Goal: Task Accomplishment & Management: Manage account settings

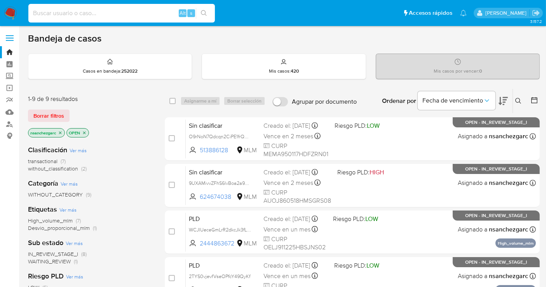
click at [55, 16] on input at bounding box center [121, 13] width 187 height 10
click at [515, 100] on icon at bounding box center [518, 101] width 6 height 6
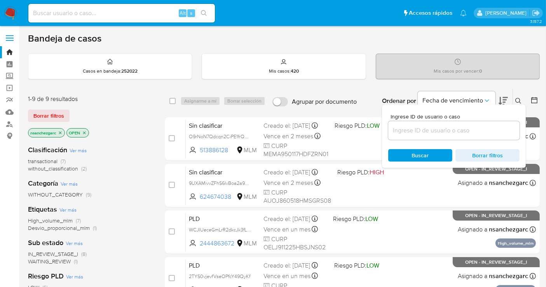
click at [416, 127] on input at bounding box center [453, 131] width 131 height 10
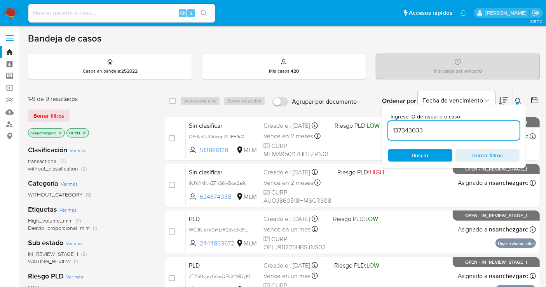
type input "137343033"
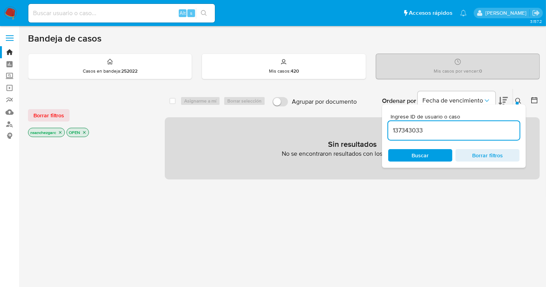
click at [60, 130] on icon "close-filter" at bounding box center [60, 132] width 5 height 5
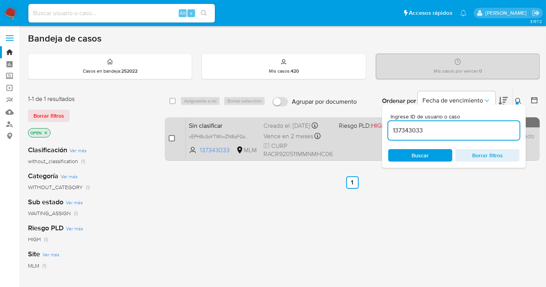
click at [171, 136] on input "checkbox" at bounding box center [172, 138] width 6 height 6
checkbox input "true"
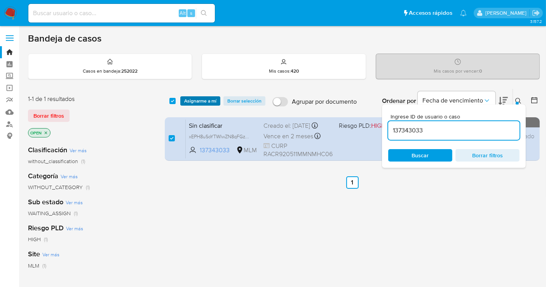
click at [199, 104] on span "Asignarme a mí" at bounding box center [200, 101] width 32 height 8
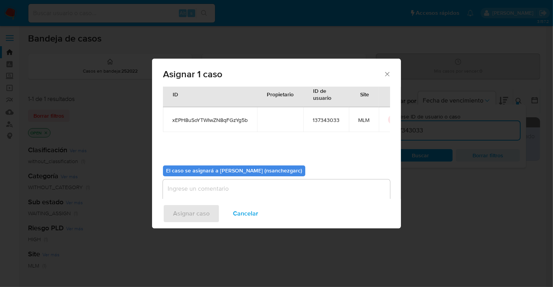
scroll to position [40, 0]
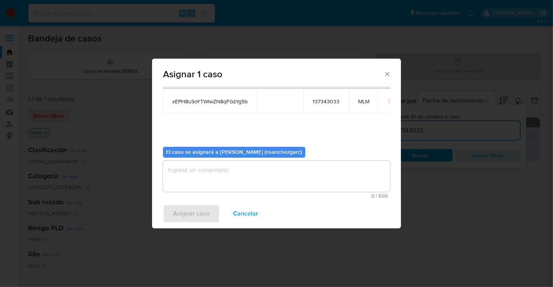
click at [179, 169] on textarea "assign-modal" at bounding box center [276, 176] width 227 height 31
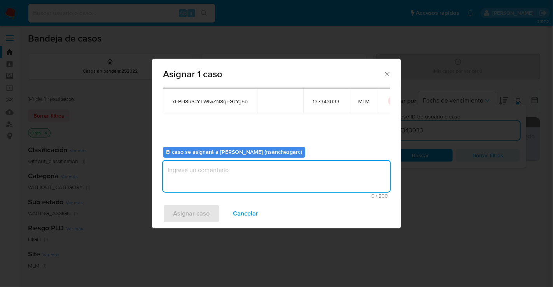
type textarea "N"
type textarea "nesg"
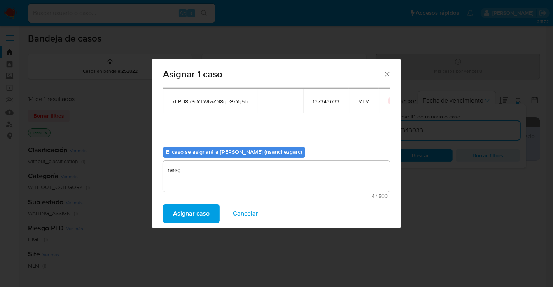
click at [198, 218] on span "Asignar caso" at bounding box center [191, 213] width 37 height 17
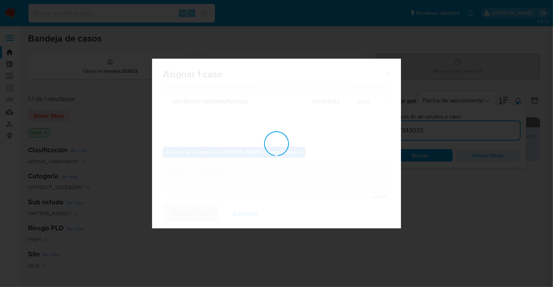
checkbox input "false"
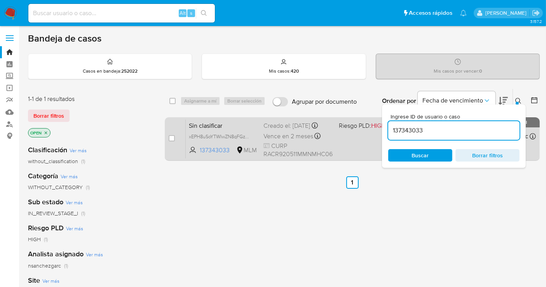
click at [275, 141] on span "Vence en 2 meses" at bounding box center [289, 136] width 50 height 9
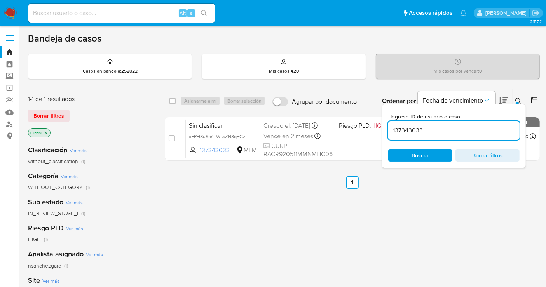
click at [406, 133] on input "137343033" at bounding box center [453, 131] width 131 height 10
paste input "839544410"
type input "839544410"
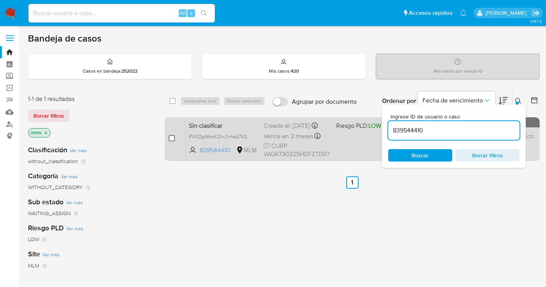
click at [172, 139] on input "checkbox" at bounding box center [172, 138] width 6 height 6
checkbox input "true"
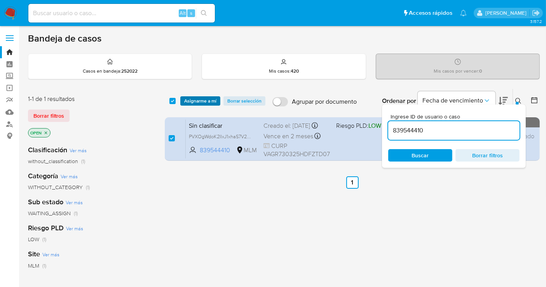
click at [193, 100] on span "Asignarme a mí" at bounding box center [200, 101] width 32 height 8
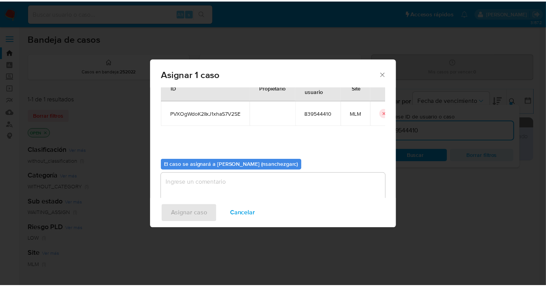
scroll to position [40, 0]
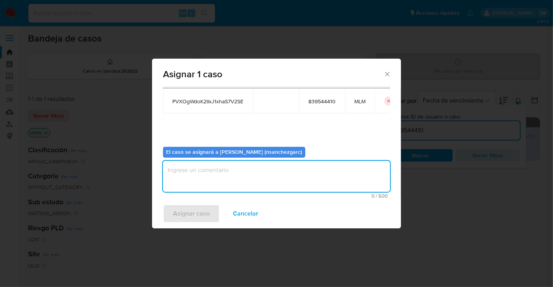
click at [201, 175] on textarea "assign-modal" at bounding box center [276, 176] width 227 height 31
type textarea "nesg"
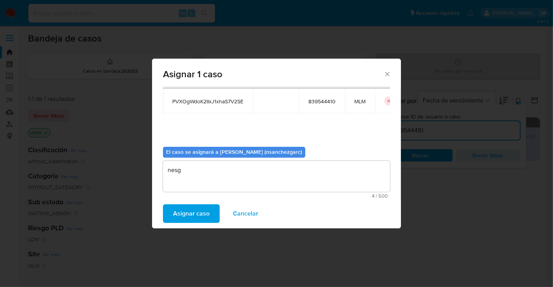
click at [195, 212] on span "Asignar caso" at bounding box center [191, 213] width 37 height 17
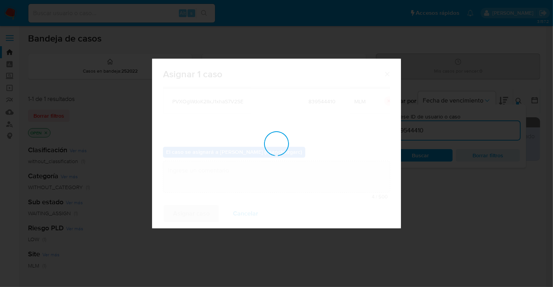
checkbox input "false"
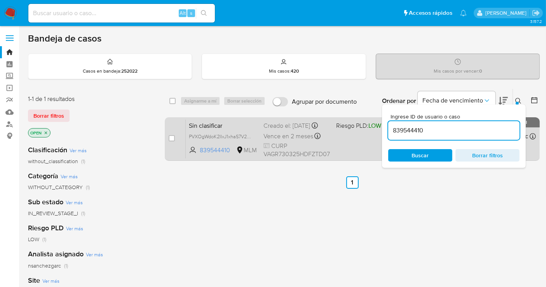
click at [278, 130] on div "Creado el: 29/08/2025 Creado el: 29/08/2025 18:27:42" at bounding box center [297, 126] width 66 height 9
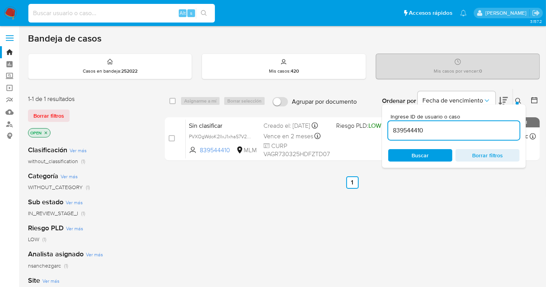
click at [60, 13] on input at bounding box center [121, 13] width 187 height 10
paste input "802235146"
type input "802235146"
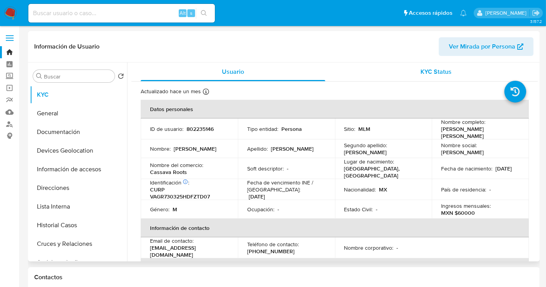
select select "10"
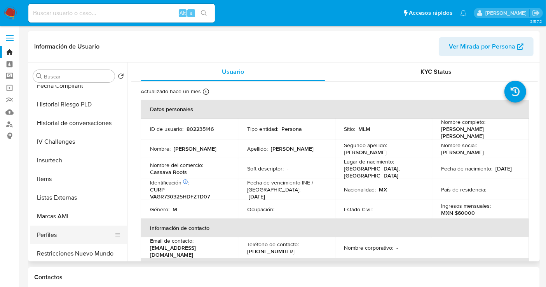
scroll to position [328, 0]
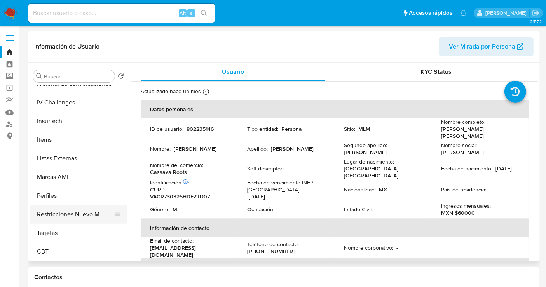
click at [71, 210] on button "Restricciones Nuevo Mundo" at bounding box center [75, 214] width 91 height 19
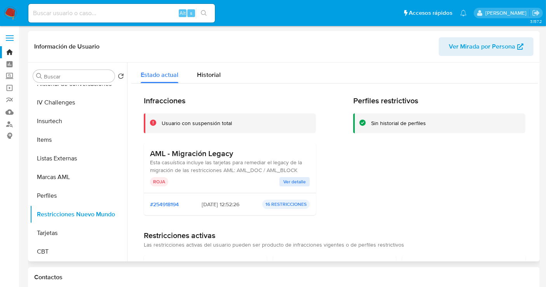
click at [290, 183] on span "Ver detalle" at bounding box center [294, 182] width 23 height 8
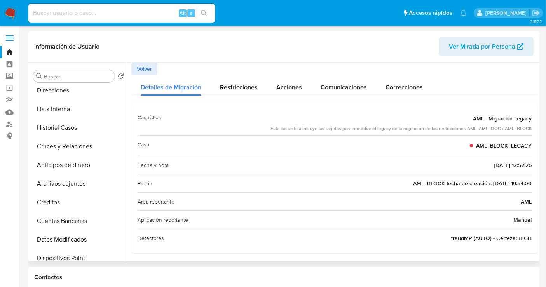
scroll to position [129, 0]
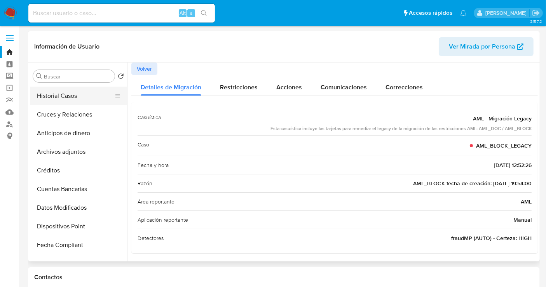
click at [71, 99] on button "Historial Casos" at bounding box center [75, 96] width 91 height 19
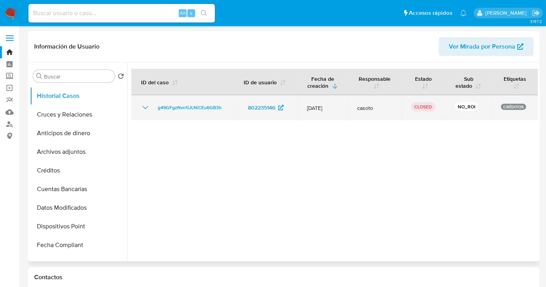
click at [145, 112] on icon "Mostrar/Ocultar" at bounding box center [145, 107] width 9 height 9
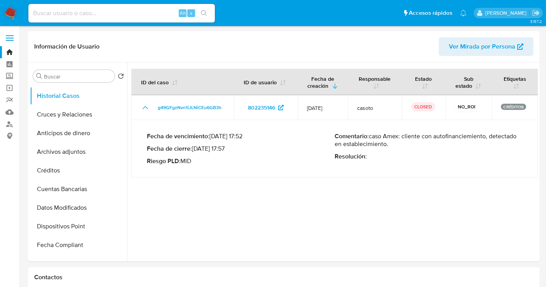
drag, startPoint x: 84, startPoint y: 21, endPoint x: 76, endPoint y: 16, distance: 10.0
click at [78, 17] on div "Alt s" at bounding box center [121, 13] width 187 height 19
click at [76, 16] on input at bounding box center [121, 13] width 187 height 10
click at [9, 8] on img at bounding box center [10, 13] width 13 height 13
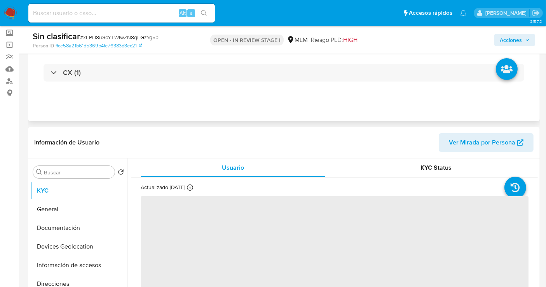
scroll to position [129, 0]
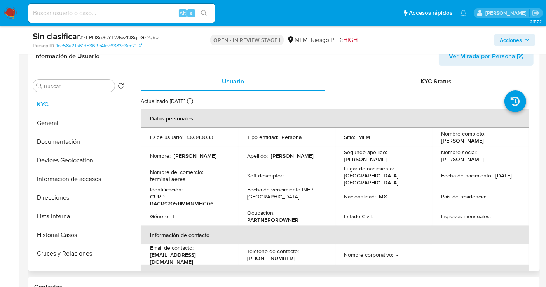
select select "10"
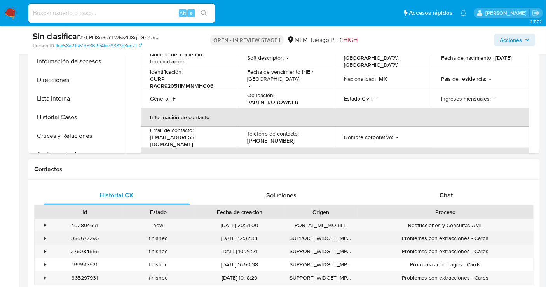
scroll to position [259, 0]
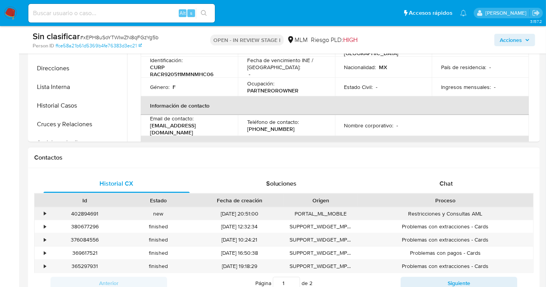
click at [42, 211] on div "•" at bounding box center [42, 214] width 14 height 13
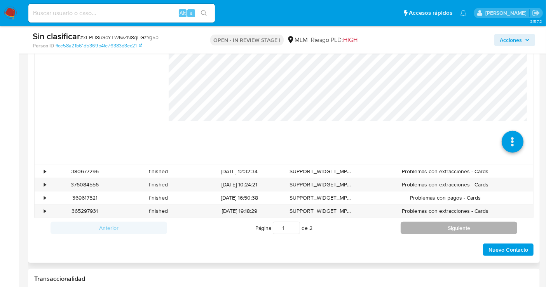
scroll to position [389, 0]
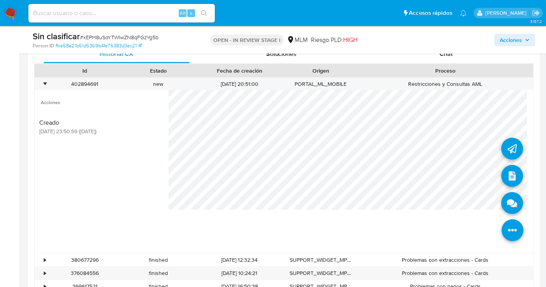
click at [507, 228] on icon at bounding box center [513, 231] width 22 height 22
click at [507, 176] on icon at bounding box center [513, 176] width 22 height 22
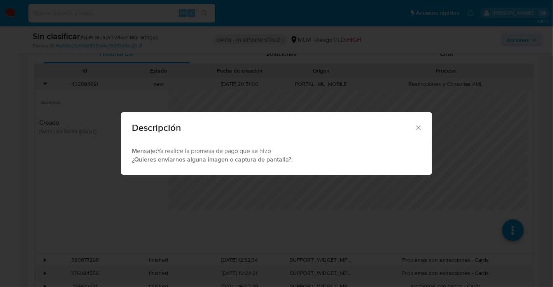
click at [419, 127] on icon "Cerrar" at bounding box center [418, 128] width 4 height 4
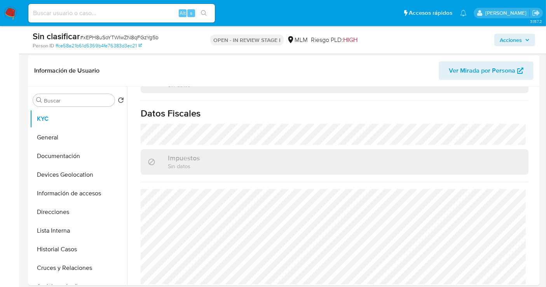
scroll to position [173, 0]
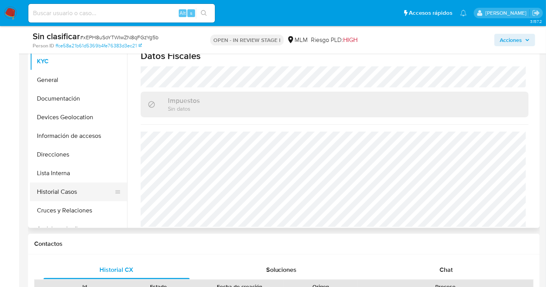
click at [77, 190] on button "Historial Casos" at bounding box center [75, 192] width 91 height 19
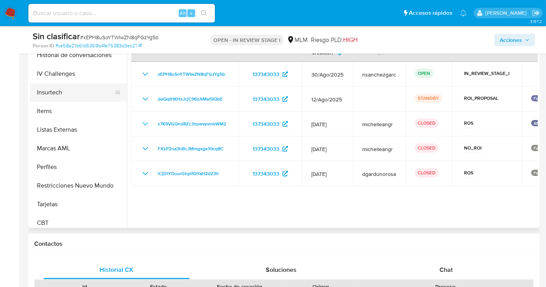
scroll to position [328, 0]
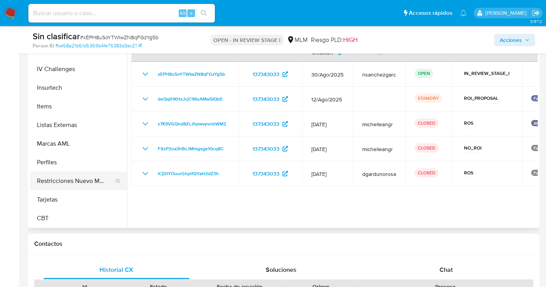
click at [74, 181] on button "Restricciones Nuevo Mundo" at bounding box center [75, 181] width 91 height 19
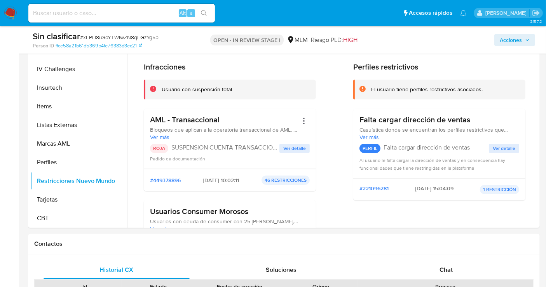
click at [512, 44] on span "Acciones" at bounding box center [511, 40] width 22 height 12
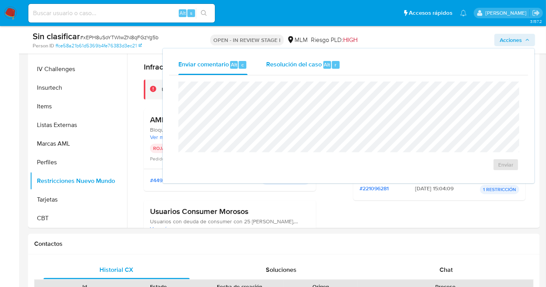
click at [300, 62] on span "Resolución del caso" at bounding box center [294, 64] width 56 height 9
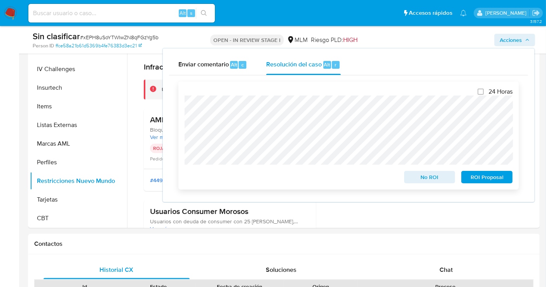
click at [431, 183] on span "No ROI" at bounding box center [430, 177] width 40 height 11
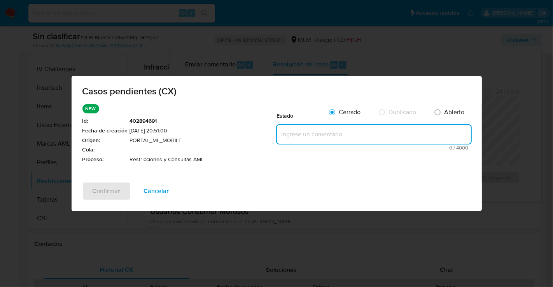
click at [301, 135] on textarea at bounding box center [374, 134] width 194 height 19
paste textarea "Se realiza validación de caso generado por CX donde se identifica restricción l…"
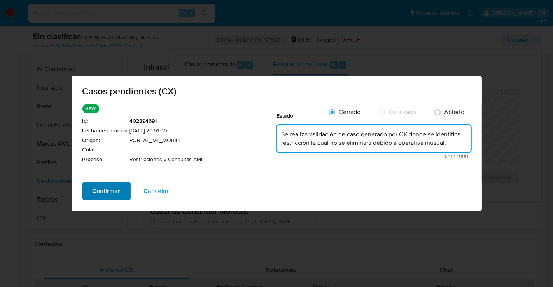
type textarea "Se realiza validación de caso generado por CX donde se identifica restricción l…"
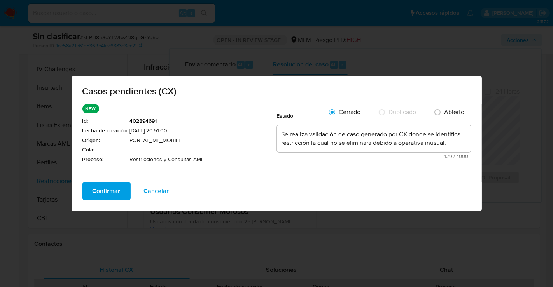
click at [106, 194] on span "Confirmar" at bounding box center [107, 191] width 28 height 17
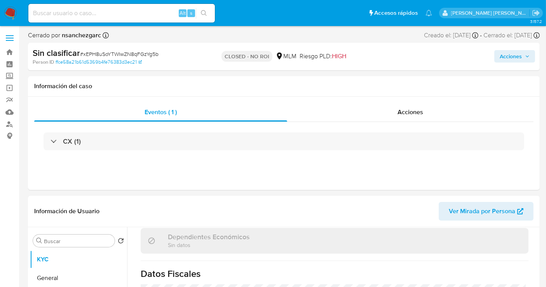
scroll to position [361, 0]
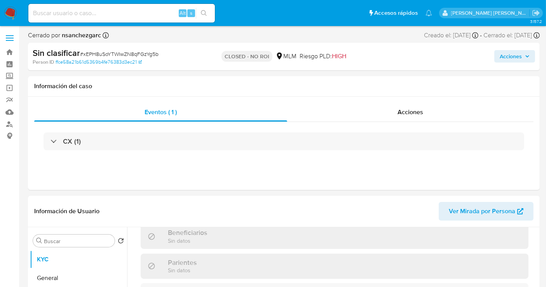
select select "10"
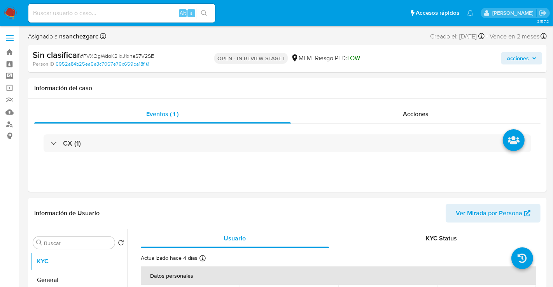
select select "10"
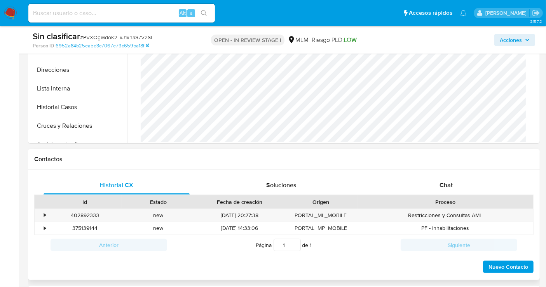
scroll to position [302, 0]
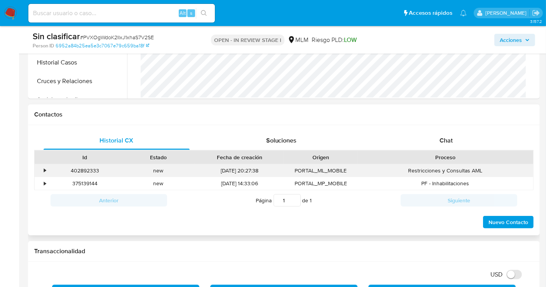
click at [40, 167] on div "•" at bounding box center [42, 170] width 14 height 13
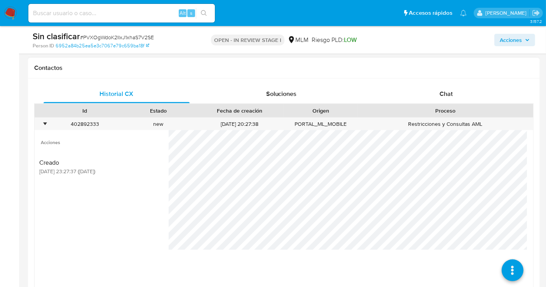
scroll to position [389, 0]
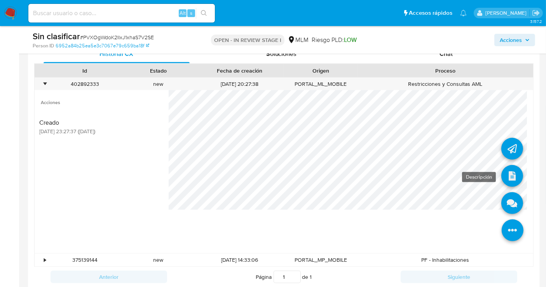
click at [507, 174] on icon at bounding box center [513, 176] width 22 height 22
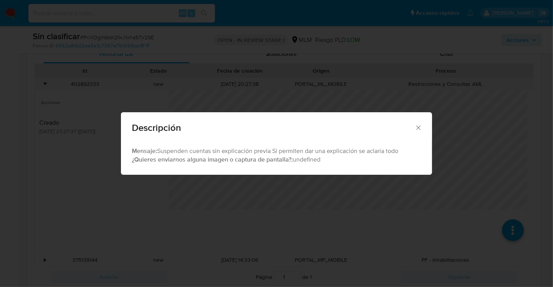
click at [418, 123] on div "Descripción" at bounding box center [276, 126] width 311 height 28
click at [420, 129] on icon "Cerrar" at bounding box center [418, 128] width 8 height 8
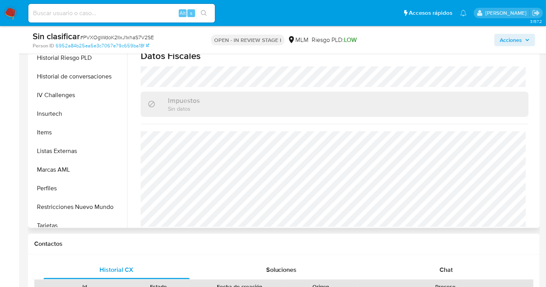
scroll to position [328, 0]
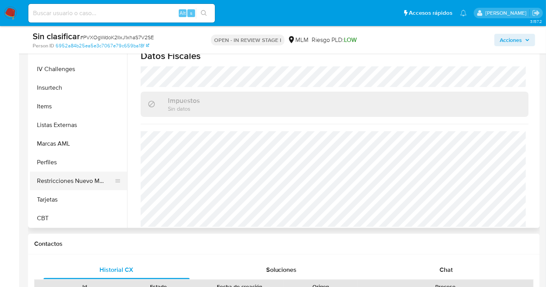
click at [66, 180] on button "Restricciones Nuevo Mundo" at bounding box center [75, 181] width 91 height 19
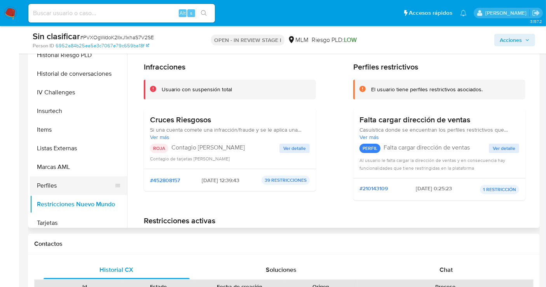
scroll to position [285, 0]
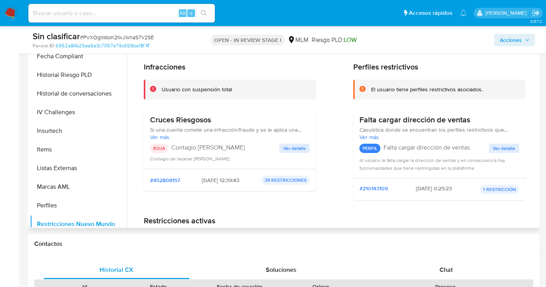
click at [305, 146] on button "Ver detalle" at bounding box center [295, 148] width 30 height 9
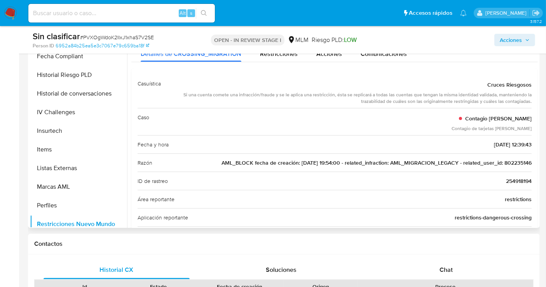
click at [517, 161] on span "AML_BLOCK fecha de creación: 01/12/2021 19:54:00 - related_infraction: AML_MIGR…" at bounding box center [377, 163] width 310 height 8
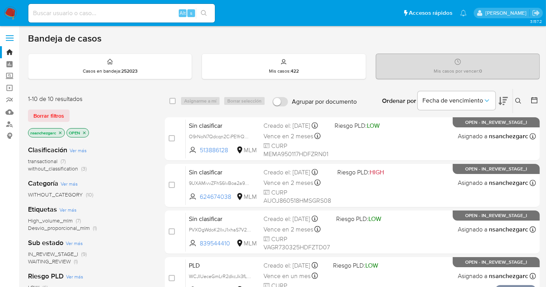
click at [519, 101] on icon at bounding box center [518, 101] width 6 height 6
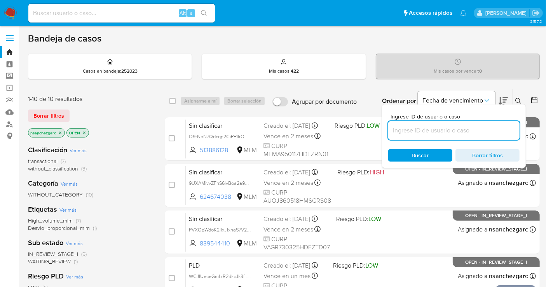
click at [430, 131] on input at bounding box center [453, 131] width 131 height 10
type input "577086674"
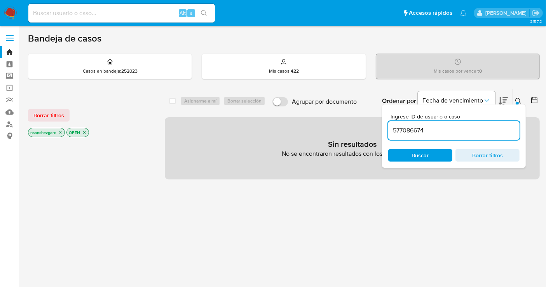
click at [59, 130] on icon "close-filter" at bounding box center [60, 132] width 5 height 5
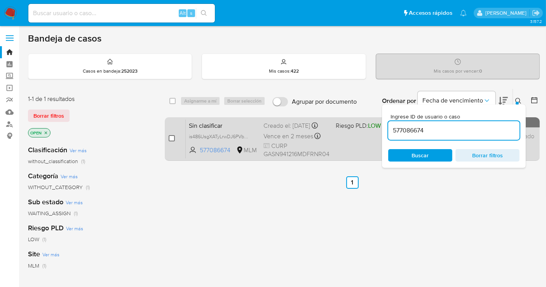
click at [173, 137] on input "checkbox" at bounding box center [172, 138] width 6 height 6
checkbox input "true"
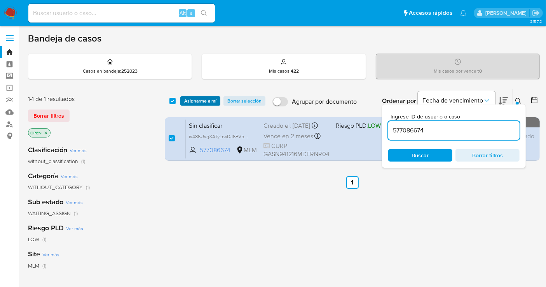
click at [199, 102] on span "Asignarme a mí" at bounding box center [200, 101] width 32 height 8
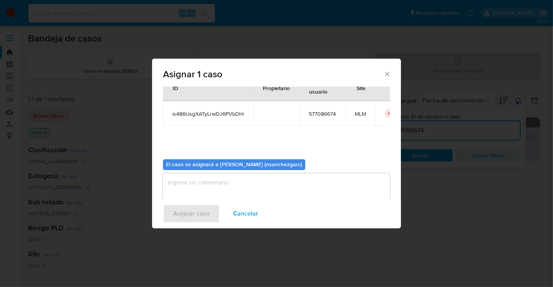
scroll to position [40, 0]
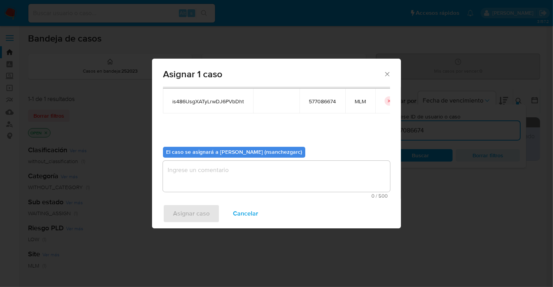
click at [188, 174] on textarea "assign-modal" at bounding box center [276, 176] width 227 height 31
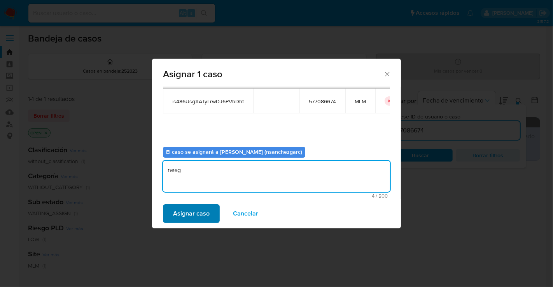
type textarea "nesg"
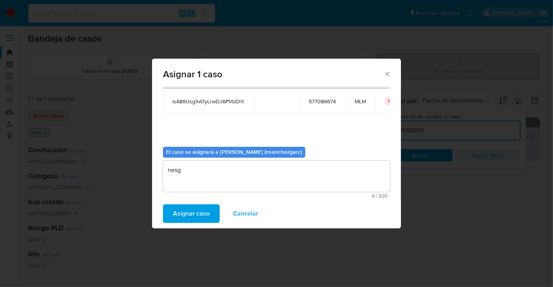
click at [195, 213] on span "Asignar caso" at bounding box center [191, 213] width 37 height 17
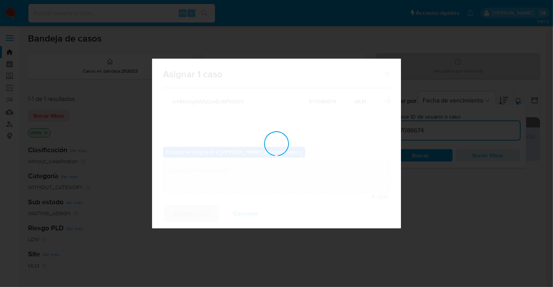
checkbox input "false"
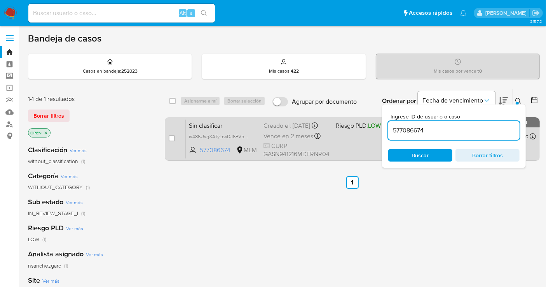
click at [274, 130] on div "Creado el: [DATE] Creado el: [DATE] 18:07:06" at bounding box center [297, 126] width 66 height 9
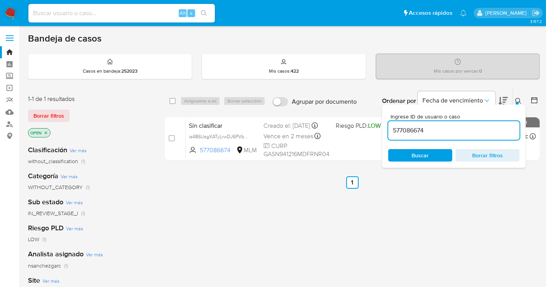
click at [411, 130] on input "577086674" at bounding box center [453, 131] width 131 height 10
paste input "1350905479"
type input "1350905479"
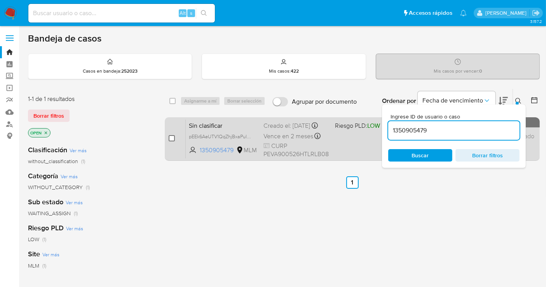
click at [171, 136] on input "checkbox" at bounding box center [172, 138] width 6 height 6
checkbox input "true"
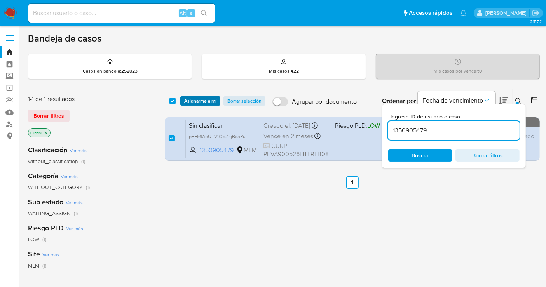
click at [191, 103] on span "Asignarme a mí" at bounding box center [200, 101] width 32 height 8
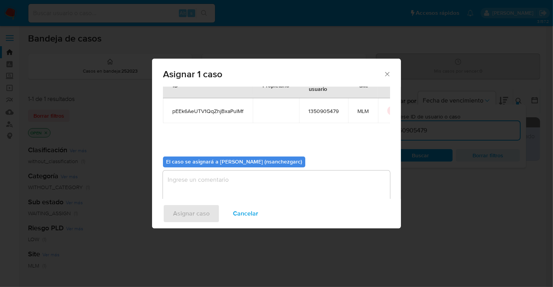
scroll to position [40, 0]
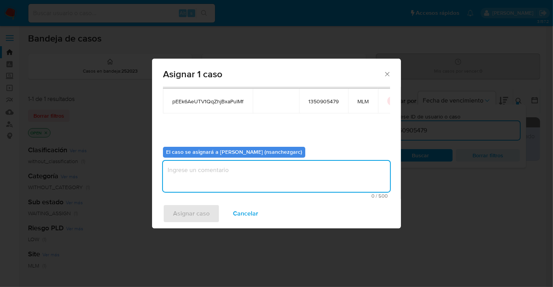
click at [190, 171] on textarea "assign-modal" at bounding box center [276, 176] width 227 height 31
type textarea "nesg"
click at [194, 213] on span "Asignar caso" at bounding box center [191, 213] width 37 height 17
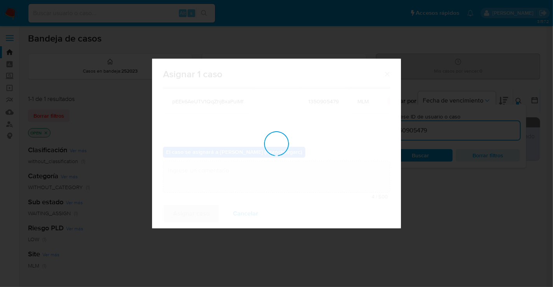
checkbox input "false"
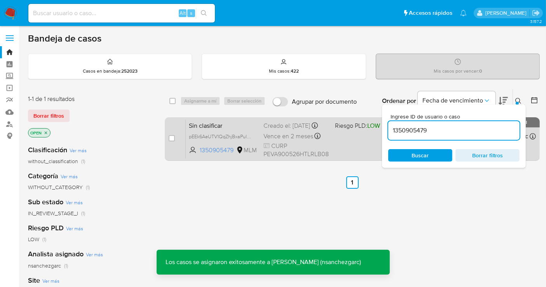
click at [283, 130] on div "Creado el: 29/08/2025 Creado el: 29/08/2025 17:43:29" at bounding box center [296, 126] width 65 height 9
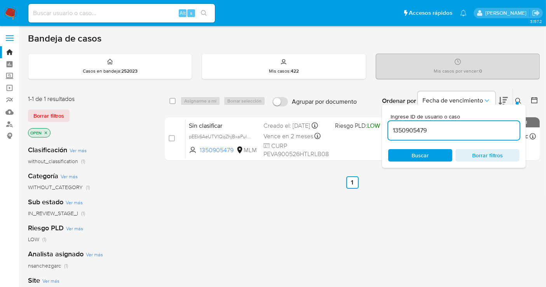
click at [394, 126] on input "1350905479" at bounding box center [453, 131] width 131 height 10
click at [402, 128] on input "1350905479" at bounding box center [453, 131] width 131 height 10
paste input "88312396"
type input "88312396"
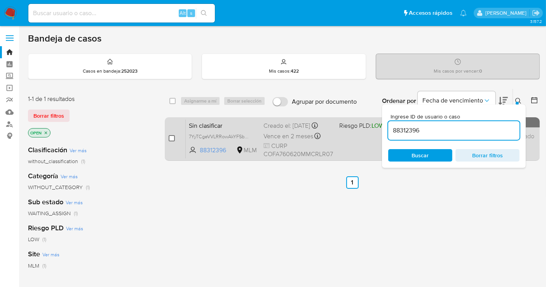
click at [172, 136] on input "checkbox" at bounding box center [172, 138] width 6 height 6
checkbox input "true"
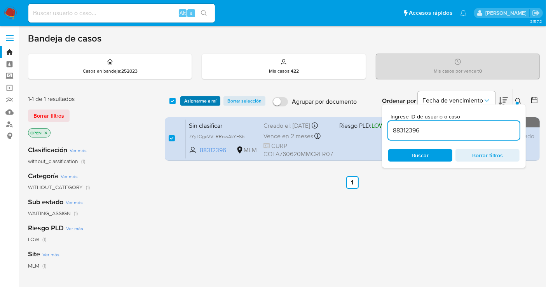
click at [195, 101] on span "Asignarme a mí" at bounding box center [200, 101] width 32 height 8
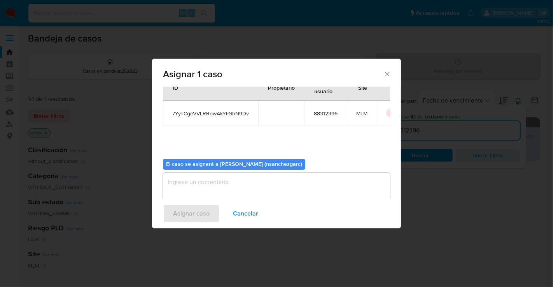
scroll to position [40, 0]
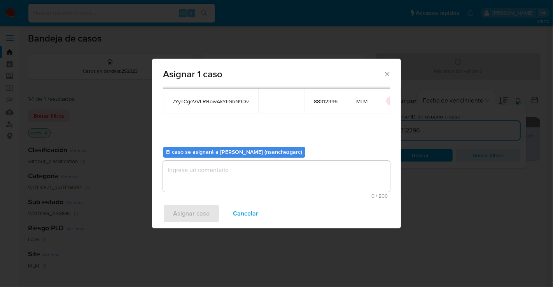
drag, startPoint x: 185, startPoint y: 171, endPoint x: 188, endPoint y: 161, distance: 10.4
click at [186, 170] on textarea "assign-modal" at bounding box center [276, 176] width 227 height 31
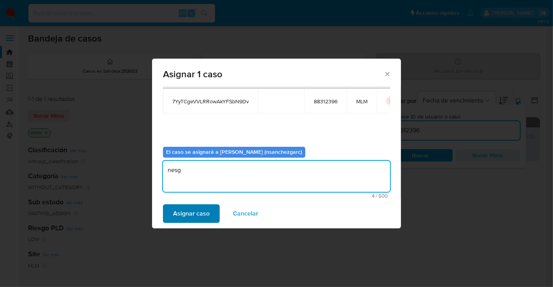
type textarea "nesg"
click at [196, 217] on span "Asignar caso" at bounding box center [191, 213] width 37 height 17
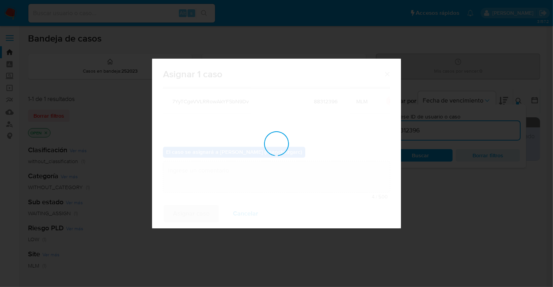
checkbox input "false"
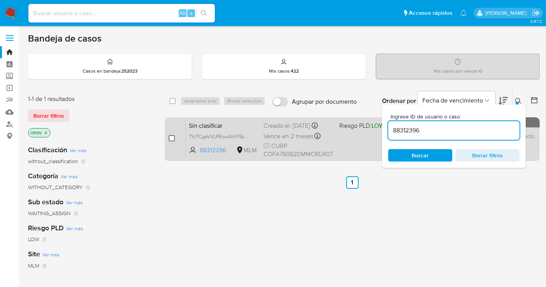
click at [174, 138] on input "checkbox" at bounding box center [172, 138] width 6 height 6
checkbox input "true"
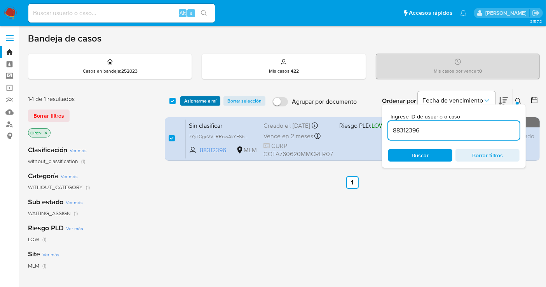
click at [193, 97] on span "Asignarme a mí" at bounding box center [200, 101] width 32 height 8
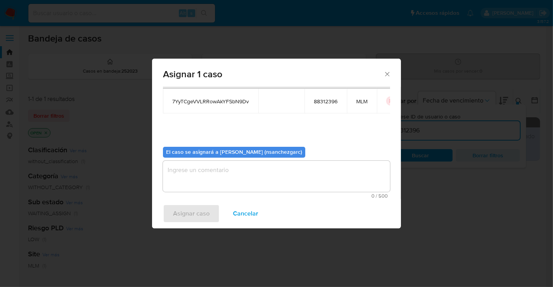
click at [194, 171] on textarea "assign-modal" at bounding box center [276, 176] width 227 height 31
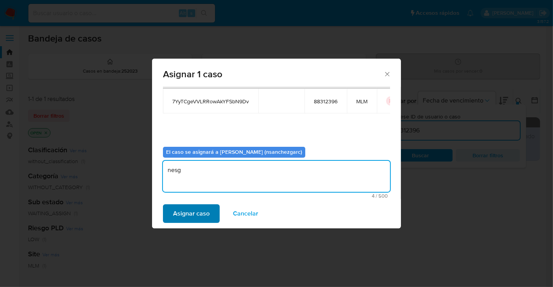
type textarea "nesg"
click at [184, 212] on span "Asignar caso" at bounding box center [191, 213] width 37 height 17
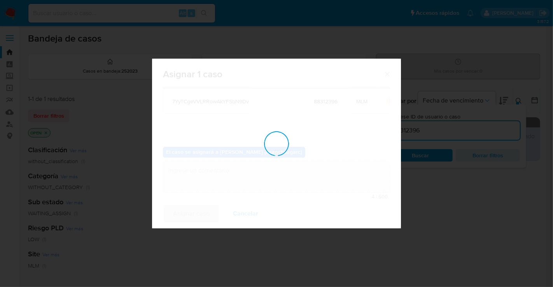
checkbox input "false"
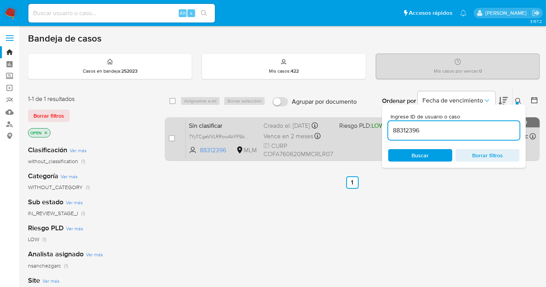
click at [272, 141] on span "Vence en 2 meses" at bounding box center [289, 136] width 50 height 9
click at [288, 127] on div "Creado el: 29/08/2025 Creado el: 29/08/2025 17:21:58" at bounding box center [299, 126] width 70 height 9
drag, startPoint x: 229, startPoint y: 156, endPoint x: 198, endPoint y: 157, distance: 30.3
click at [198, 155] on span "88312396 MLM" at bounding box center [223, 150] width 68 height 9
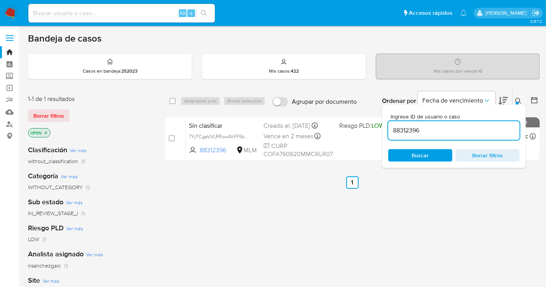
click at [66, 14] on input at bounding box center [121, 13] width 187 height 10
paste input "88312396"
type input "88312396"
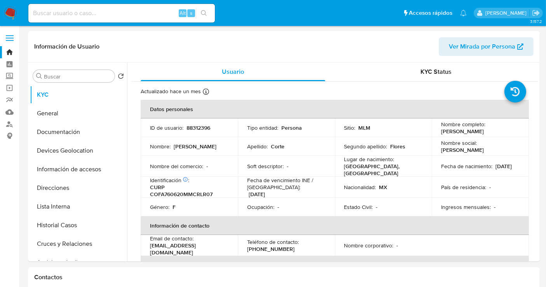
select select "10"
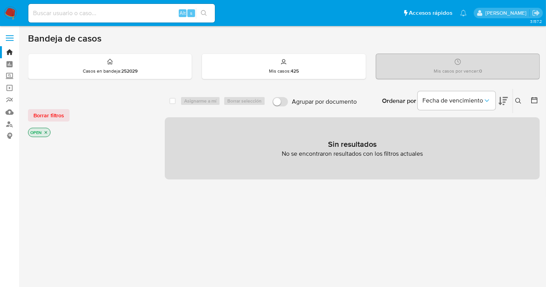
click at [519, 100] on icon at bounding box center [518, 101] width 6 height 6
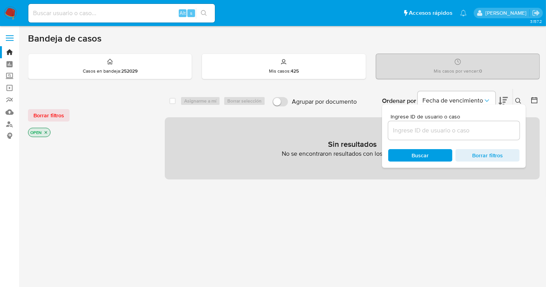
click at [397, 134] on input at bounding box center [453, 131] width 131 height 10
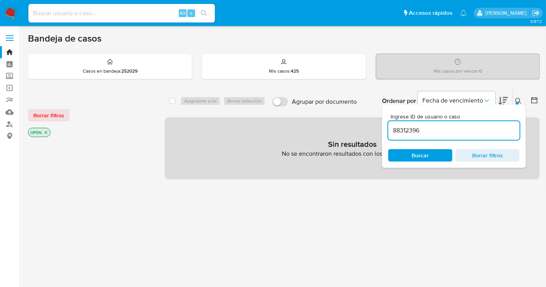
type input "88312396"
click at [44, 132] on icon "close-filter" at bounding box center [46, 132] width 5 height 5
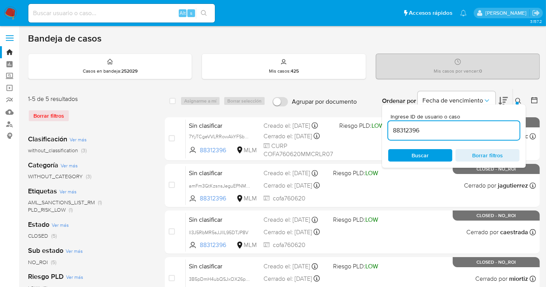
click at [13, 10] on img at bounding box center [10, 13] width 13 height 13
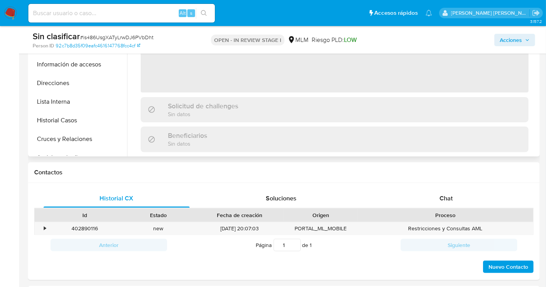
scroll to position [302, 0]
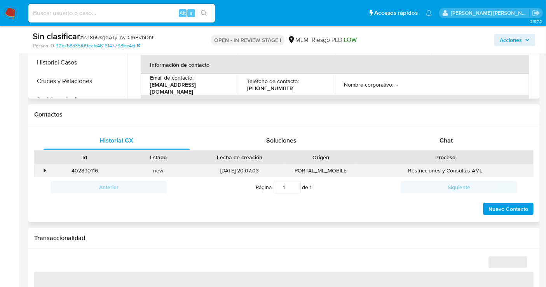
select select "10"
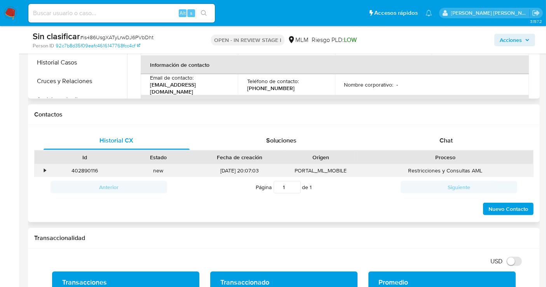
click at [41, 170] on div "•" at bounding box center [42, 170] width 14 height 13
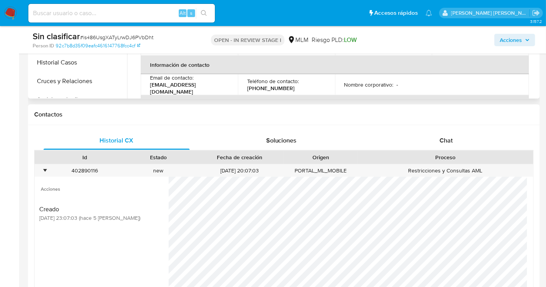
scroll to position [345, 0]
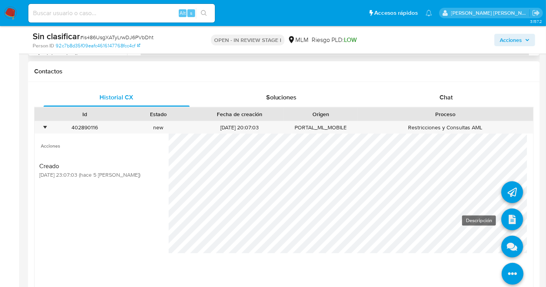
click at [503, 218] on icon at bounding box center [513, 220] width 22 height 22
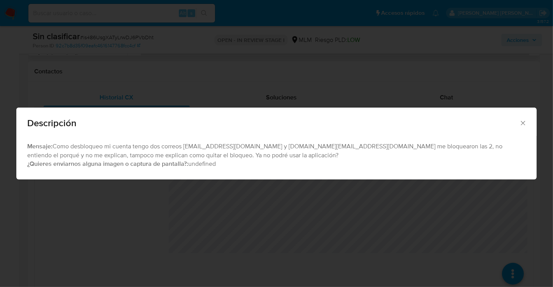
click at [521, 125] on icon "Cerrar" at bounding box center [523, 123] width 4 height 4
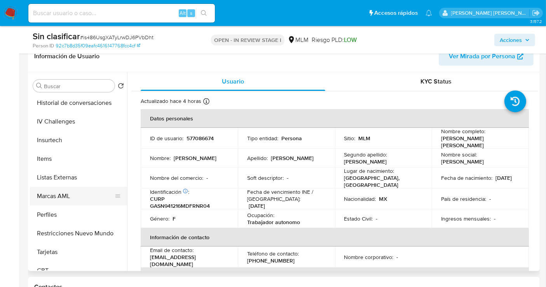
scroll to position [328, 0]
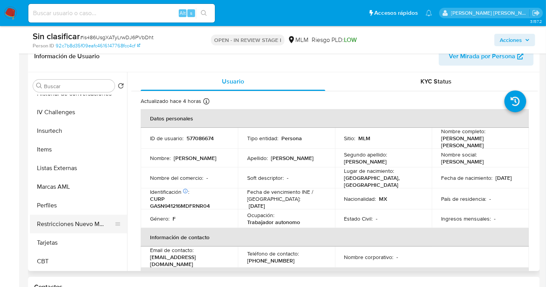
click at [71, 229] on button "Restricciones Nuevo Mundo" at bounding box center [75, 224] width 91 height 19
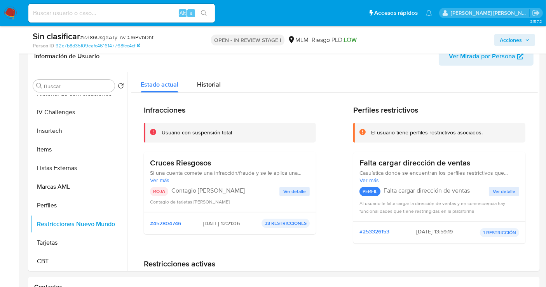
click at [293, 195] on span "Ver detalle" at bounding box center [294, 192] width 23 height 8
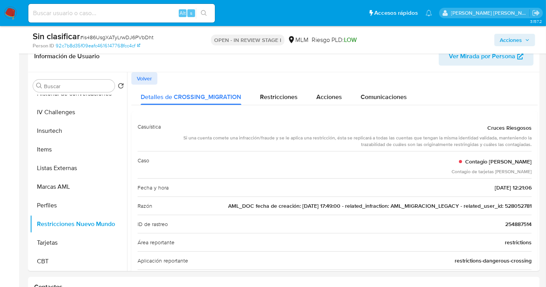
click at [518, 204] on span "AML_DOC fecha de creación: 27/05/2020 17:49:00 - related_infraction: AML_MIGRAC…" at bounding box center [380, 206] width 304 height 8
click at [515, 40] on span "Acciones" at bounding box center [511, 40] width 22 height 12
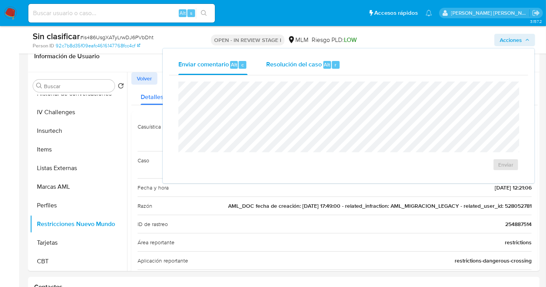
click at [311, 64] on span "Resolución del caso" at bounding box center [294, 64] width 56 height 9
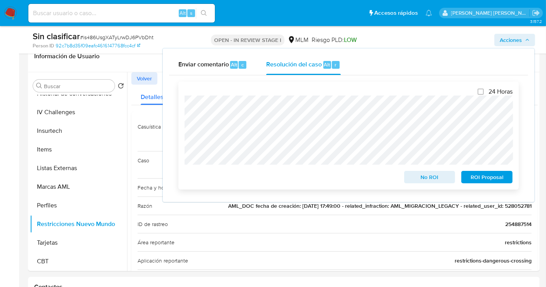
click at [430, 179] on span "No ROI" at bounding box center [430, 177] width 40 height 11
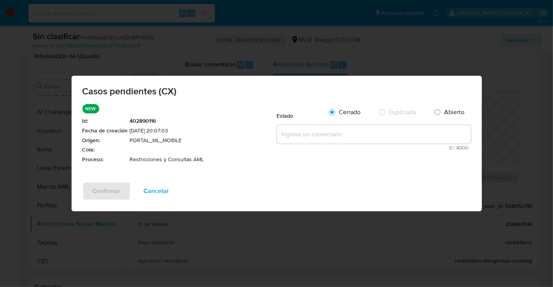
click at [304, 143] on textarea at bounding box center [374, 134] width 194 height 19
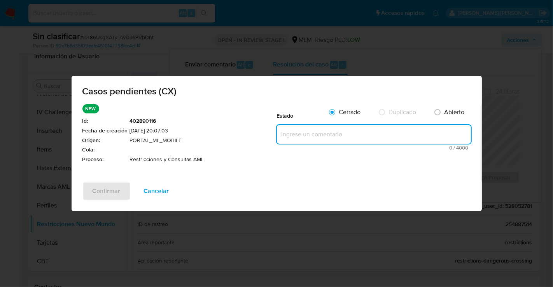
paste textarea "SE VALIDA CASO CX, SE IDENTIFICA EL CLIENTE TIENE RESTRICCION EN SU CUENTA DEBI…"
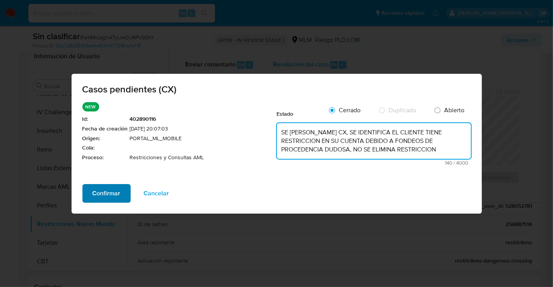
type textarea "SE VALIDA CASO CX, SE IDENTIFICA EL CLIENTE TIENE RESTRICCION EN SU CUENTA DEBI…"
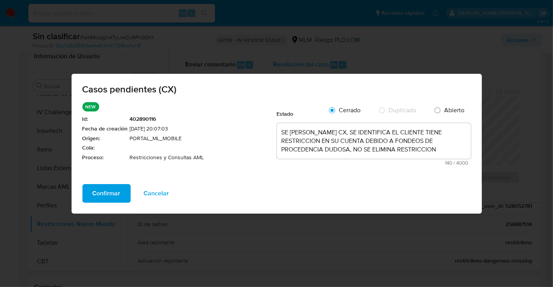
click at [96, 192] on span "Confirmar" at bounding box center [107, 193] width 28 height 17
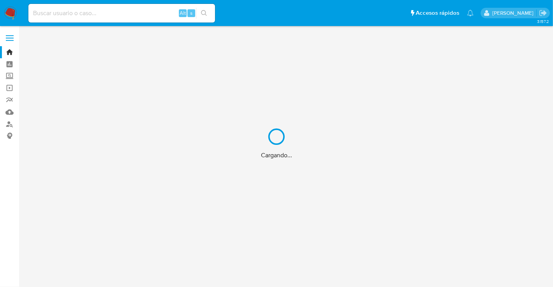
click at [45, 12] on div "Cargando..." at bounding box center [276, 143] width 553 height 287
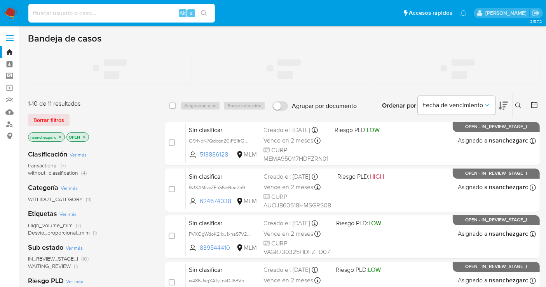
click at [54, 12] on input at bounding box center [121, 13] width 187 height 10
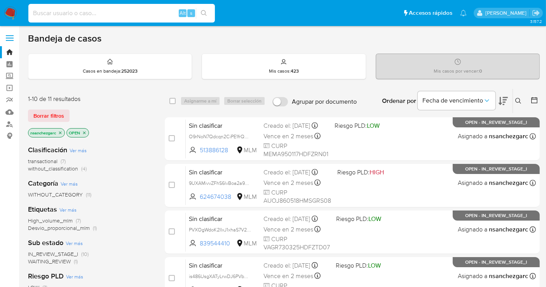
paste input "528052781"
type input "528052781"
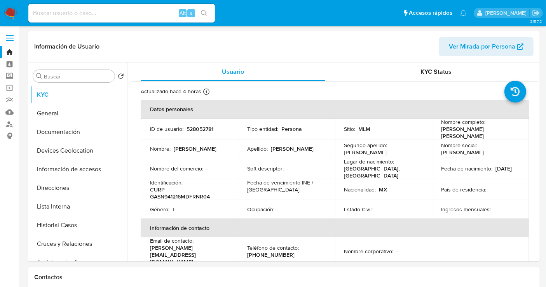
select select "10"
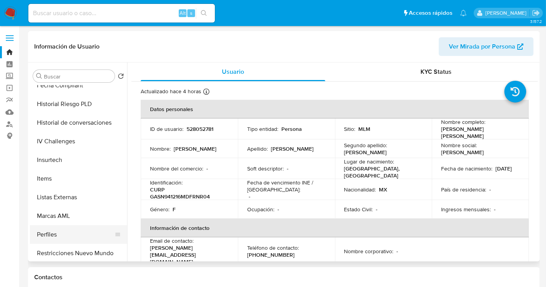
scroll to position [328, 0]
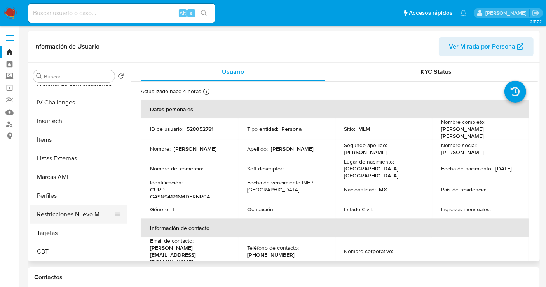
click at [76, 210] on button "Restricciones Nuevo Mundo" at bounding box center [75, 214] width 91 height 19
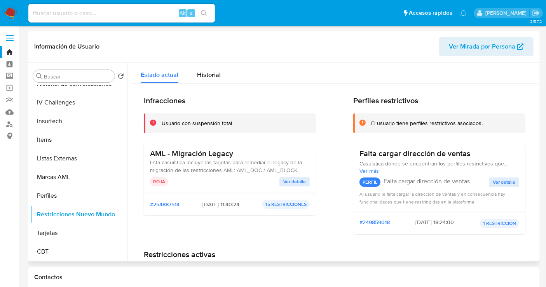
click at [289, 182] on span "Ver detalle" at bounding box center [294, 182] width 23 height 8
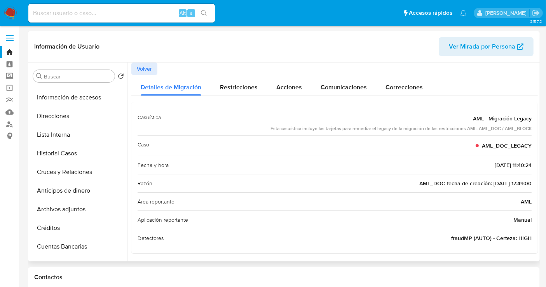
scroll to position [69, 0]
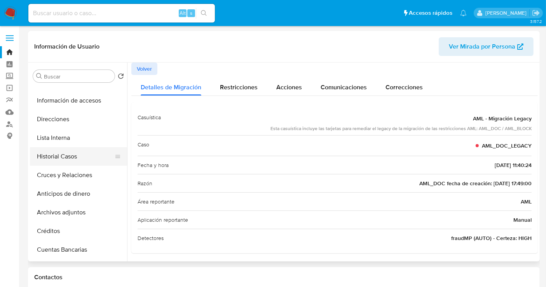
click at [64, 159] on button "Historial Casos" at bounding box center [75, 156] width 91 height 19
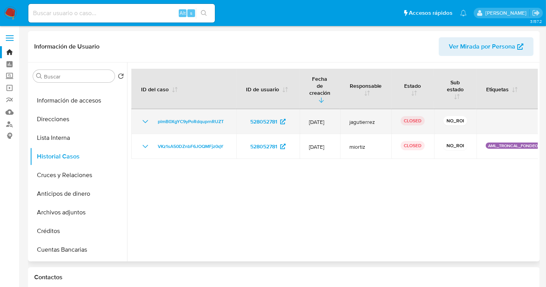
click at [150, 117] on div "plmB0XgYC9yPoRdquprnRUZT" at bounding box center [184, 121] width 86 height 9
click at [144, 117] on icon "Mostrar/Ocultar" at bounding box center [145, 121] width 9 height 9
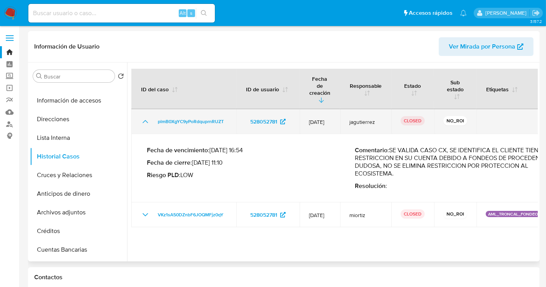
click at [144, 117] on icon "Mostrar/Ocultar" at bounding box center [145, 121] width 9 height 9
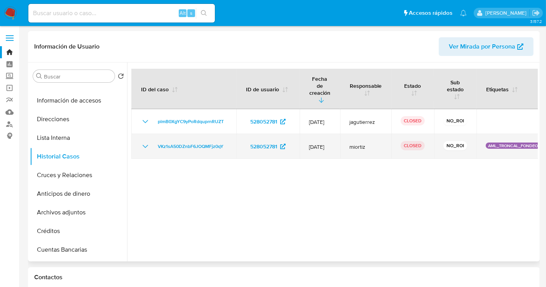
click at [145, 142] on icon "Mostrar/Ocultar" at bounding box center [145, 146] width 9 height 9
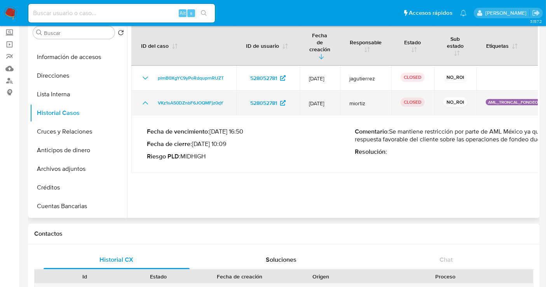
scroll to position [43, 0]
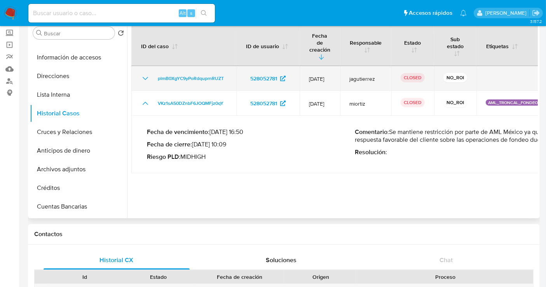
click at [145, 74] on icon "Mostrar/Ocultar" at bounding box center [145, 78] width 9 height 9
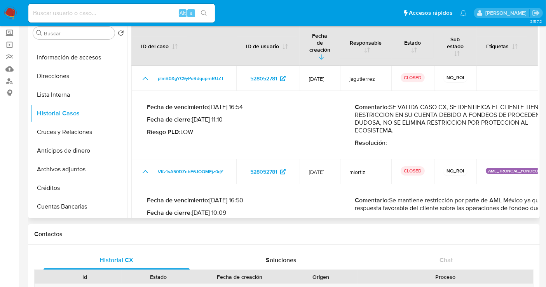
drag, startPoint x: 470, startPoint y: 116, endPoint x: 397, endPoint y: 100, distance: 75.3
click at [397, 103] on p "Comentario : SE VALIDA CASO CX, SE IDENTIFICA EL CLIENTE TIENE RESTRICCION EN S…" at bounding box center [459, 118] width 208 height 31
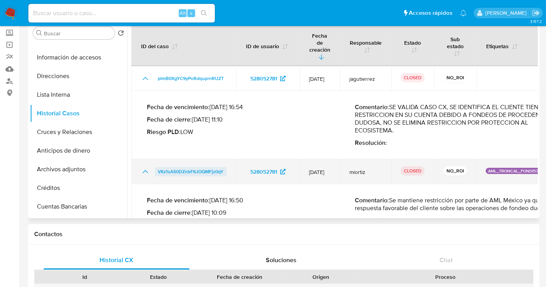
click at [185, 167] on span "VKz1sA50DZnbF6JOQMFjz0qY" at bounding box center [191, 171] width 66 height 9
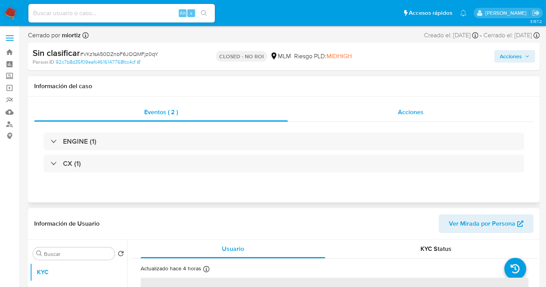
click at [409, 108] on span "Acciones" at bounding box center [411, 112] width 26 height 9
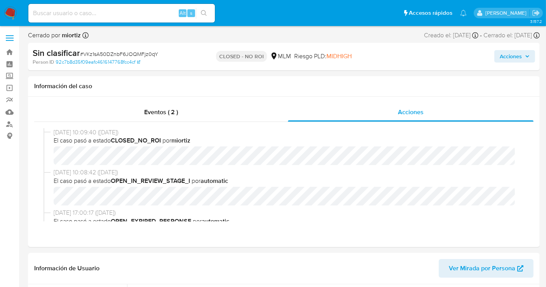
select select "10"
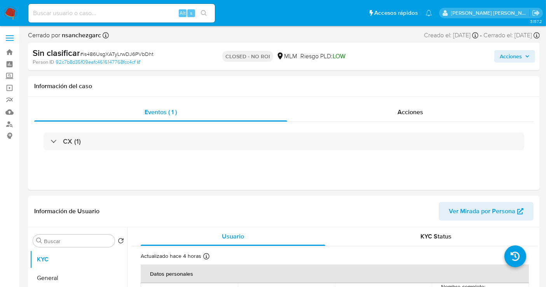
select select "10"
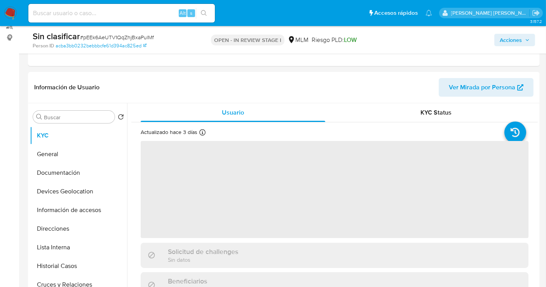
scroll to position [129, 0]
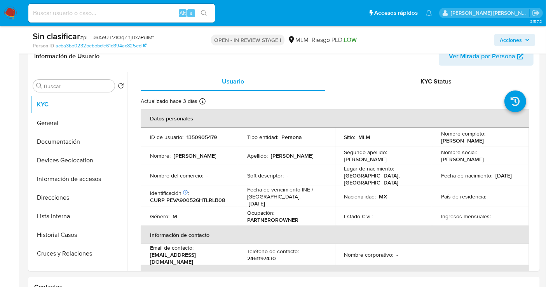
select select "10"
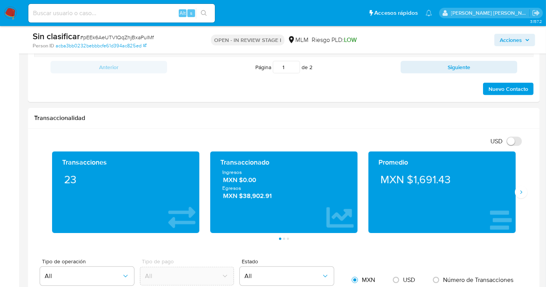
scroll to position [302, 0]
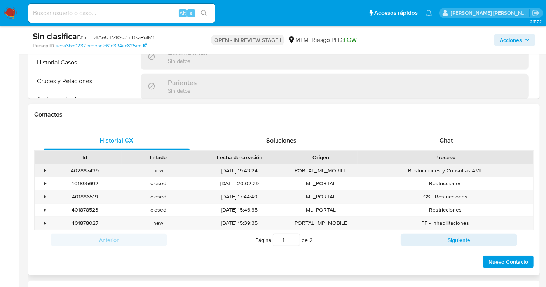
click at [45, 168] on div "•" at bounding box center [45, 170] width 2 height 7
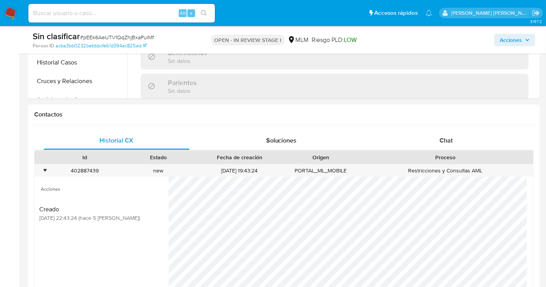
scroll to position [345, 0]
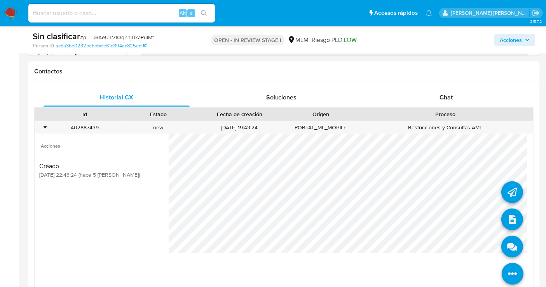
click at [508, 275] on icon at bounding box center [513, 274] width 22 height 22
click at [509, 213] on icon at bounding box center [513, 220] width 22 height 22
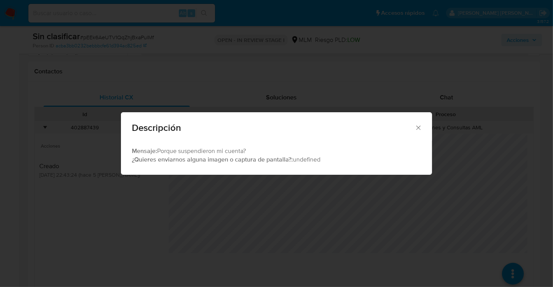
click at [416, 129] on icon "Cerrar" at bounding box center [418, 128] width 4 height 4
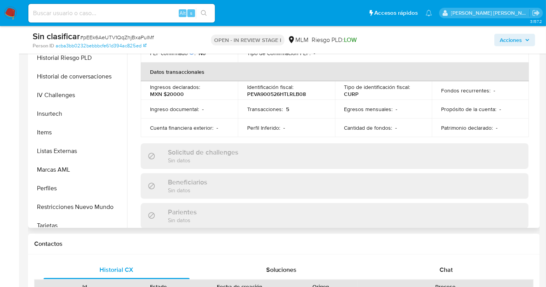
scroll to position [328, 0]
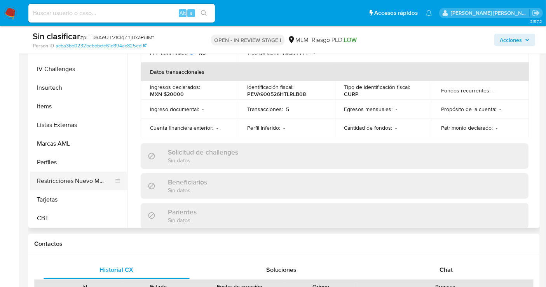
click at [71, 181] on button "Restricciones Nuevo Mundo" at bounding box center [75, 181] width 91 height 19
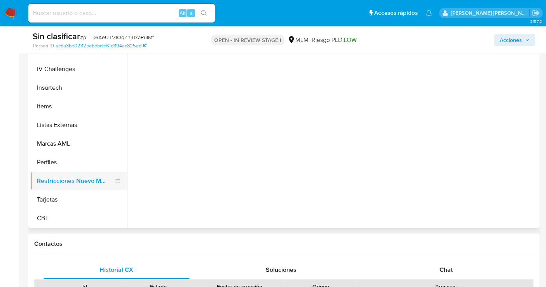
scroll to position [0, 0]
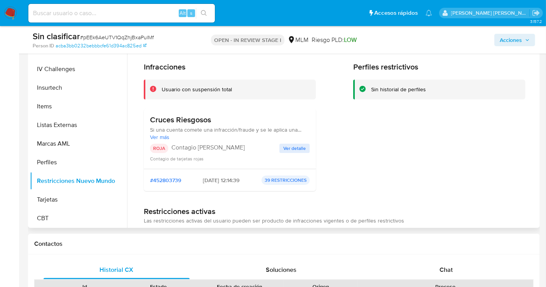
click at [295, 151] on span "Ver detalle" at bounding box center [294, 149] width 23 height 8
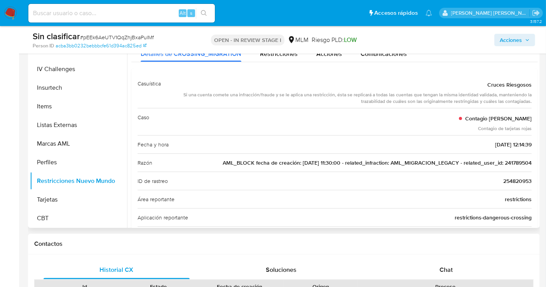
click at [522, 163] on span "AML_BLOCK fecha de creación: 12/09/2022 11:30:00 - related_infraction: AML_MIGR…" at bounding box center [377, 163] width 309 height 8
click at [519, 38] on span "Acciones" at bounding box center [511, 40] width 22 height 12
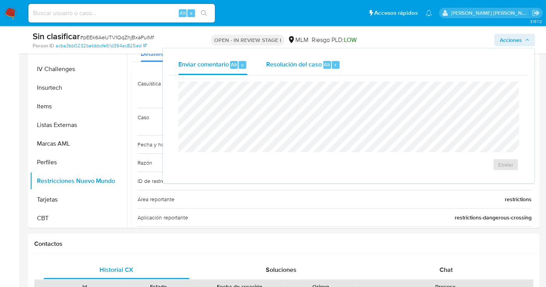
click at [313, 65] on span "Resolución del caso" at bounding box center [294, 64] width 56 height 9
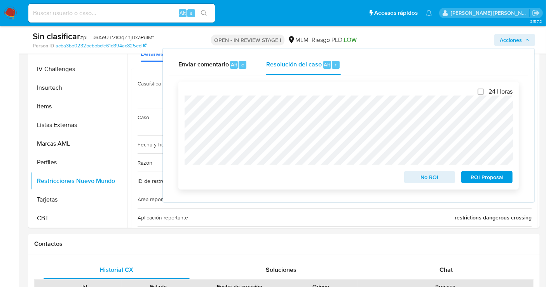
click at [182, 116] on div "24 Horas No ROI ROI Proposal" at bounding box center [348, 136] width 341 height 108
click at [432, 178] on span "No ROI" at bounding box center [430, 177] width 40 height 11
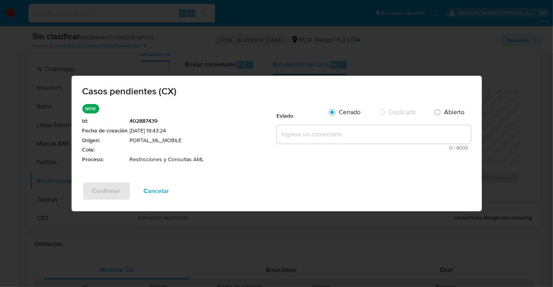
click at [300, 138] on textarea at bounding box center [374, 134] width 194 height 19
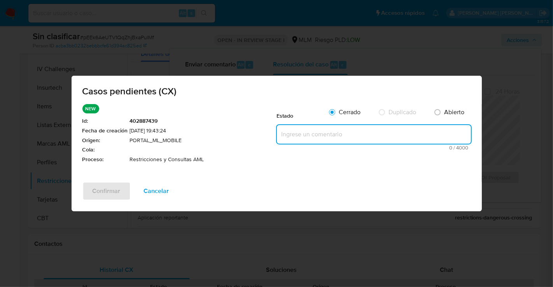
paste textarea "Se realiza validación de caso generado por CX donde se identifica restricción l…"
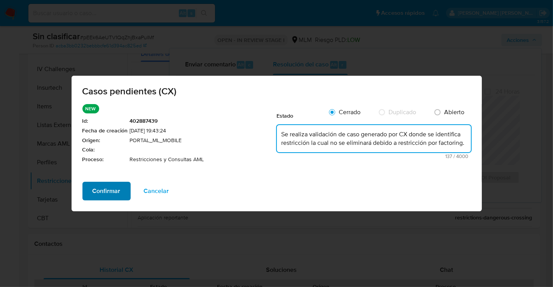
type textarea "Se realiza validación de caso generado por CX donde se identifica restricción l…"
click at [104, 190] on span "Confirmar" at bounding box center [107, 191] width 28 height 17
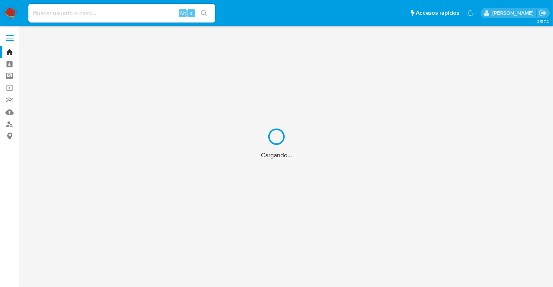
click at [52, 16] on div "Cargando..." at bounding box center [276, 143] width 553 height 287
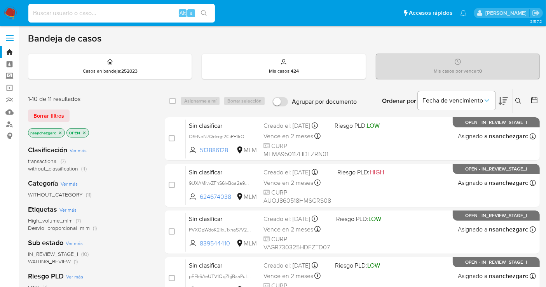
click at [42, 10] on input at bounding box center [121, 13] width 187 height 10
paste input "241789504"
type input "241789504"
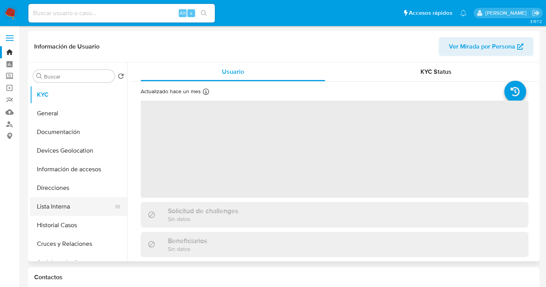
scroll to position [43, 0]
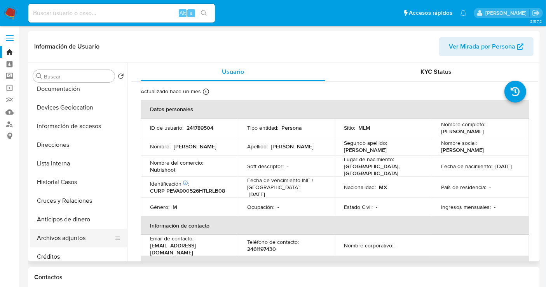
select select "10"
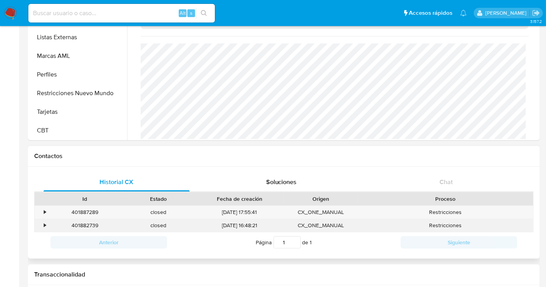
scroll to position [86, 0]
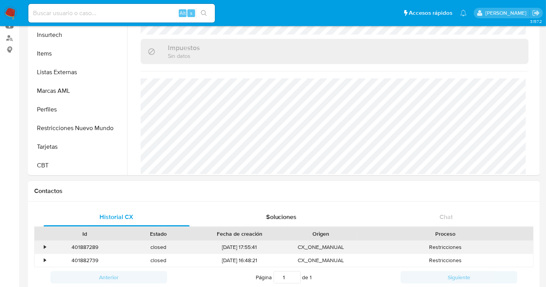
click at [45, 245] on div "•" at bounding box center [45, 247] width 2 height 7
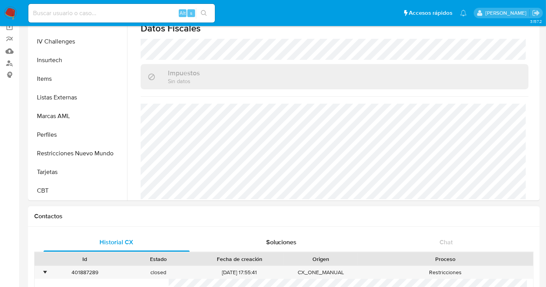
scroll to position [0, 0]
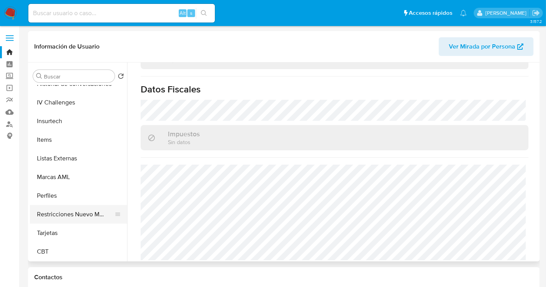
click at [86, 211] on button "Restricciones Nuevo Mundo" at bounding box center [75, 214] width 91 height 19
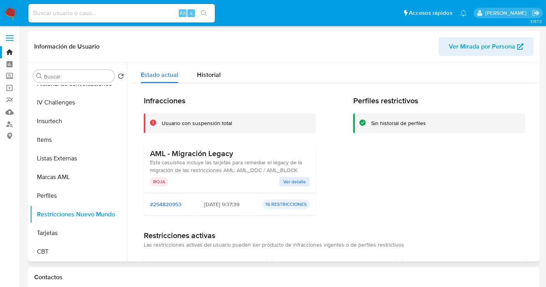
click at [283, 186] on span "Ver detalle" at bounding box center [294, 182] width 23 height 8
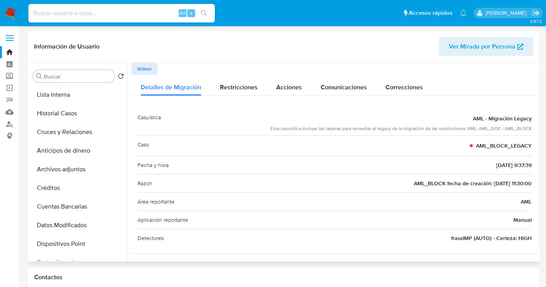
scroll to position [69, 0]
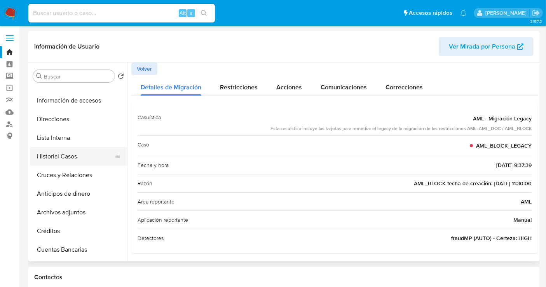
click at [55, 152] on button "Historial Casos" at bounding box center [75, 156] width 91 height 19
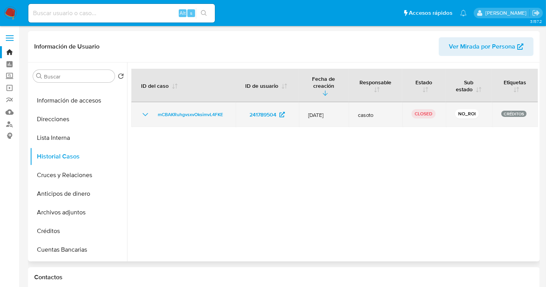
click at [145, 114] on icon "Mostrar/Ocultar" at bounding box center [145, 114] width 9 height 9
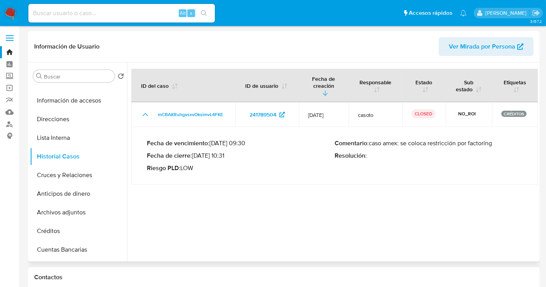
drag, startPoint x: 436, startPoint y: 143, endPoint x: 498, endPoint y: 147, distance: 61.6
click at [498, 147] on div "Comentario : caso amex: se coloca restricción por factoring Resolución :" at bounding box center [429, 156] width 188 height 33
click at [501, 145] on p "Comentario : caso amex: se coloca restricción por factoring" at bounding box center [429, 144] width 188 height 8
click at [494, 145] on p "Comentario : caso amex: se coloca restricción por factoring" at bounding box center [429, 144] width 188 height 8
drag, startPoint x: 493, startPoint y: 143, endPoint x: 429, endPoint y: 144, distance: 64.1
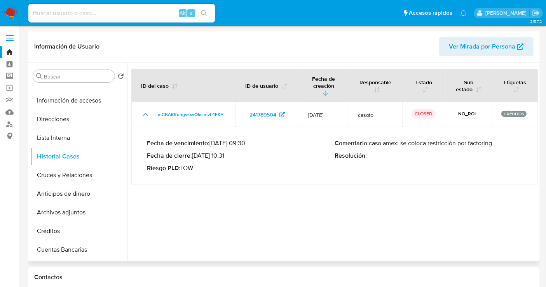
click at [429, 144] on p "Comentario : caso amex: se coloca restricción por factoring" at bounding box center [429, 144] width 188 height 8
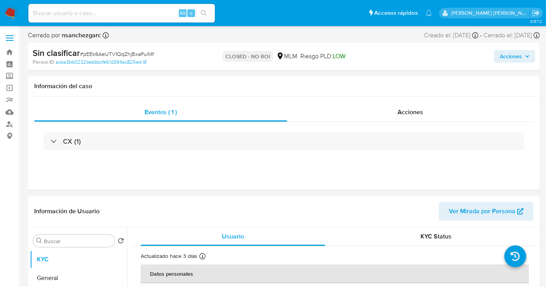
select select "10"
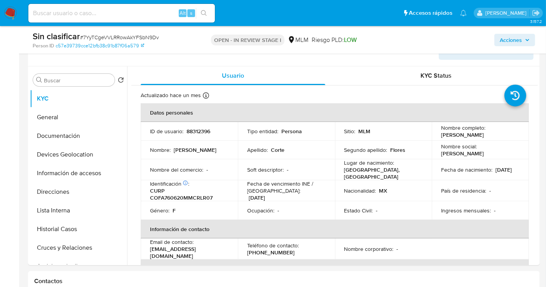
select select "10"
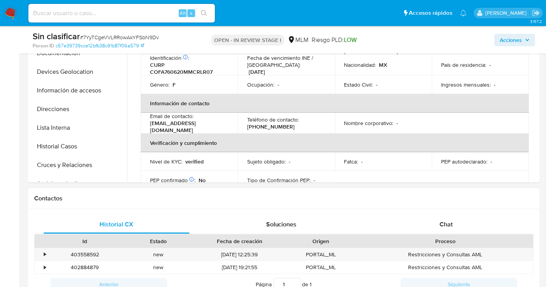
scroll to position [259, 0]
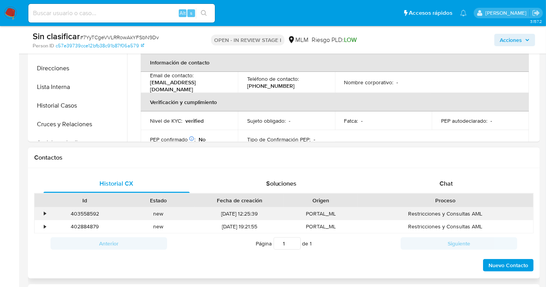
click at [43, 214] on div "•" at bounding box center [42, 214] width 14 height 13
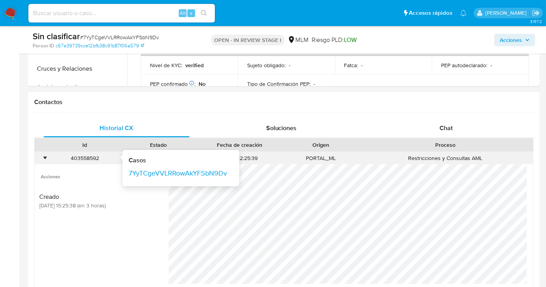
scroll to position [345, 0]
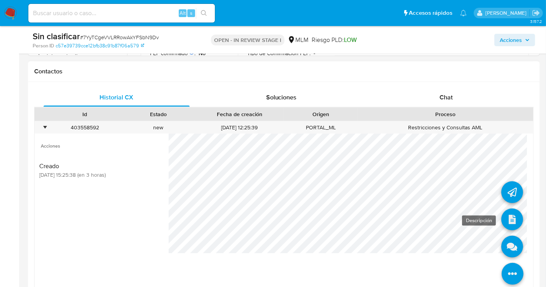
click at [507, 220] on icon at bounding box center [513, 220] width 22 height 22
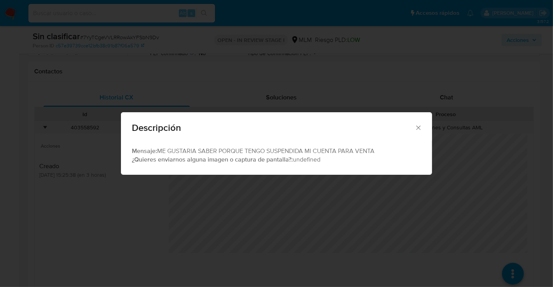
click at [418, 129] on icon "Cerrar" at bounding box center [418, 128] width 8 height 8
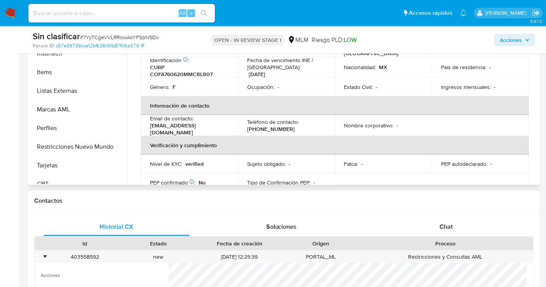
scroll to position [328, 0]
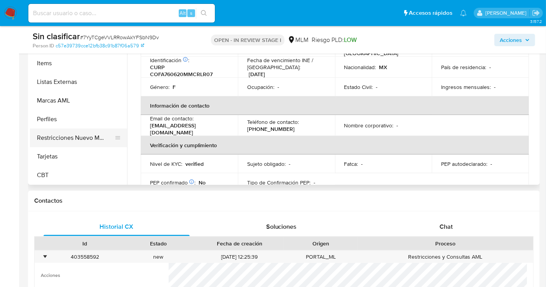
click at [65, 146] on button "Restricciones Nuevo Mundo" at bounding box center [75, 138] width 91 height 19
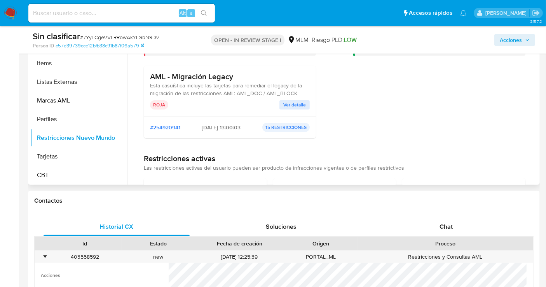
scroll to position [173, 0]
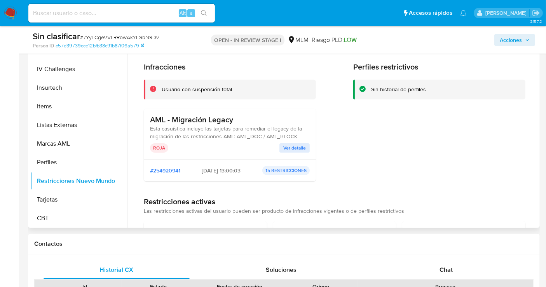
click at [292, 149] on span "Ver detalle" at bounding box center [294, 148] width 23 height 8
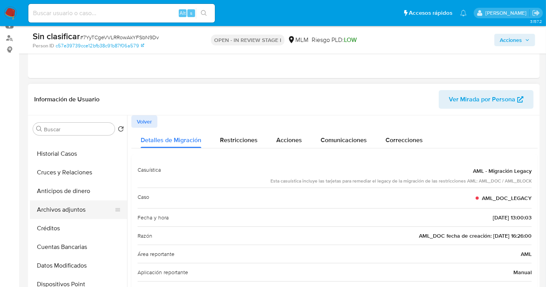
scroll to position [112, 0]
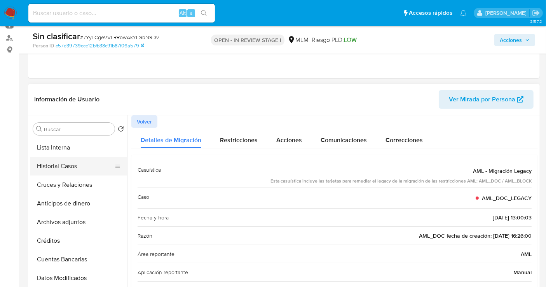
click at [51, 165] on button "Historial Casos" at bounding box center [75, 166] width 91 height 19
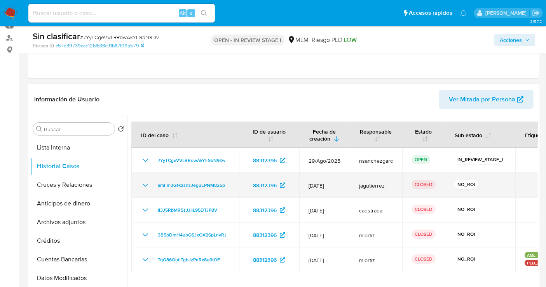
click at [145, 185] on icon "Mostrar/Ocultar" at bounding box center [145, 185] width 9 height 9
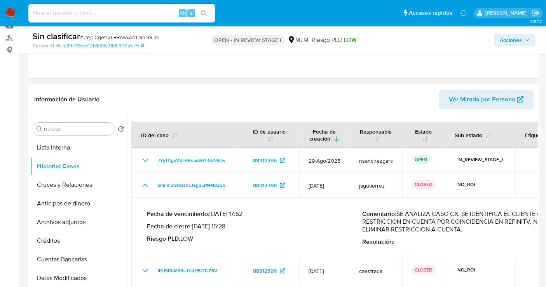
drag, startPoint x: 401, startPoint y: 213, endPoint x: 486, endPoint y: 232, distance: 87.0
click at [486, 232] on p "Comentario : SE ANALIZA CASO CX, SE IDENTIFICA EL CLIENTE CUENTA CON RESTRICCIO…" at bounding box center [469, 221] width 215 height 23
drag, startPoint x: 400, startPoint y: 213, endPoint x: 484, endPoint y: 229, distance: 86.0
click at [484, 229] on p "Comentario : SE ANALIZA CASO CX, SE IDENTIFICA EL CLIENTE CUENTA CON RESTRICCIO…" at bounding box center [469, 221] width 215 height 23
click at [524, 39] on span "Acciones" at bounding box center [515, 40] width 30 height 11
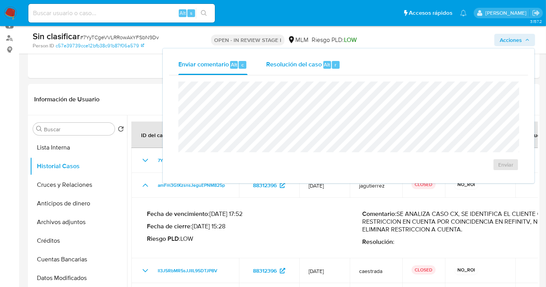
click at [303, 65] on span "Resolución del caso" at bounding box center [294, 64] width 56 height 9
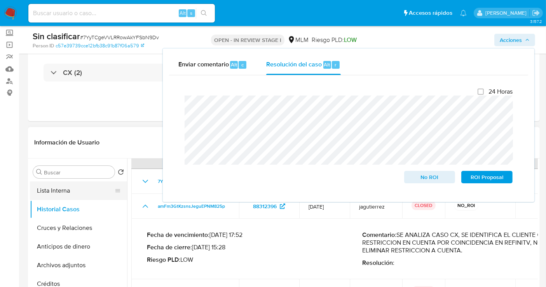
click at [51, 194] on button "Lista Interna" at bounding box center [75, 191] width 91 height 19
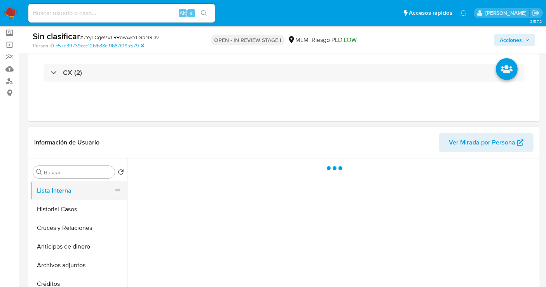
scroll to position [0, 0]
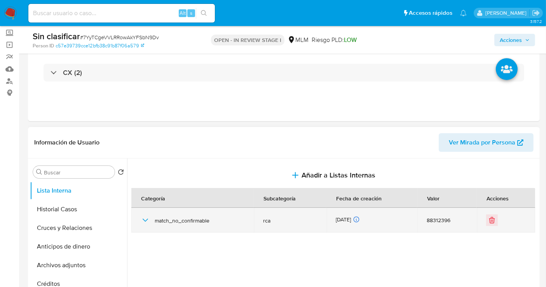
click at [142, 219] on icon "button" at bounding box center [145, 220] width 9 height 9
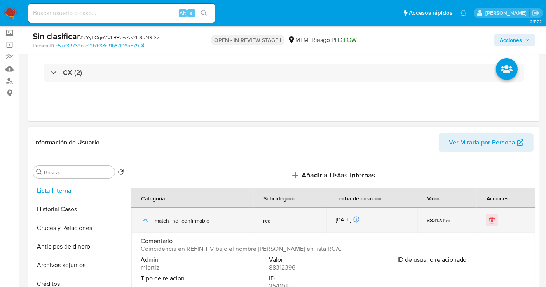
scroll to position [86, 0]
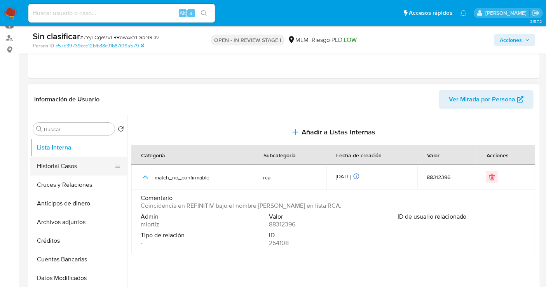
click at [45, 168] on button "Historial Casos" at bounding box center [75, 166] width 91 height 19
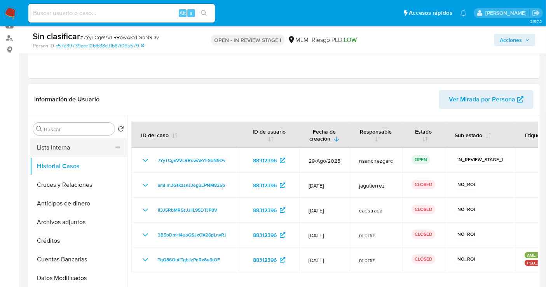
click at [49, 145] on button "Lista Interna" at bounding box center [75, 147] width 91 height 19
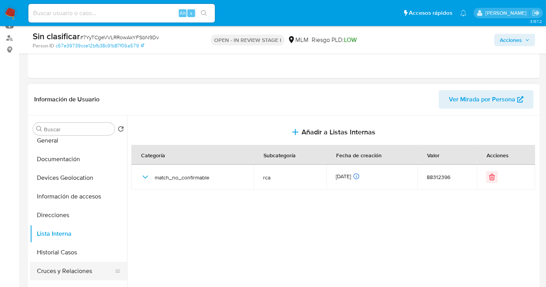
scroll to position [0, 0]
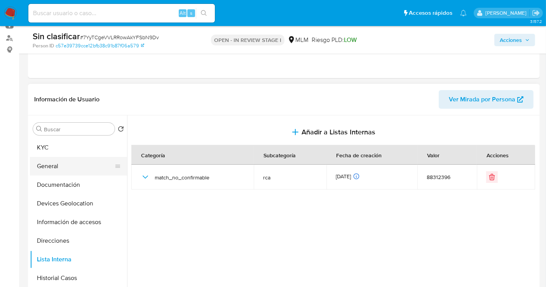
click at [48, 170] on button "General" at bounding box center [75, 166] width 91 height 19
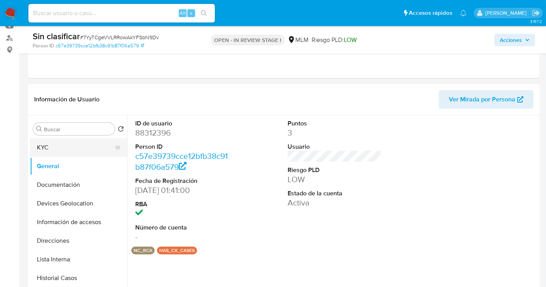
click at [48, 151] on button "KYC" at bounding box center [75, 147] width 91 height 19
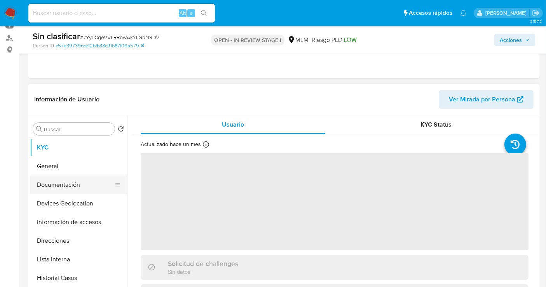
click at [60, 183] on button "Documentación" at bounding box center [75, 185] width 91 height 19
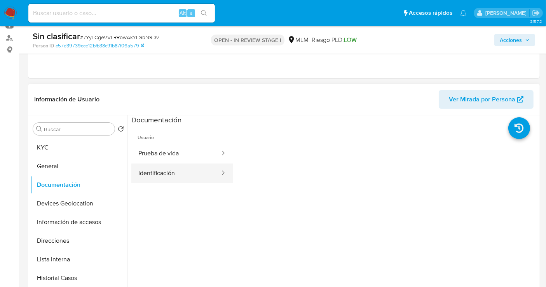
click at [195, 178] on button "Identificación" at bounding box center [175, 174] width 89 height 20
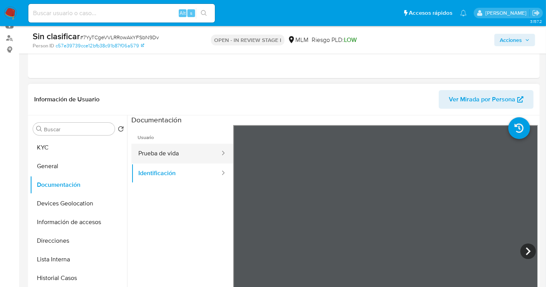
click at [155, 155] on button "Prueba de vida" at bounding box center [175, 154] width 89 height 20
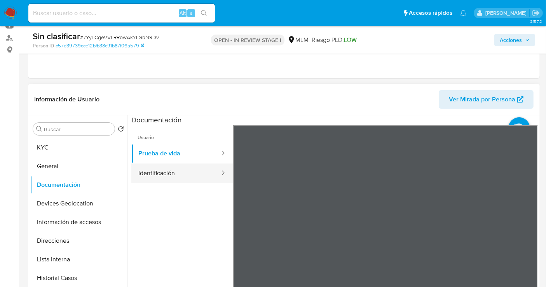
click at [176, 175] on button "Identificación" at bounding box center [175, 174] width 89 height 20
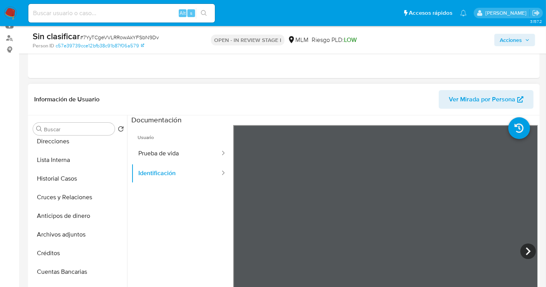
scroll to position [86, 0]
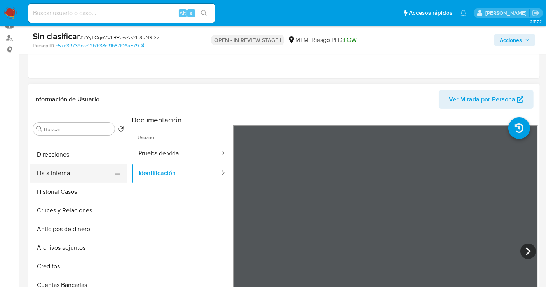
click at [64, 173] on button "Lista Interna" at bounding box center [75, 173] width 91 height 19
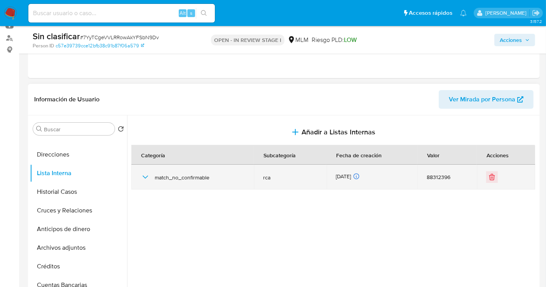
click at [147, 177] on icon "button" at bounding box center [145, 177] width 9 height 9
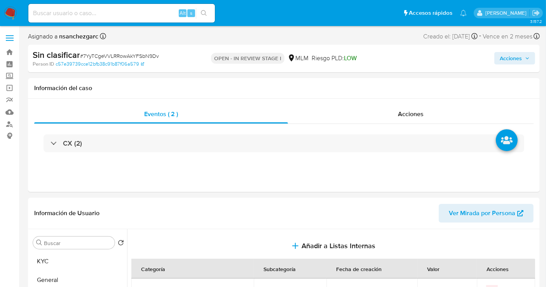
scroll to position [43, 0]
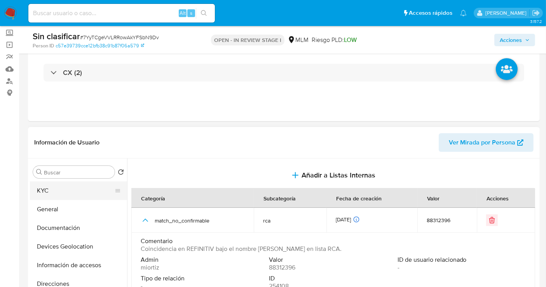
click at [46, 189] on button "KYC" at bounding box center [75, 191] width 91 height 19
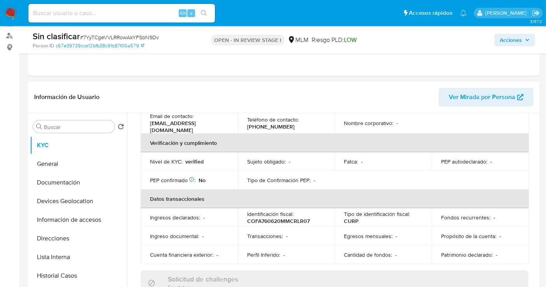
scroll to position [129, 0]
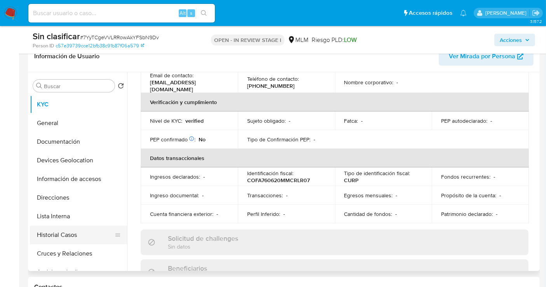
click at [66, 239] on button "Historial Casos" at bounding box center [75, 235] width 91 height 19
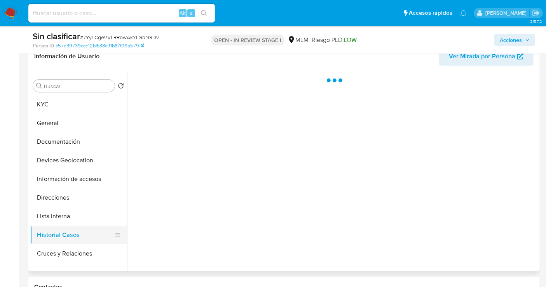
scroll to position [0, 0]
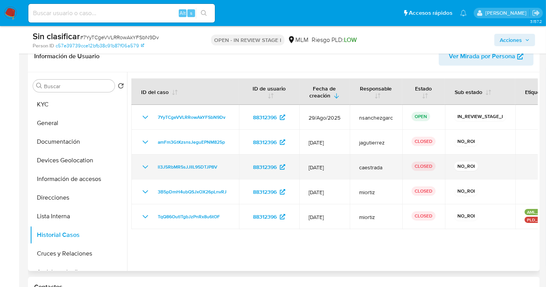
click at [145, 166] on icon "Mostrar/Ocultar" at bounding box center [145, 167] width 9 height 9
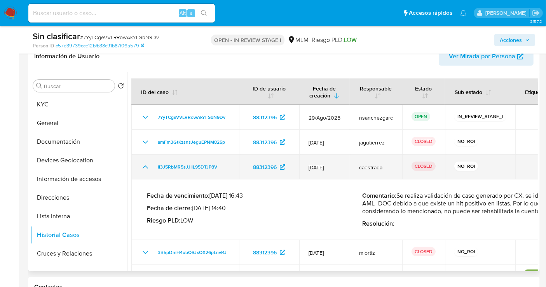
click at [145, 166] on icon "Mostrar/Ocultar" at bounding box center [145, 167] width 5 height 3
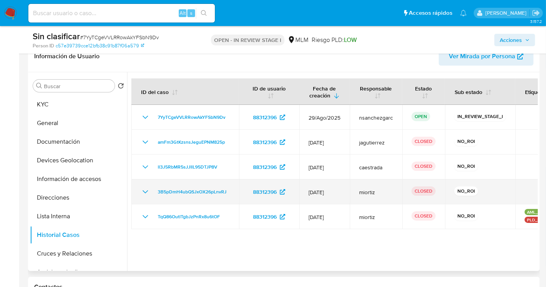
click at [144, 187] on icon "Mostrar/Ocultar" at bounding box center [145, 191] width 9 height 9
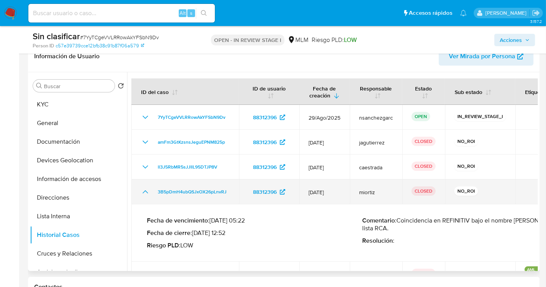
click at [144, 187] on icon "Mostrar/Ocultar" at bounding box center [145, 191] width 9 height 9
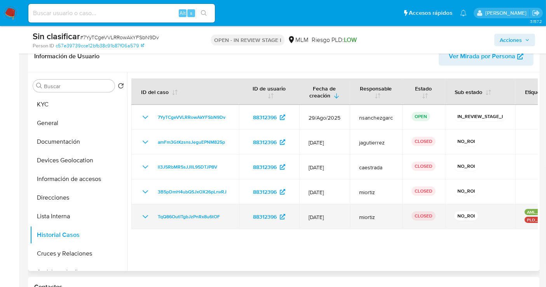
click at [144, 216] on icon "Mostrar/Ocultar" at bounding box center [145, 216] width 5 height 3
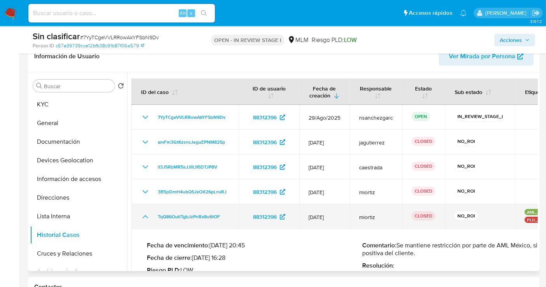
click at [144, 216] on icon "Mostrar/Ocultar" at bounding box center [145, 216] width 5 height 3
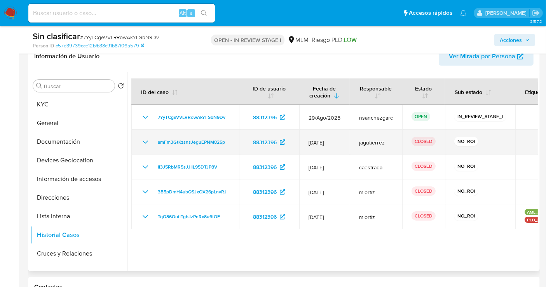
click at [144, 143] on icon "Mostrar/Ocultar" at bounding box center [145, 142] width 9 height 9
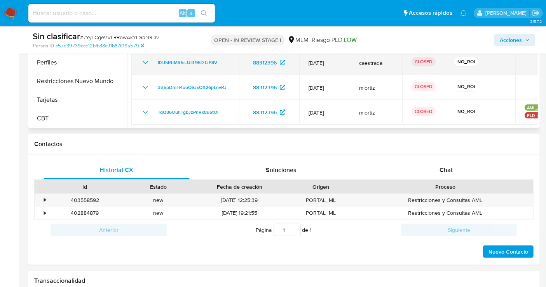
scroll to position [259, 0]
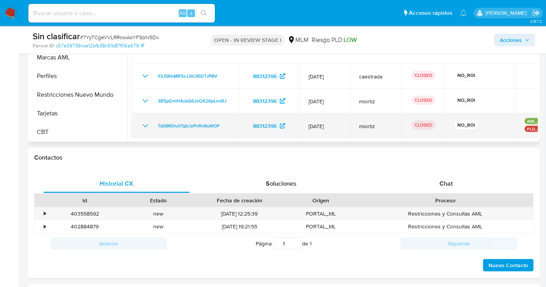
click at [145, 122] on icon "Mostrar/Ocultar" at bounding box center [145, 125] width 9 height 9
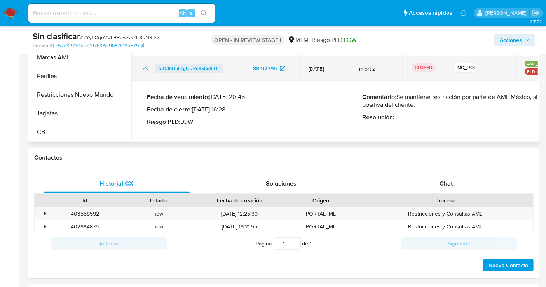
click at [185, 69] on span "TqQ86OutlTgbJzPnRx8u6tOF" at bounding box center [189, 68] width 62 height 9
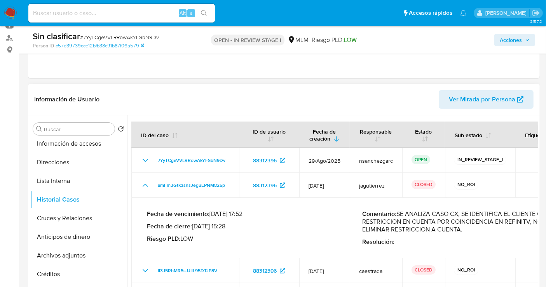
scroll to position [0, 0]
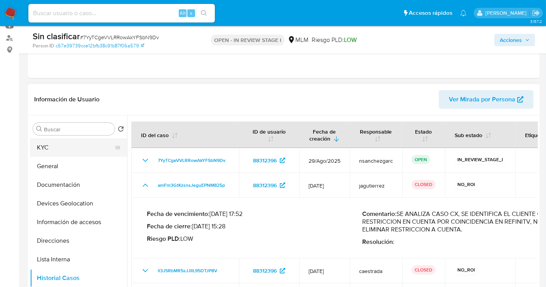
click at [55, 152] on button "KYC" at bounding box center [75, 147] width 91 height 19
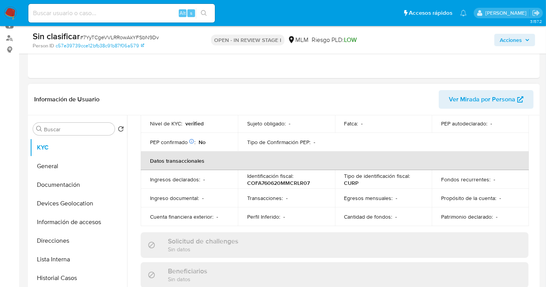
scroll to position [216, 0]
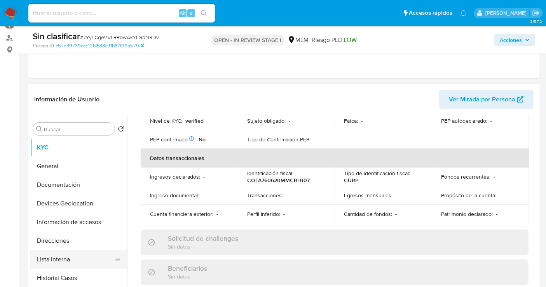
click at [78, 253] on button "Lista Interna" at bounding box center [75, 259] width 91 height 19
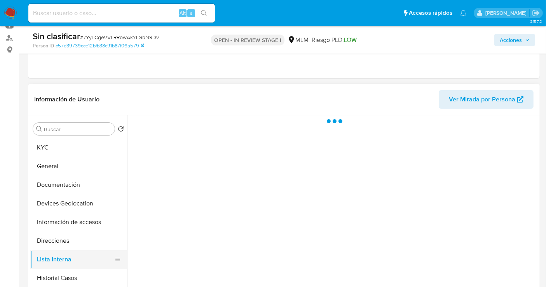
scroll to position [0, 0]
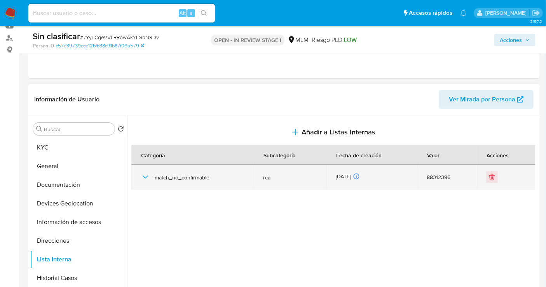
click at [147, 176] on icon "button" at bounding box center [145, 177] width 5 height 3
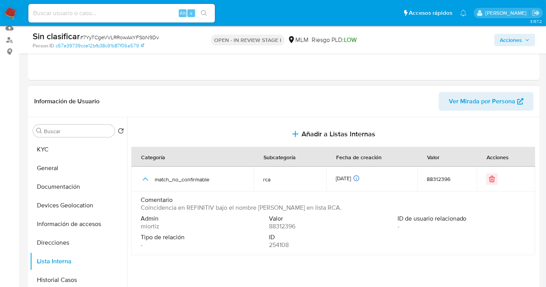
scroll to position [129, 0]
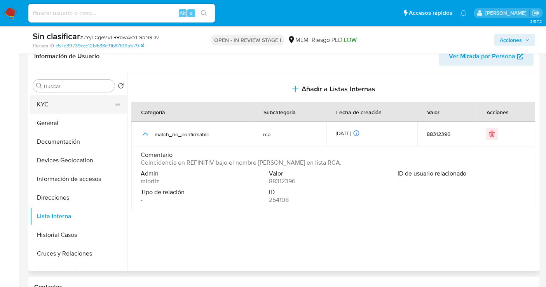
click at [50, 104] on button "KYC" at bounding box center [75, 104] width 91 height 19
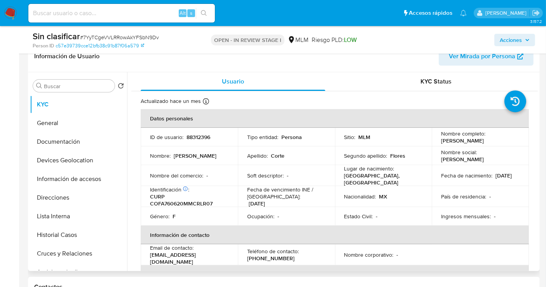
drag, startPoint x: 491, startPoint y: 143, endPoint x: 433, endPoint y: 140, distance: 58.0
click at [433, 140] on td "Nombre completo : Araceli Corte Flores" at bounding box center [480, 137] width 97 height 19
copy p "Araceli Corte Flores"
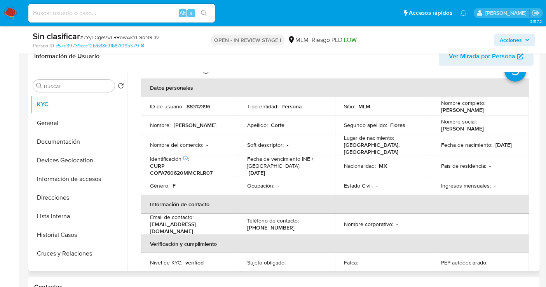
scroll to position [43, 0]
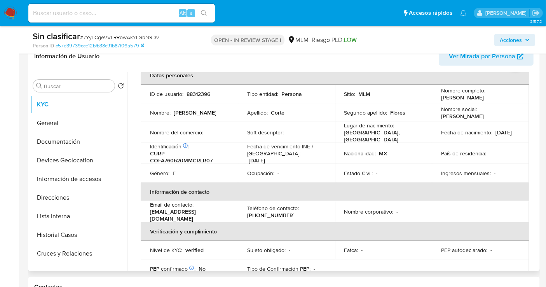
click at [196, 91] on p "88312396" at bounding box center [199, 94] width 24 height 7
copy p "88312396"
drag, startPoint x: 488, startPoint y: 96, endPoint x: 439, endPoint y: 100, distance: 49.5
click at [439, 100] on td "Nombre completo : Araceli Corte Flores" at bounding box center [480, 94] width 97 height 19
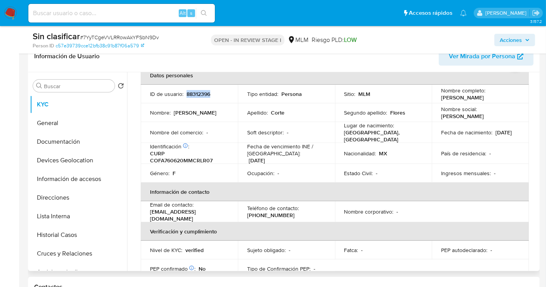
copy p "Araceli Corte Flores"
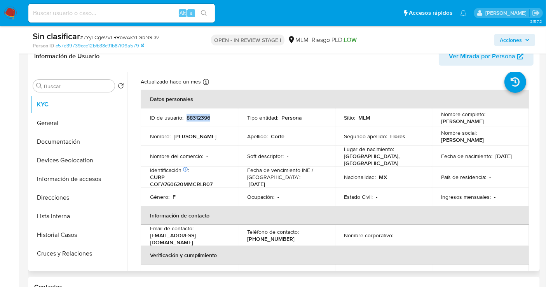
scroll to position [0, 0]
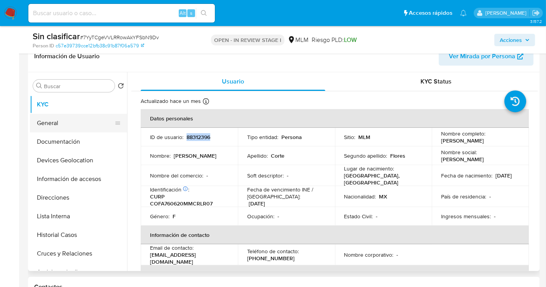
click at [60, 128] on button "General" at bounding box center [75, 123] width 91 height 19
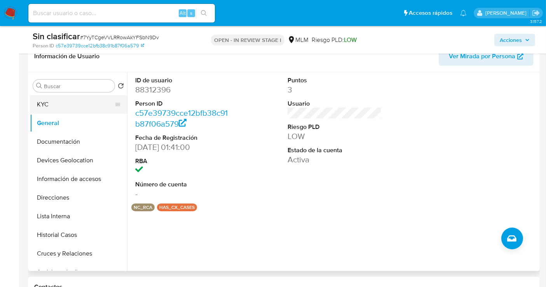
click at [45, 107] on button "KYC" at bounding box center [75, 104] width 91 height 19
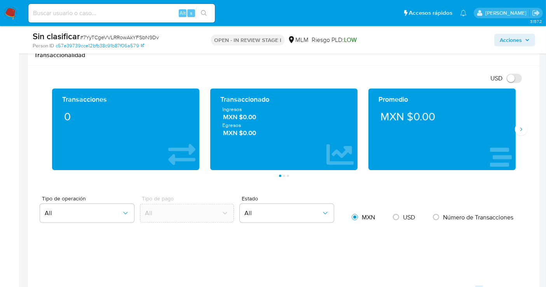
scroll to position [518, 0]
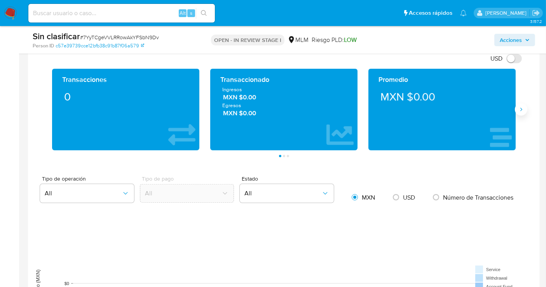
click at [522, 107] on icon "Siguiente" at bounding box center [521, 110] width 6 height 6
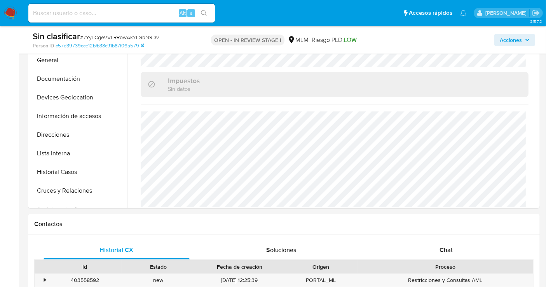
scroll to position [173, 0]
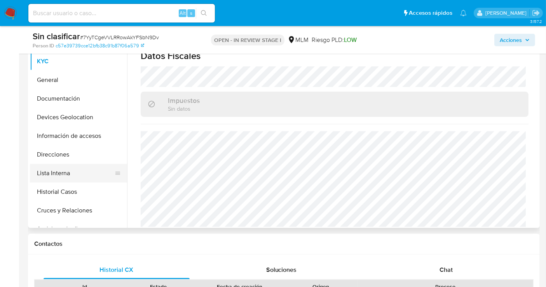
click at [54, 171] on button "Lista Interna" at bounding box center [75, 173] width 91 height 19
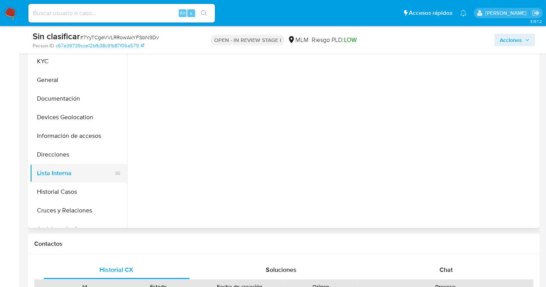
scroll to position [0, 0]
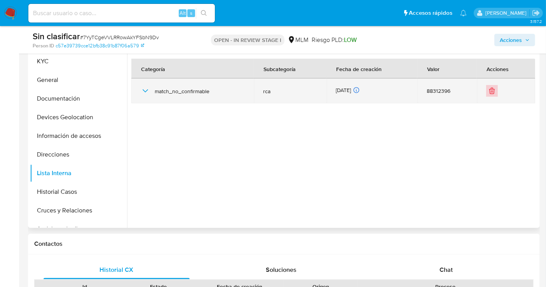
click at [491, 92] on icon "Eliminar" at bounding box center [491, 92] width 0 height 2
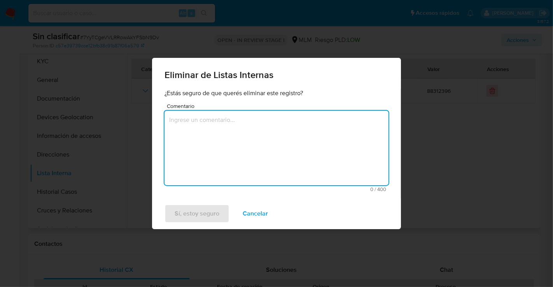
click at [250, 124] on textarea "Comentario" at bounding box center [276, 148] width 224 height 75
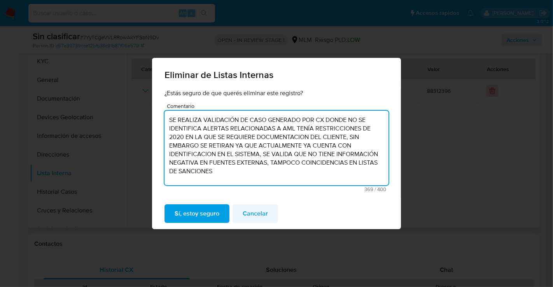
type textarea "SE REALIZA VALIDACIÓN DE CASO GENERADO POR CX DONDE NO SE IDENTIFICA ALERTAS RE…"
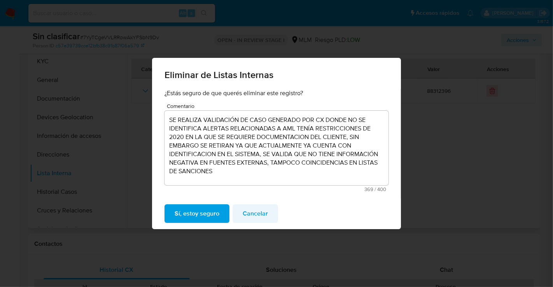
click at [263, 216] on span "Cancelar" at bounding box center [255, 213] width 25 height 17
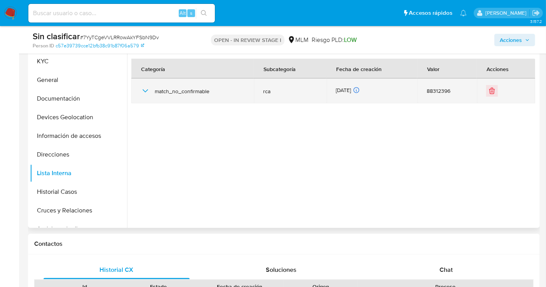
click at [143, 90] on icon "button" at bounding box center [145, 90] width 9 height 9
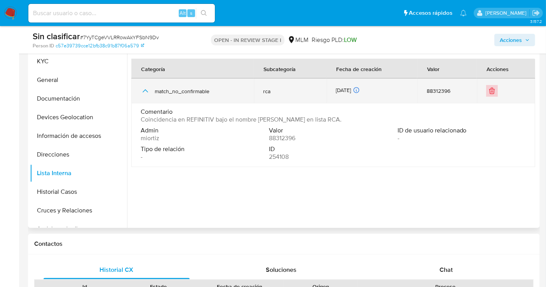
click at [491, 89] on icon "Eliminar" at bounding box center [492, 91] width 8 height 8
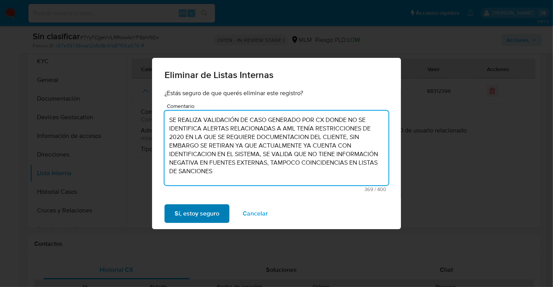
type textarea "SE REALIZA VALIDACIÓN DE CASO GENERADO POR CX DONDE NO SE IDENTIFICA ALERTAS RE…"
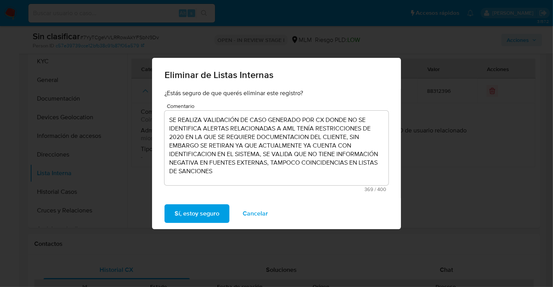
drag, startPoint x: 220, startPoint y: 212, endPoint x: 215, endPoint y: 215, distance: 4.9
click at [217, 211] on button "Sí, estoy seguro" at bounding box center [196, 213] width 65 height 19
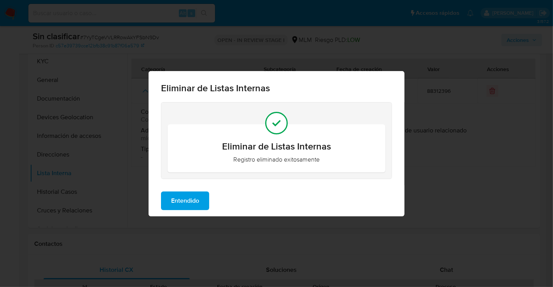
click at [200, 199] on button "Entendido" at bounding box center [185, 201] width 48 height 19
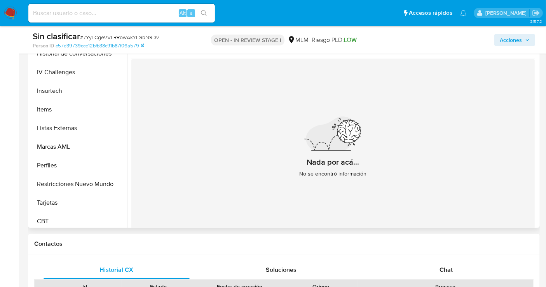
scroll to position [328, 0]
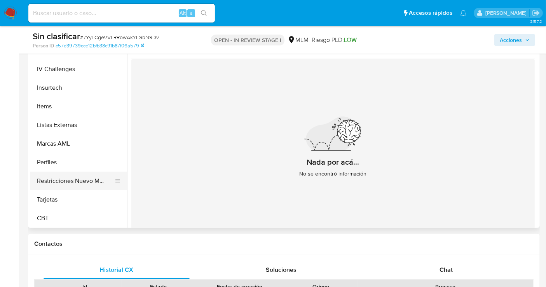
click at [94, 185] on button "Restricciones Nuevo Mundo" at bounding box center [75, 181] width 91 height 19
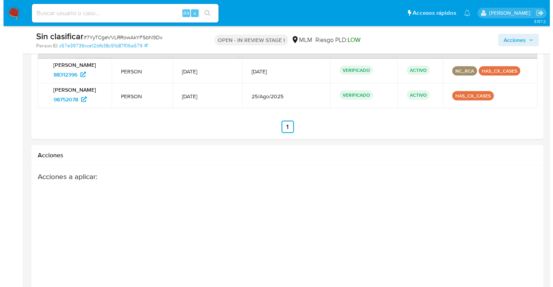
scroll to position [1166, 0]
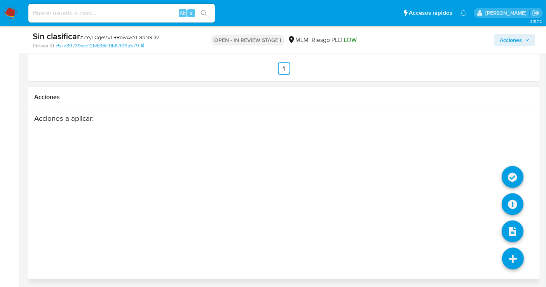
click at [519, 256] on icon at bounding box center [513, 259] width 22 height 22
click at [512, 177] on icon at bounding box center [513, 177] width 22 height 22
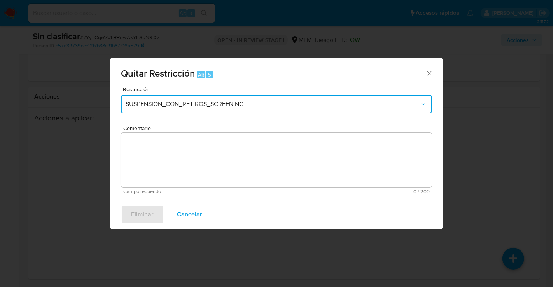
click at [177, 108] on span "SUSPENSION_CON_RETIROS_SCREENING" at bounding box center [273, 104] width 294 height 8
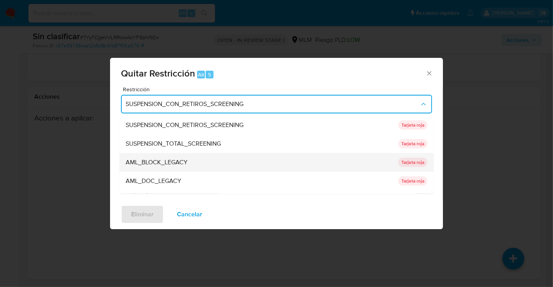
scroll to position [43, 0]
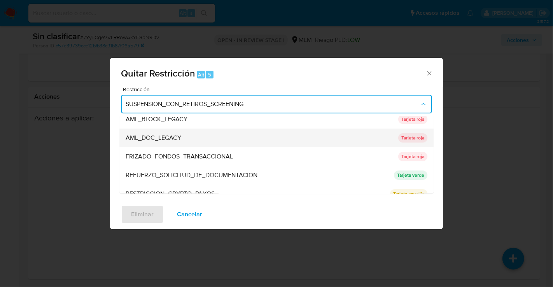
click at [162, 139] on span "AML_DOC_LEGACY" at bounding box center [154, 138] width 56 height 8
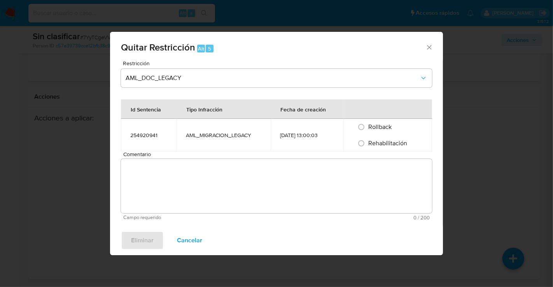
click at [431, 50] on icon "Cerrar ventana" at bounding box center [429, 48] width 8 height 8
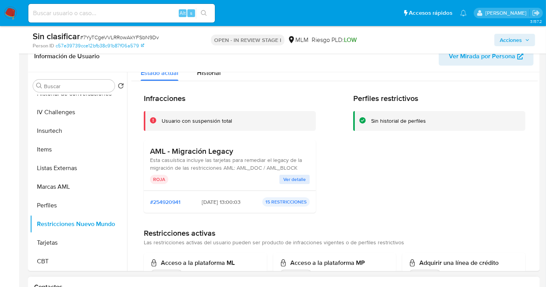
scroll to position [0, 0]
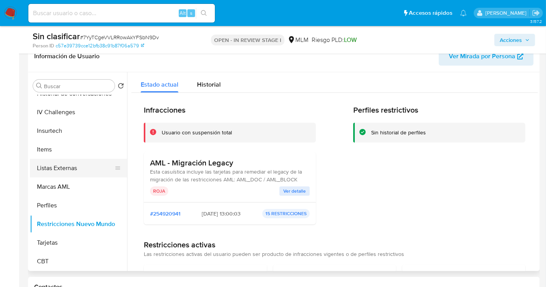
click at [49, 169] on button "Listas Externas" at bounding box center [75, 168] width 91 height 19
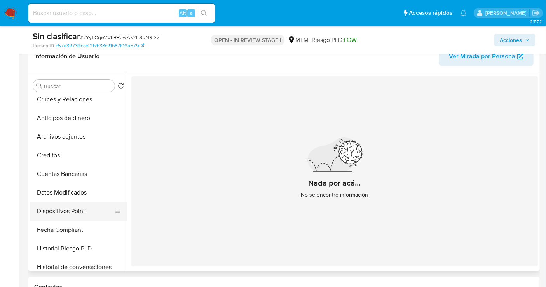
scroll to position [112, 0]
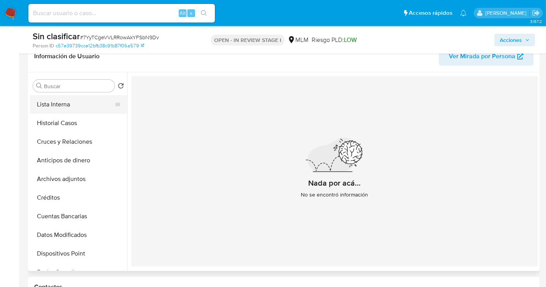
click at [52, 100] on button "Lista Interna" at bounding box center [75, 104] width 91 height 19
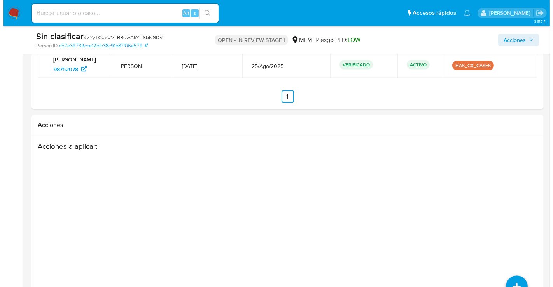
scroll to position [1166, 0]
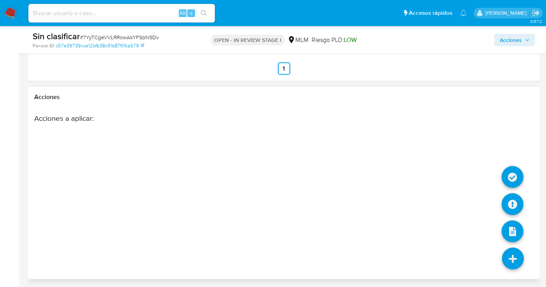
click at [511, 262] on icon at bounding box center [513, 259] width 22 height 22
click at [509, 176] on icon at bounding box center [513, 177] width 22 height 22
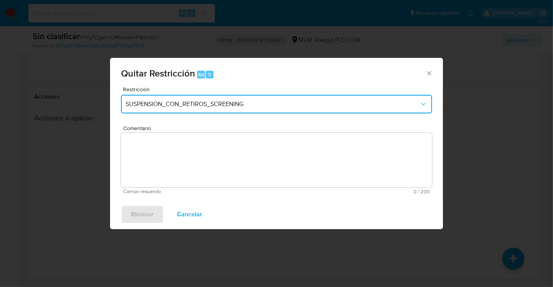
click at [167, 109] on button "SUSPENSION_CON_RETIROS_SCREENING" at bounding box center [276, 104] width 311 height 19
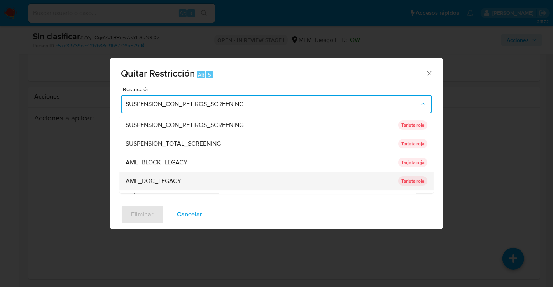
click at [161, 178] on span "AML_DOC_LEGACY" at bounding box center [154, 181] width 56 height 8
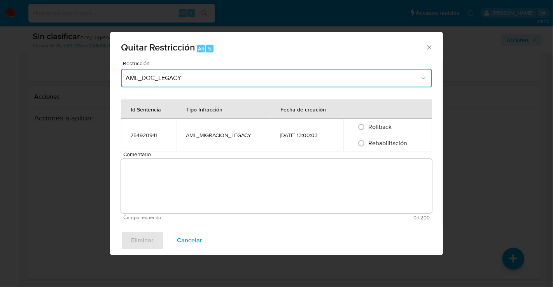
click at [182, 81] on span "AML_DOC_LEGACY" at bounding box center [273, 78] width 294 height 8
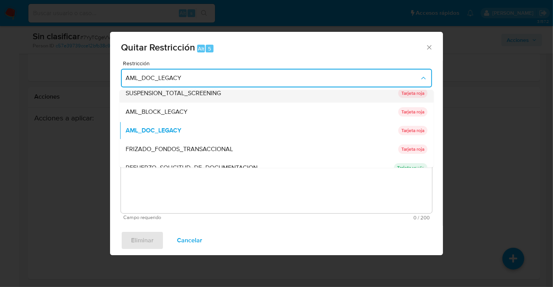
scroll to position [43, 0]
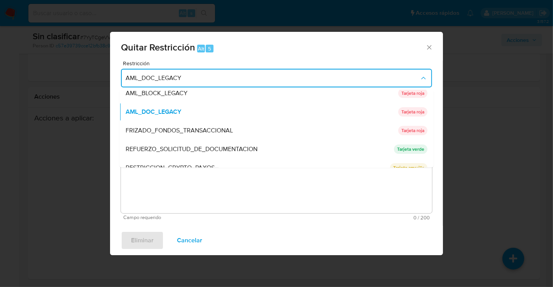
click at [431, 45] on icon "Cerrar ventana" at bounding box center [429, 47] width 4 height 4
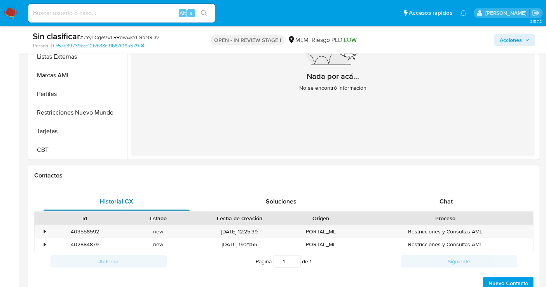
scroll to position [216, 0]
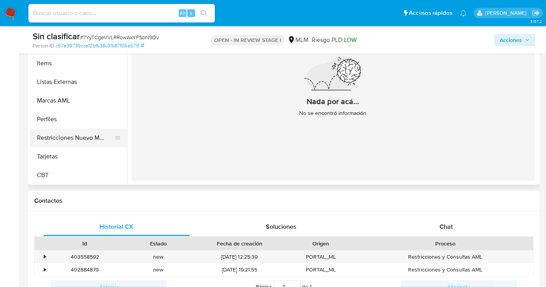
click at [70, 143] on button "Restricciones Nuevo Mundo" at bounding box center [75, 138] width 91 height 19
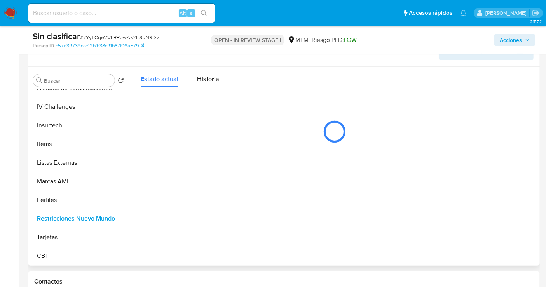
scroll to position [129, 0]
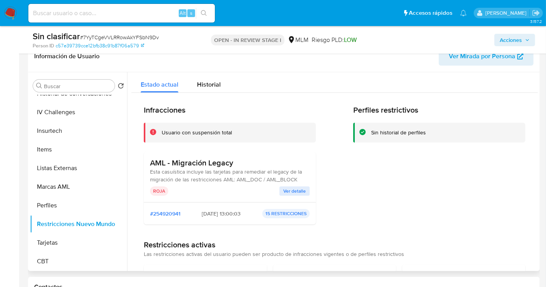
click at [285, 189] on span "Ver detalle" at bounding box center [294, 191] width 23 height 8
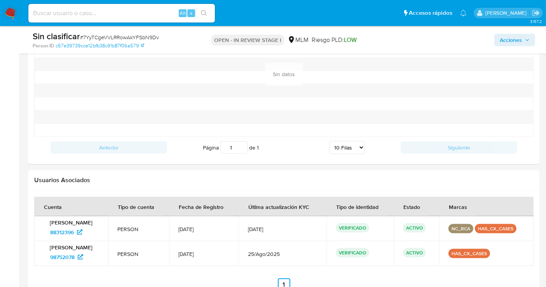
scroll to position [1166, 0]
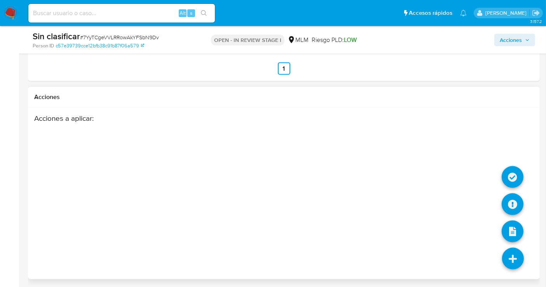
click at [514, 253] on icon at bounding box center [513, 259] width 22 height 22
click at [513, 173] on icon at bounding box center [513, 177] width 22 height 22
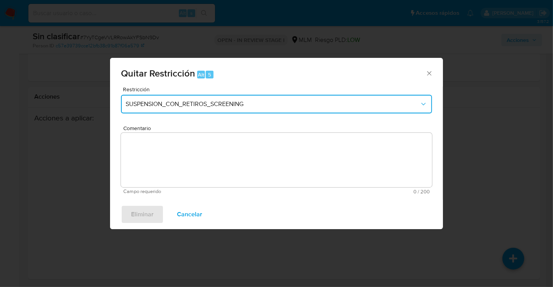
click at [208, 100] on span "SUSPENSION_CON_RETIROS_SCREENING" at bounding box center [273, 104] width 294 height 8
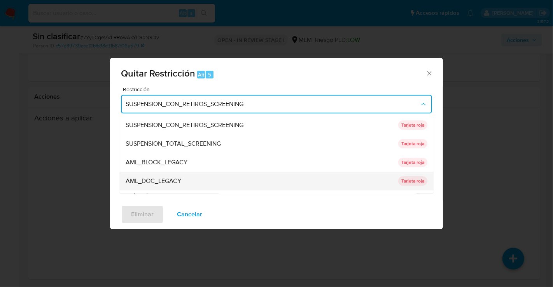
click at [161, 178] on span "AML_DOC_LEGACY" at bounding box center [154, 181] width 56 height 8
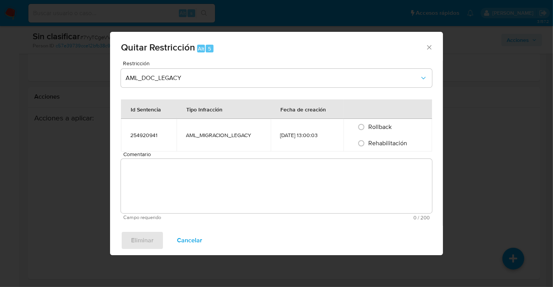
click at [190, 153] on span "Comentario" at bounding box center [278, 155] width 311 height 6
click at [190, 159] on textarea "Comentario" at bounding box center [276, 186] width 311 height 54
click at [363, 143] on input "Rehabilitación" at bounding box center [361, 143] width 12 height 12
radio input "true"
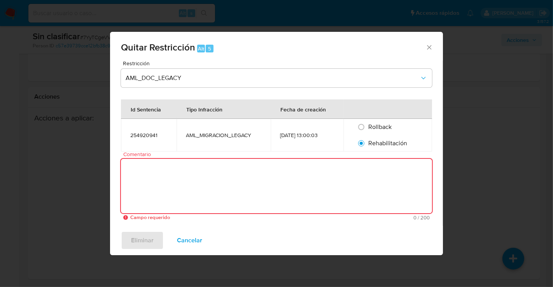
click at [161, 173] on textarea "Comentario" at bounding box center [276, 186] width 311 height 54
paste textarea "SE REALIZA VALIDACIÓN DE CASO GENERADO POR CX DONDE NO SE IDENTIFICA ALERTAS RE…"
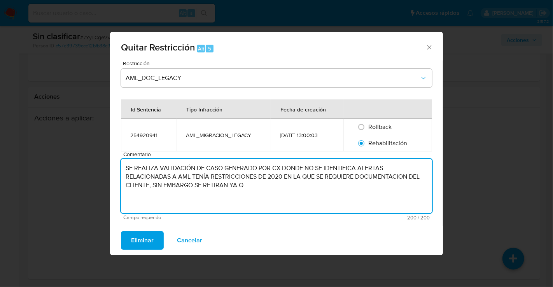
drag, startPoint x: 305, startPoint y: 168, endPoint x: 121, endPoint y: 166, distance: 183.9
click at [121, 166] on textarea "SE REALIZA VALIDACIÓN DE CASO GENERADO POR CX DONDE NO SE IDENTIFICA ALERTAS RE…" at bounding box center [276, 186] width 311 height 54
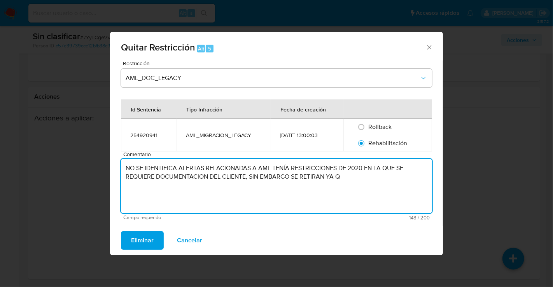
click at [342, 180] on textarea "NO SE IDENTIFICA ALERTAS RELACIONADAS A AML TENÍA RESTRICCIONES DE 2020 EN LA Q…" at bounding box center [276, 186] width 311 height 54
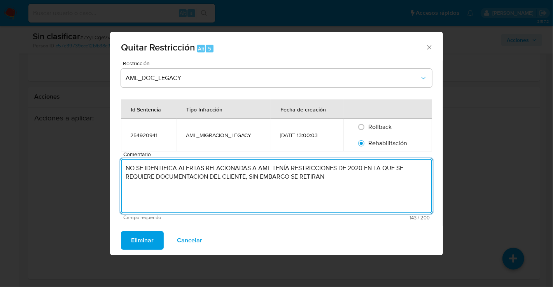
paste textarea "YA CUENTA CON IDENTIFICACION EN EL SISTEMA"
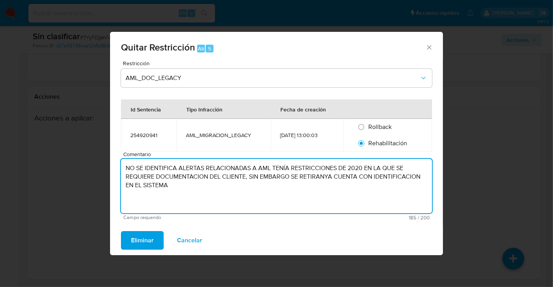
drag, startPoint x: 324, startPoint y: 178, endPoint x: 330, endPoint y: 194, distance: 17.2
click at [325, 179] on textarea "NO SE IDENTIFICA ALERTAS RELACIONADAS A AML TENÍA RESTRICCIONES DE 2020 EN LA Q…" at bounding box center [276, 186] width 311 height 54
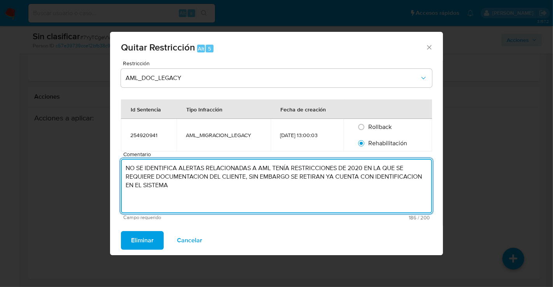
click at [200, 189] on textarea "NO SE IDENTIFICA ALERTAS RELACIONADAS A AML TENÍA RESTRICCIONES DE 2020 EN LA Q…" at bounding box center [276, 186] width 311 height 54
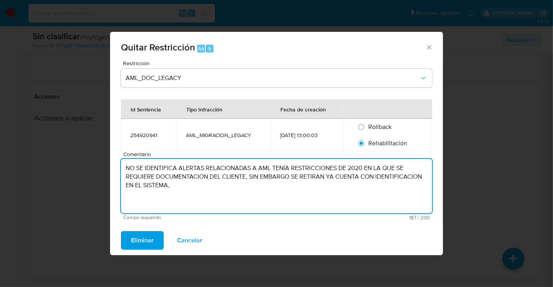
paste textarea "SE VALIDA QUE"
drag, startPoint x: 367, startPoint y: 169, endPoint x: 246, endPoint y: 177, distance: 121.2
click at [246, 177] on textarea "NO SE IDENTIFICA ALERTAS RELACIONADAS A AML TENÍA RESTRICCIONES DE 2020 EN LA Q…" at bounding box center [276, 186] width 311 height 54
drag, startPoint x: 293, startPoint y: 177, endPoint x: 299, endPoint y: 180, distance: 6.3
click at [295, 178] on textarea "NO SE IDENTIFICA ALERTAS RELACIONADAS A AML TENÍA RESTRICCIONES DE 2020, SIN EM…" at bounding box center [276, 186] width 311 height 54
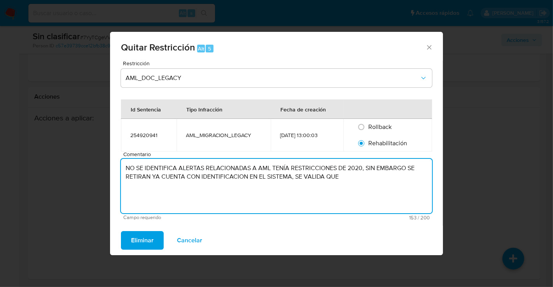
drag, startPoint x: 298, startPoint y: 179, endPoint x: 343, endPoint y: 178, distance: 45.5
click at [343, 178] on textarea "NO SE IDENTIFICA ALERTAS RELACIONADAS A AML TENÍA RESTRICCIONES DE 2020, SIN EM…" at bounding box center [276, 186] width 311 height 54
paste textarea "SE VALIDA QUE NO TIENE INFORMACIÓN NEGATIVA EN FUENTES EXTER"
drag, startPoint x: 159, startPoint y: 189, endPoint x: 210, endPoint y: 188, distance: 50.2
click at [210, 188] on textarea "NO SE IDENTIFICA ALERTAS RELACIONADAS A AML TENÍA RESTRICCIONES DE 2020, SIN EM…" at bounding box center [276, 186] width 311 height 54
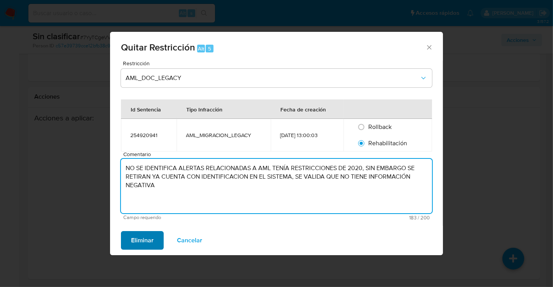
type textarea "NO SE IDENTIFICA ALERTAS RELACIONADAS A AML TENÍA RESTRICCIONES DE 2020, SIN EM…"
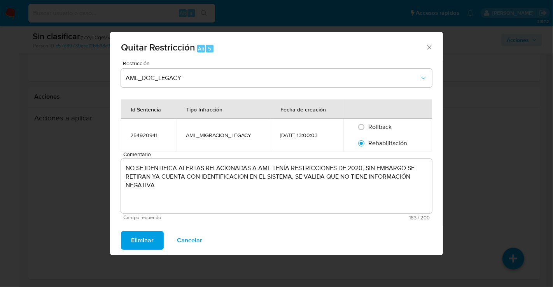
click at [136, 245] on span "Eliminar" at bounding box center [142, 240] width 23 height 17
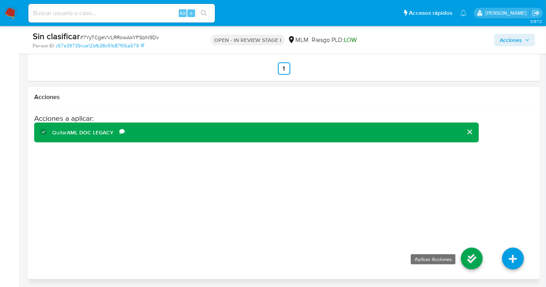
click at [475, 256] on icon at bounding box center [472, 259] width 22 height 22
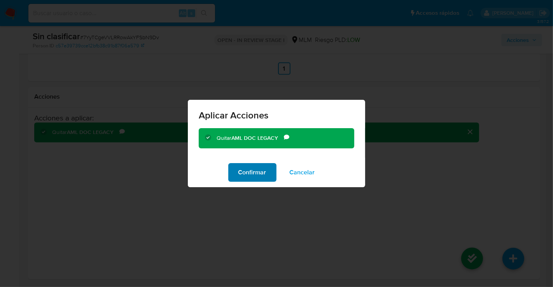
click at [260, 169] on span "Confirmar" at bounding box center [252, 172] width 28 height 17
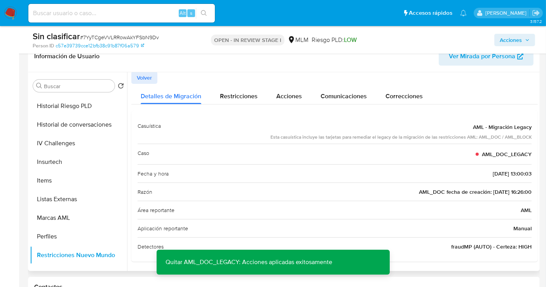
scroll to position [328, 0]
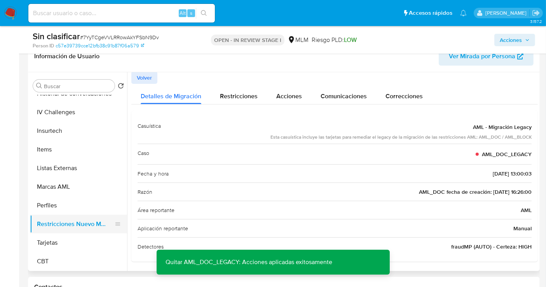
click at [70, 220] on button "Restricciones Nuevo Mundo" at bounding box center [75, 224] width 91 height 19
click at [84, 222] on button "Restricciones Nuevo Mundo" at bounding box center [75, 224] width 91 height 19
click at [152, 79] on button "Volver" at bounding box center [144, 78] width 26 height 12
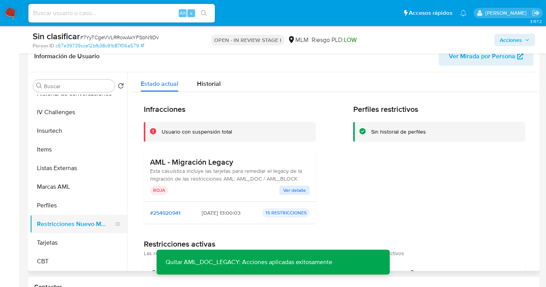
click at [90, 225] on button "Restricciones Nuevo Mundo" at bounding box center [75, 224] width 91 height 19
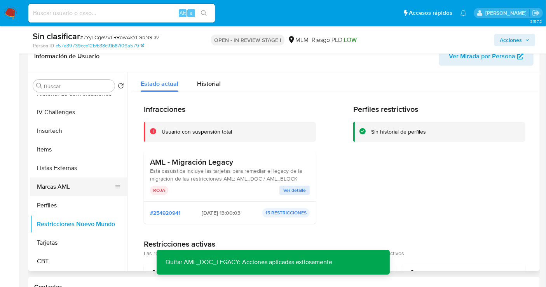
click at [66, 188] on button "Marcas AML" at bounding box center [75, 187] width 91 height 19
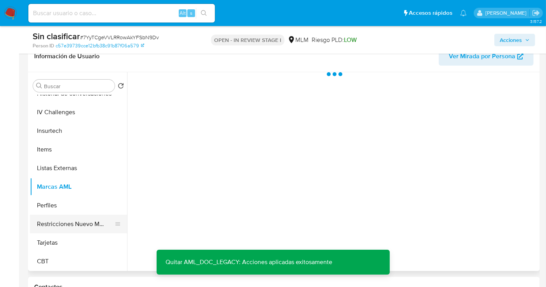
scroll to position [0, 0]
click at [65, 224] on button "Restricciones Nuevo Mundo" at bounding box center [75, 224] width 91 height 19
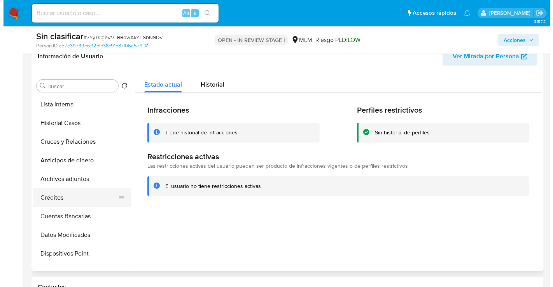
scroll to position [156, 0]
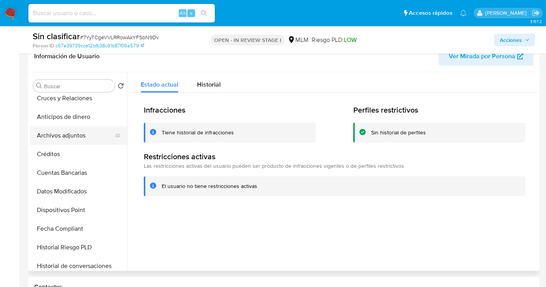
click at [73, 136] on button "Archivos adjuntos" at bounding box center [75, 135] width 91 height 19
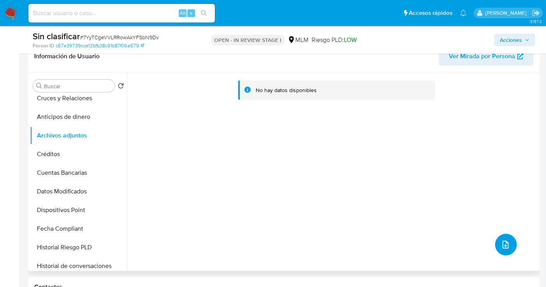
click at [503, 245] on icon "upload-file" at bounding box center [505, 244] width 9 height 9
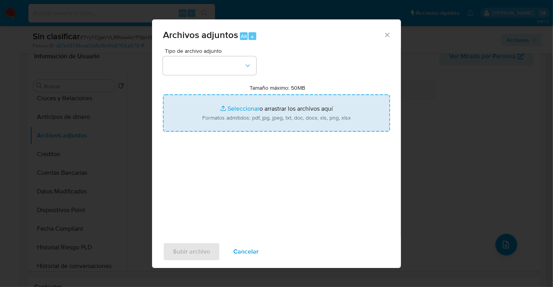
type input "C:\fakepath\88312396_ARACELI CORTE FLORES_SEP25.pdf"
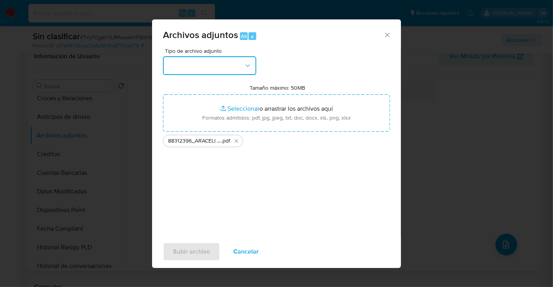
click at [217, 67] on button "button" at bounding box center [209, 65] width 93 height 19
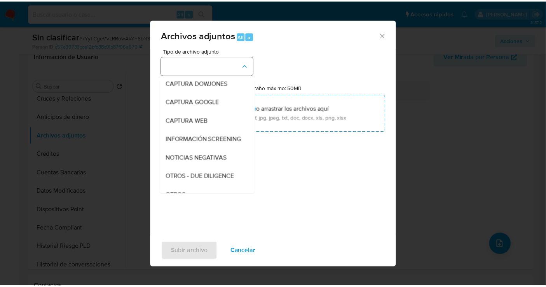
scroll to position [40, 0]
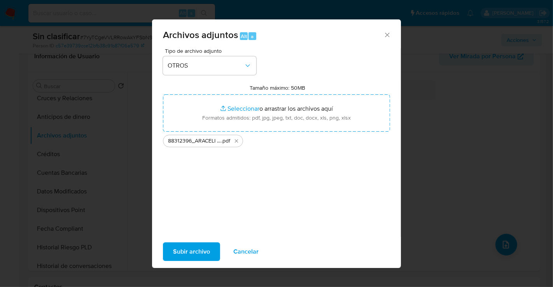
click at [195, 252] on span "Subir archivo" at bounding box center [191, 251] width 37 height 17
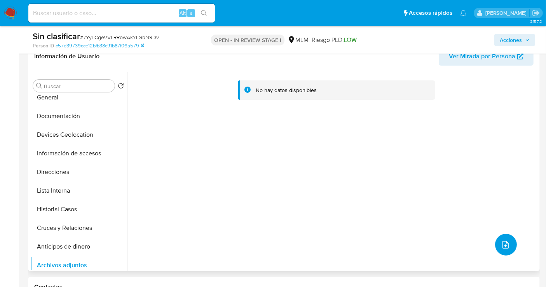
scroll to position [0, 0]
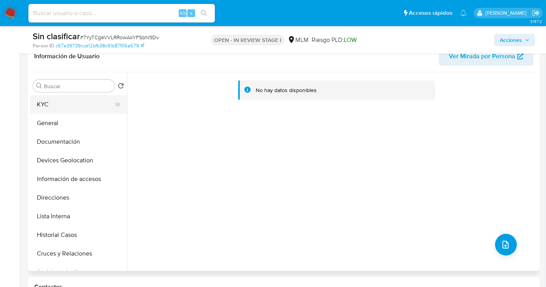
click at [55, 110] on button "KYC" at bounding box center [75, 104] width 91 height 19
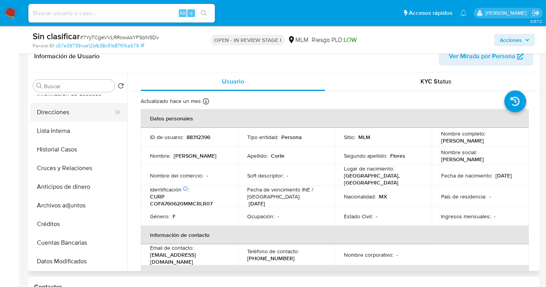
scroll to position [86, 0]
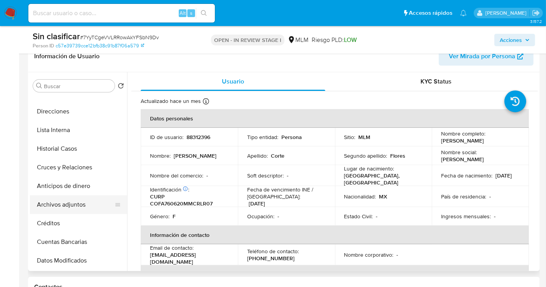
click at [60, 208] on button "Archivos adjuntos" at bounding box center [75, 205] width 91 height 19
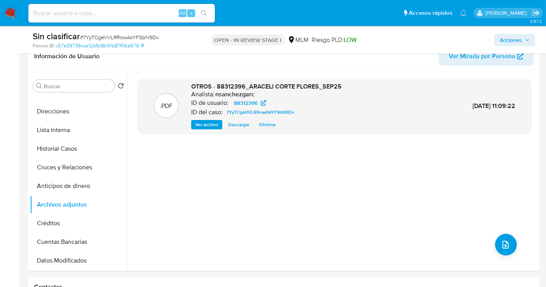
click at [516, 36] on span "Acciones" at bounding box center [511, 40] width 22 height 12
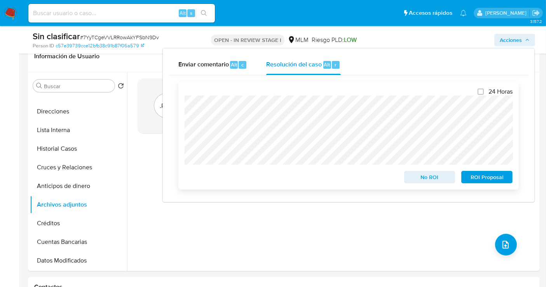
click at [179, 106] on div "24 Horas No ROI ROI Proposal" at bounding box center [348, 136] width 341 height 108
click at [419, 176] on span "No ROI" at bounding box center [430, 177] width 40 height 11
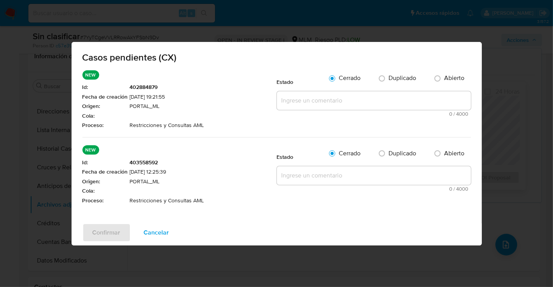
click at [153, 232] on span "Cancelar" at bounding box center [156, 232] width 25 height 17
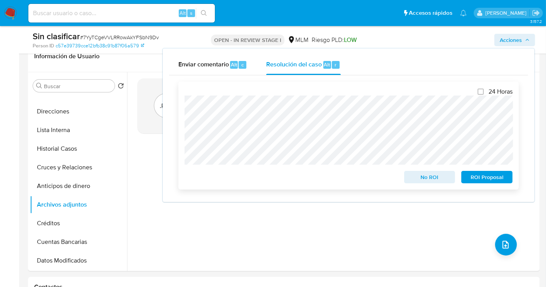
click at [419, 176] on span "No ROI" at bounding box center [430, 177] width 40 height 11
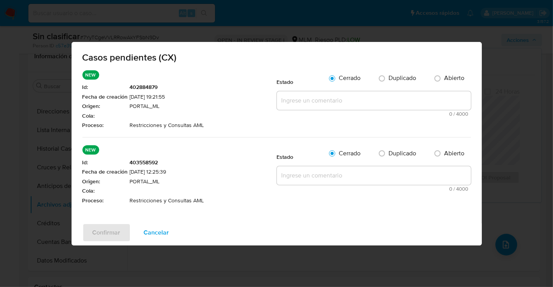
click at [152, 230] on span "Cancelar" at bounding box center [156, 232] width 25 height 17
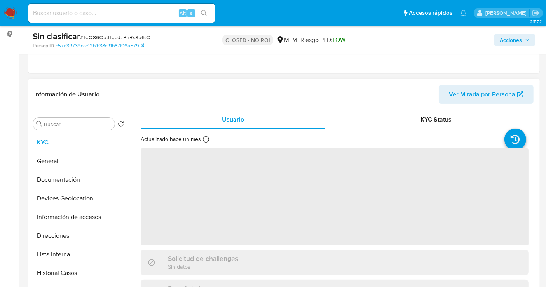
scroll to position [129, 0]
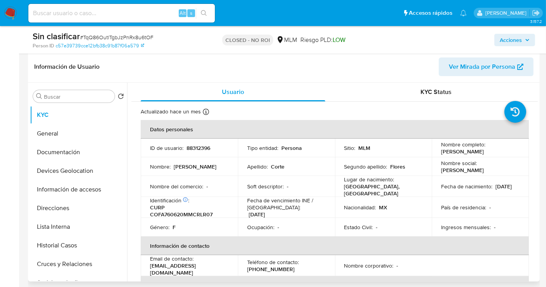
select select "10"
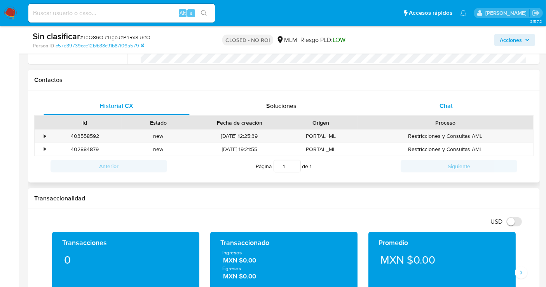
scroll to position [302, 0]
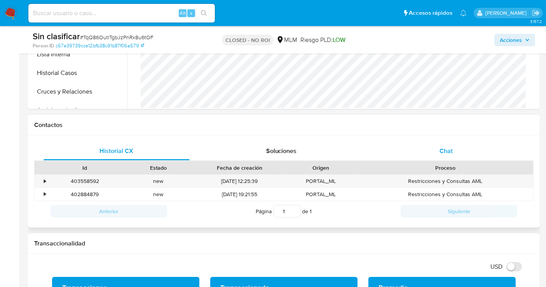
click at [443, 151] on span "Chat" at bounding box center [446, 151] width 13 height 9
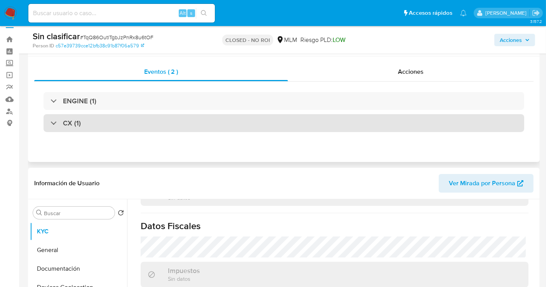
scroll to position [0, 0]
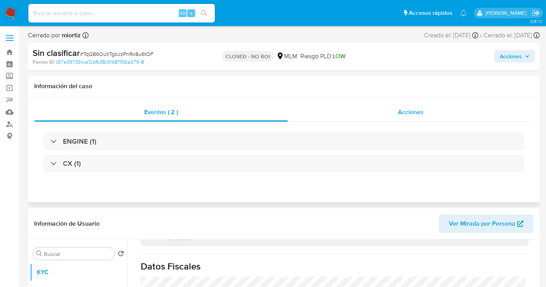
click at [408, 112] on span "Acciones" at bounding box center [411, 112] width 26 height 9
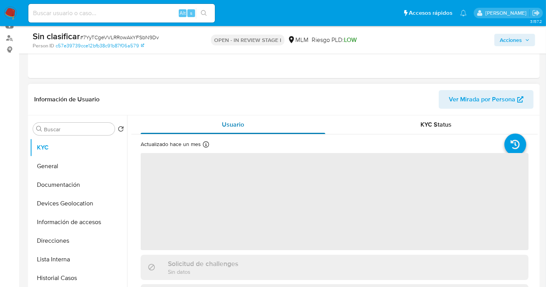
scroll to position [2, 0]
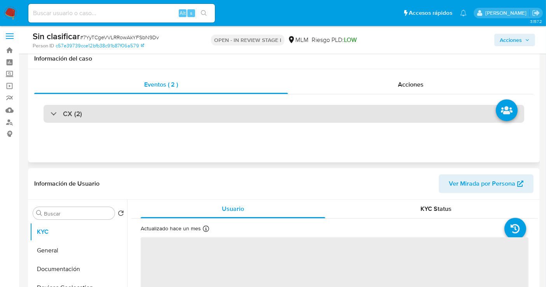
select select "10"
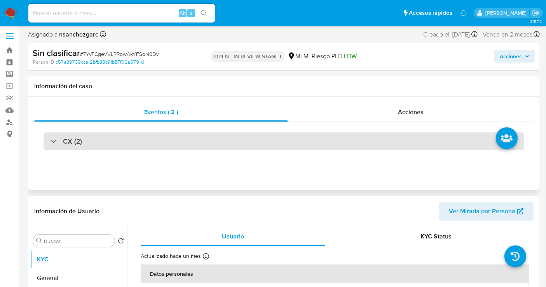
scroll to position [0, 0]
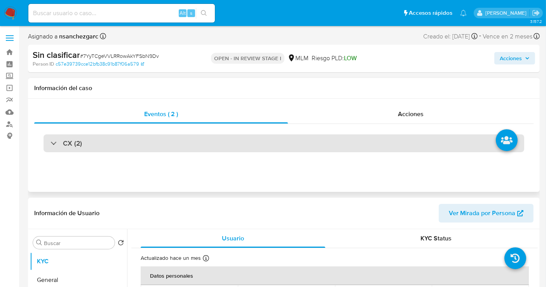
click at [73, 141] on h3 "CX (2)" at bounding box center [72, 143] width 19 height 9
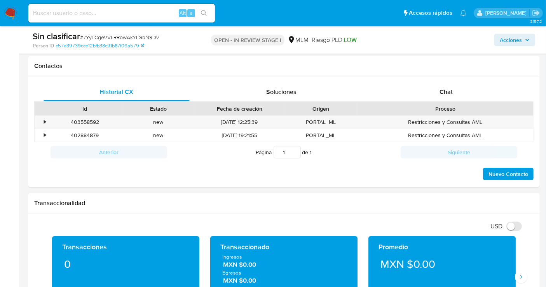
scroll to position [389, 0]
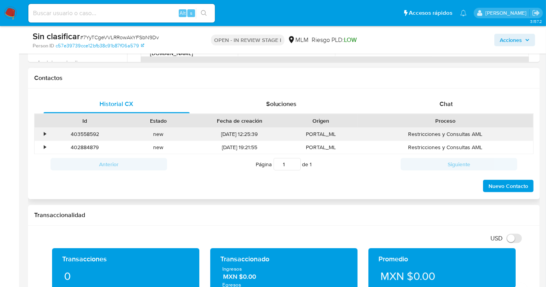
click at [42, 131] on div "•" at bounding box center [42, 134] width 14 height 13
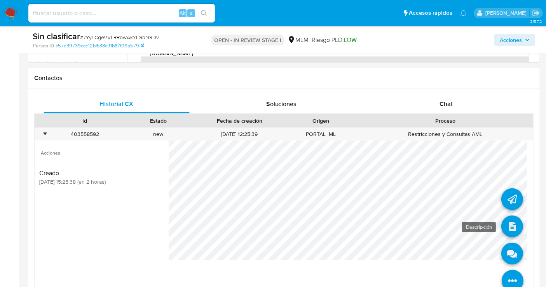
click at [506, 220] on icon at bounding box center [513, 227] width 22 height 22
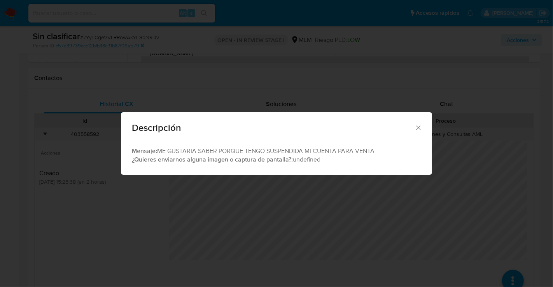
click at [419, 126] on icon "Cerrar" at bounding box center [418, 128] width 4 height 4
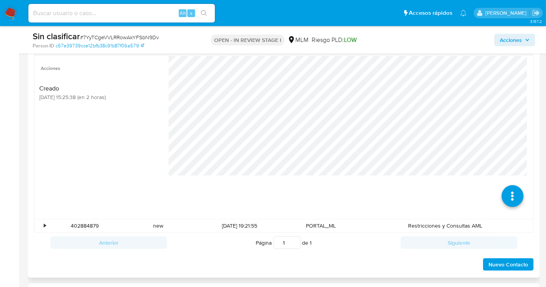
scroll to position [518, 0]
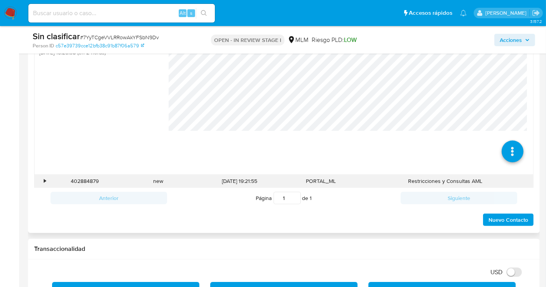
click at [44, 178] on div "•" at bounding box center [45, 181] width 2 height 7
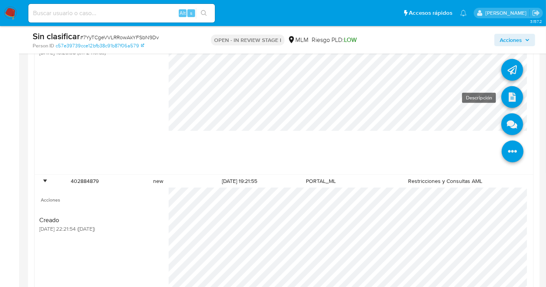
click at [504, 95] on icon at bounding box center [513, 97] width 22 height 22
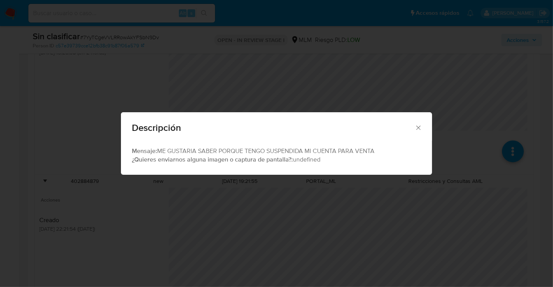
click at [417, 125] on icon "Cerrar" at bounding box center [418, 128] width 8 height 8
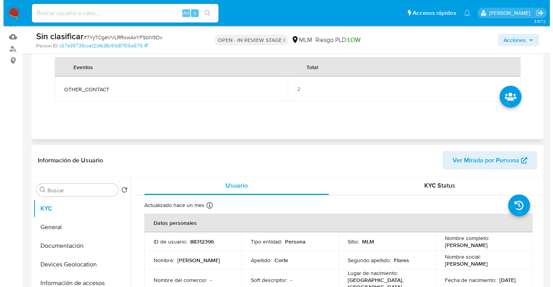
scroll to position [43, 0]
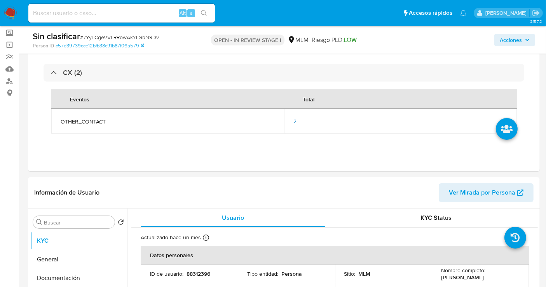
click at [518, 44] on span "Acciones" at bounding box center [511, 40] width 22 height 12
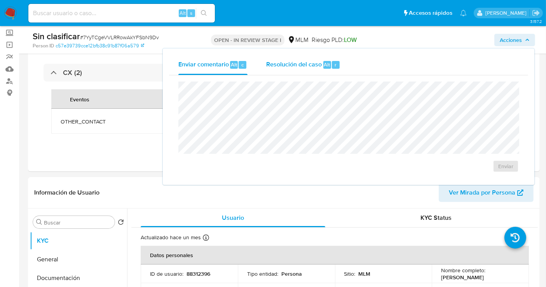
click at [297, 68] on span "Resolución del caso" at bounding box center [294, 64] width 56 height 9
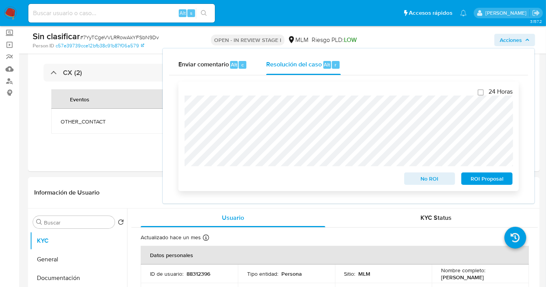
click at [413, 178] on span "No ROI" at bounding box center [430, 178] width 40 height 11
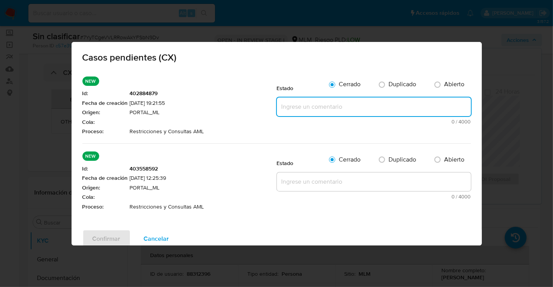
click at [314, 116] on textarea at bounding box center [374, 107] width 194 height 19
paste textarea "SE REALIZA VALIDACIÓN DE CASO GENERADO POR CX DONDE NO SE IDENTIFICA ALERTAS RE…"
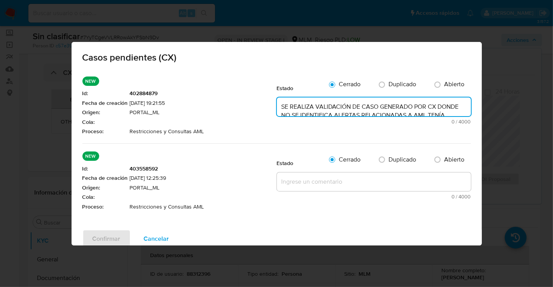
scroll to position [45, 0]
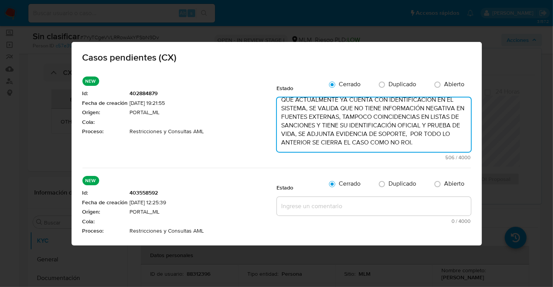
type textarea "SE REALIZA VALIDACIÓN DE CASO GENERADO POR CX DONDE NO SE IDENTIFICA ALERTAS RE…"
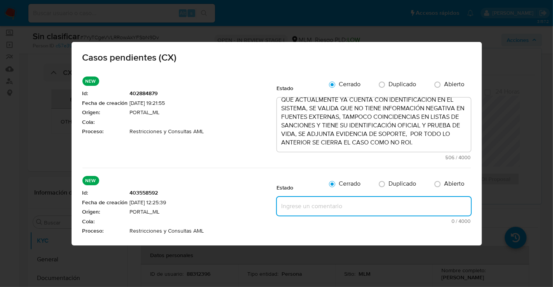
click at [302, 216] on textarea at bounding box center [374, 206] width 194 height 19
paste textarea "SE REALIZA VALIDACIÓN DE CASO GENERADO POR CX DONDE NO SE IDENTIFICA ALERTAS RE…"
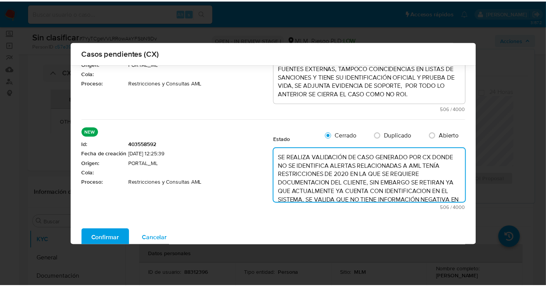
scroll to position [83, 0]
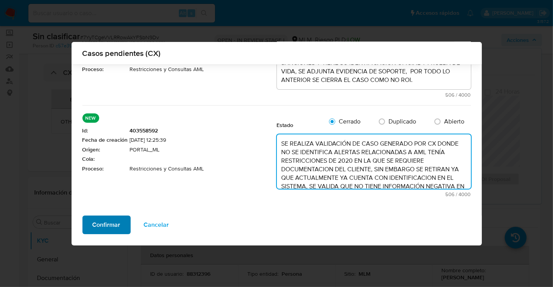
type textarea "SE REALIZA VALIDACIÓN DE CASO GENERADO POR CX DONDE NO SE IDENTIFICA ALERTAS RE…"
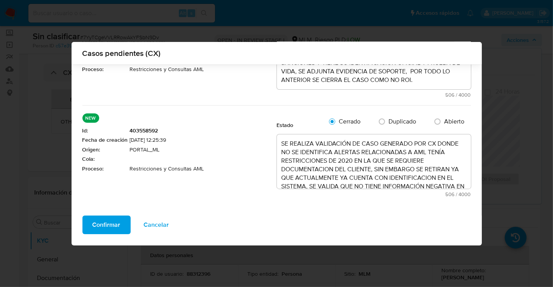
click at [101, 224] on span "Confirmar" at bounding box center [107, 225] width 28 height 17
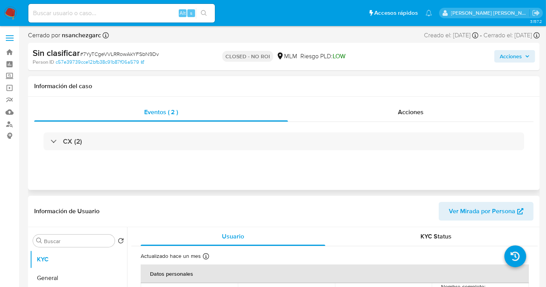
select select "10"
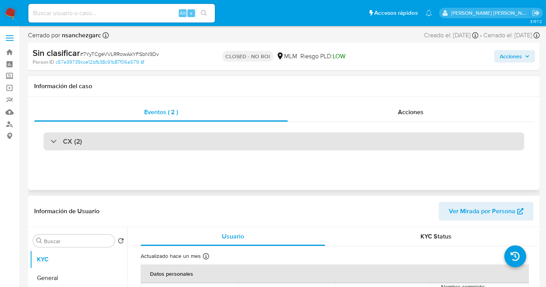
click at [48, 140] on div "CX (2)" at bounding box center [284, 142] width 481 height 18
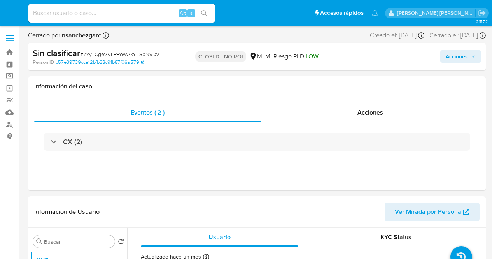
select select "10"
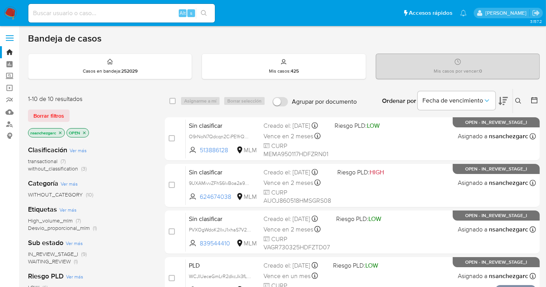
click at [59, 132] on icon "close-filter" at bounding box center [60, 133] width 5 height 5
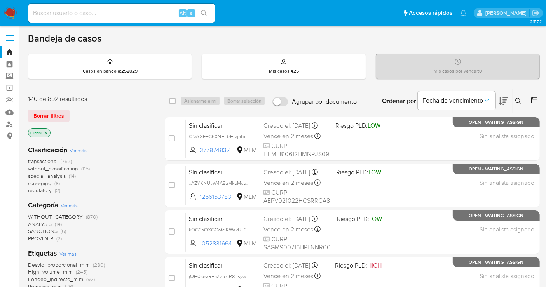
click at [48, 168] on span "without_classification" at bounding box center [53, 169] width 50 height 8
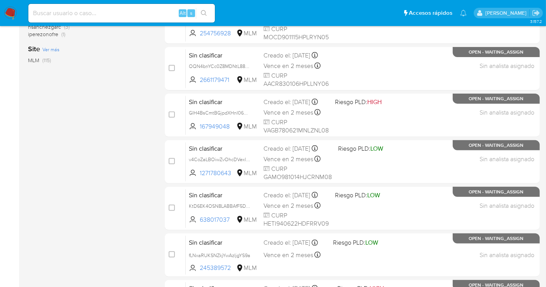
scroll to position [325, 0]
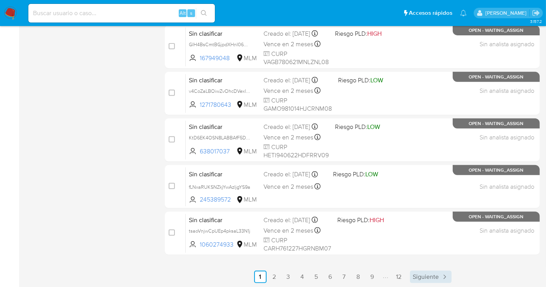
click at [419, 280] on span "Siguiente" at bounding box center [426, 277] width 26 height 6
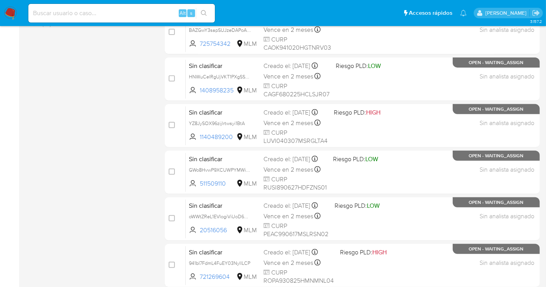
scroll to position [325, 0]
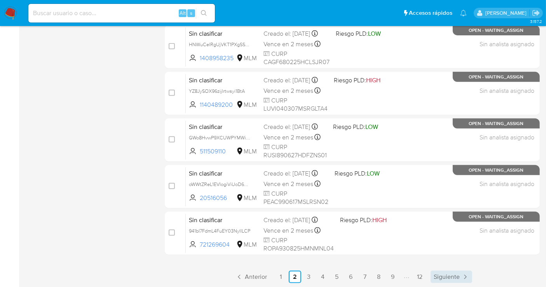
click at [445, 275] on span "Siguiente" at bounding box center [447, 277] width 26 height 6
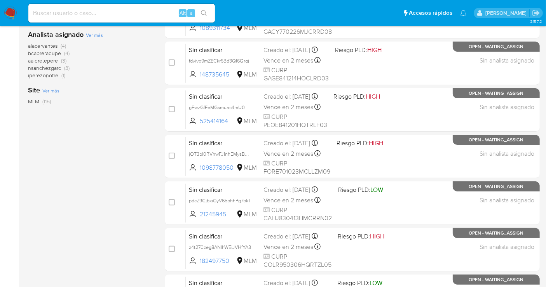
scroll to position [325, 0]
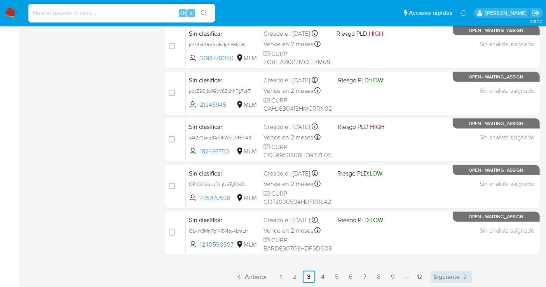
click at [452, 274] on span "Siguiente" at bounding box center [447, 277] width 26 height 6
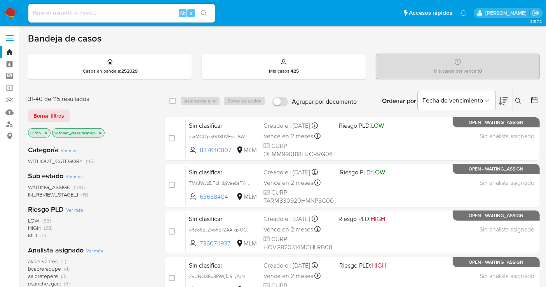
click at [12, 9] on img at bounding box center [10, 13] width 13 height 13
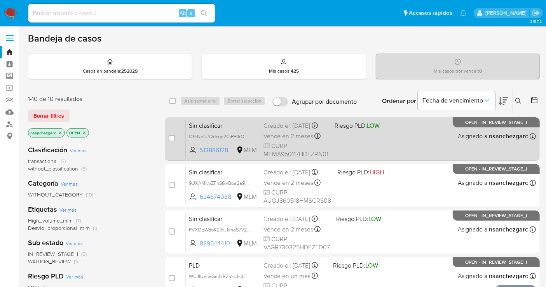
click at [267, 130] on div "Creado el: [DATE] Creado el: [DATE] 18:43:31" at bounding box center [296, 126] width 65 height 9
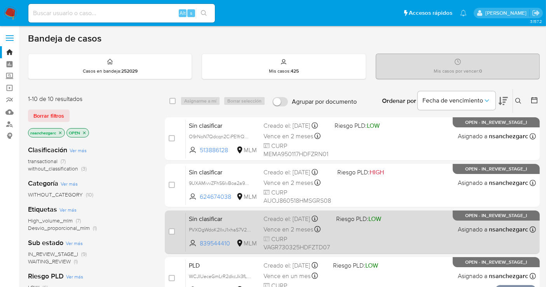
click at [279, 224] on div "Creado el: [DATE] Creado el: [DATE] 18:27:42" at bounding box center [297, 219] width 66 height 9
click at [297, 224] on div "Creado el: [DATE] Creado el: [DATE] 18:27:42" at bounding box center [297, 219] width 66 height 9
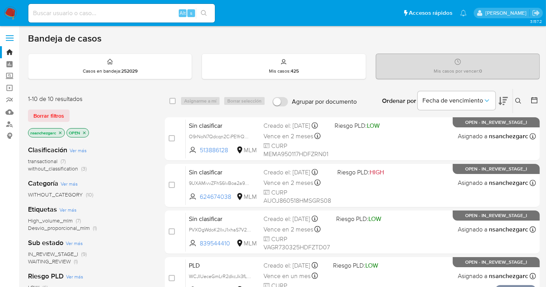
click at [14, 8] on img at bounding box center [10, 13] width 13 height 13
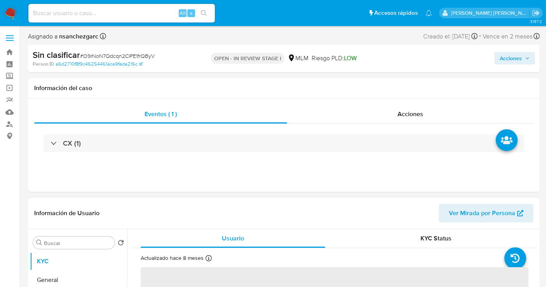
scroll to position [173, 0]
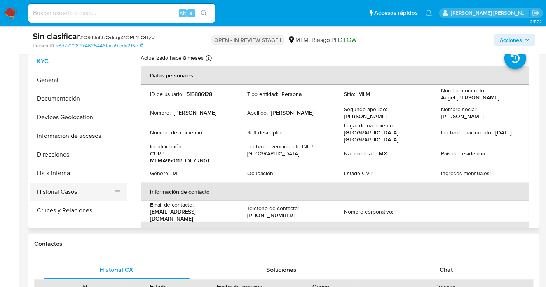
select select "10"
click at [75, 191] on button "Historial Casos" at bounding box center [75, 192] width 91 height 19
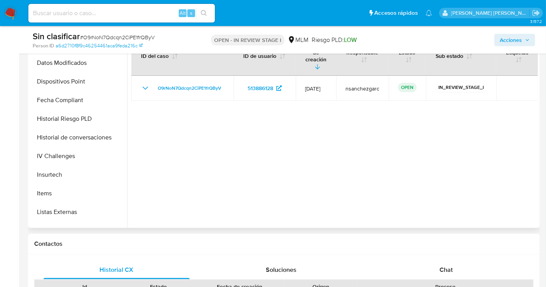
scroll to position [328, 0]
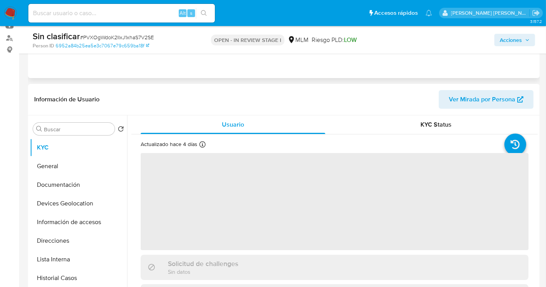
scroll to position [129, 0]
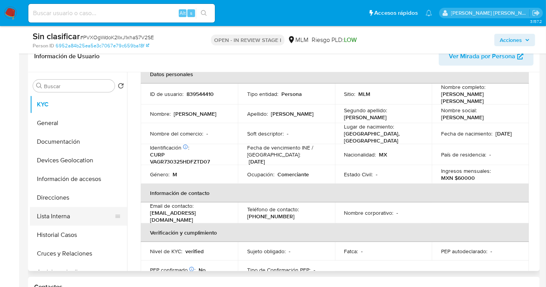
select select "10"
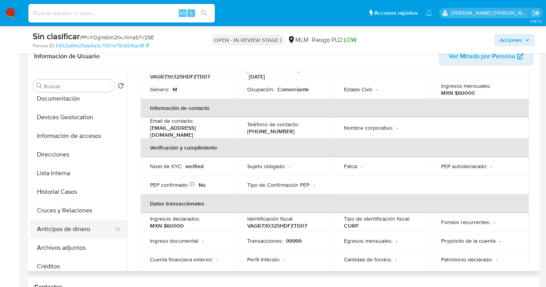
scroll to position [86, 0]
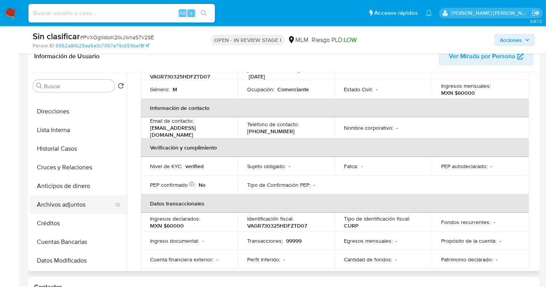
click at [53, 203] on button "Archivos adjuntos" at bounding box center [75, 205] width 91 height 19
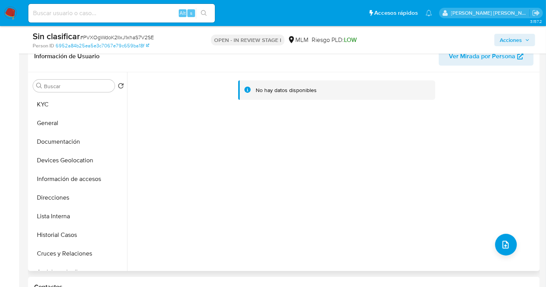
scroll to position [43, 0]
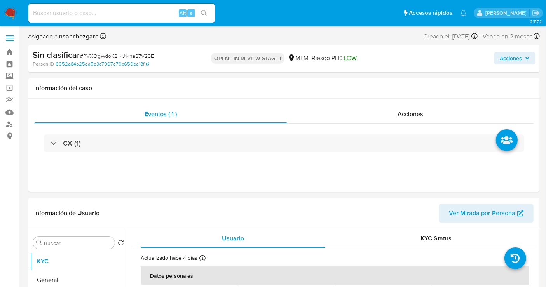
select select "10"
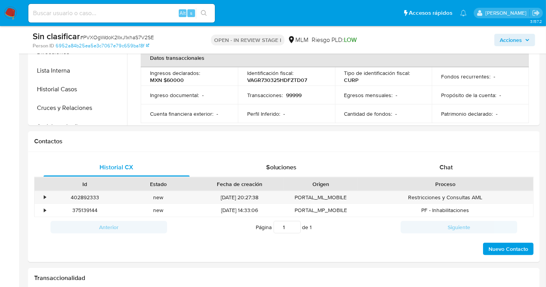
scroll to position [302, 0]
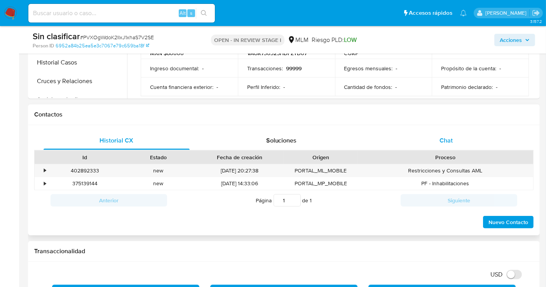
click at [450, 140] on span "Chat" at bounding box center [446, 140] width 13 height 9
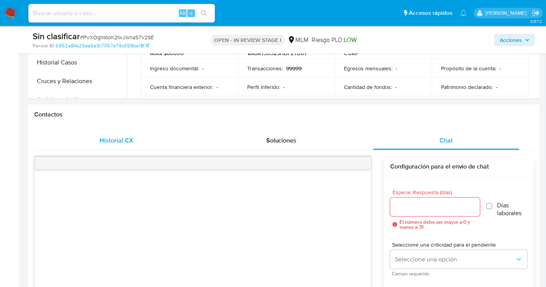
click at [133, 142] on div "Historial CX" at bounding box center [117, 140] width 146 height 19
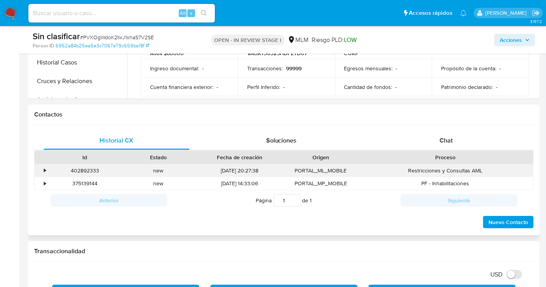
click at [49, 170] on div "402892333 Casos PVXOgWdoK2IIxJ1xhaS7V2SE" at bounding box center [84, 170] width 73 height 13
click at [45, 170] on div "•" at bounding box center [45, 170] width 2 height 7
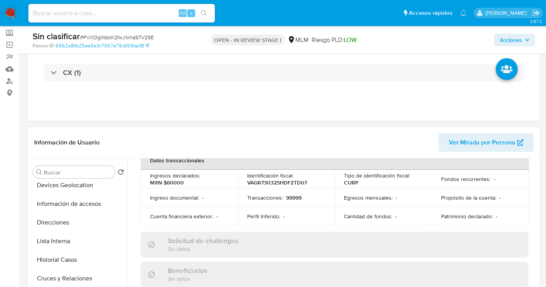
scroll to position [86, 0]
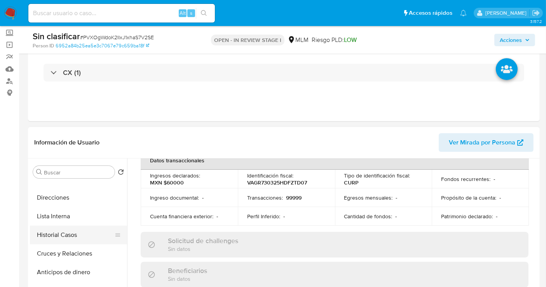
click at [72, 234] on button "Historial Casos" at bounding box center [75, 235] width 91 height 19
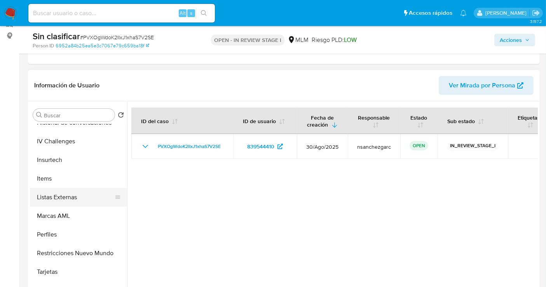
scroll to position [129, 0]
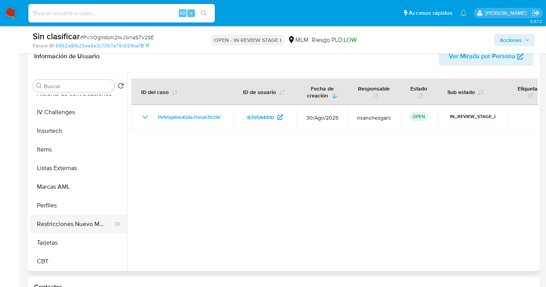
click at [80, 225] on button "Restricciones Nuevo Mundo" at bounding box center [75, 224] width 91 height 19
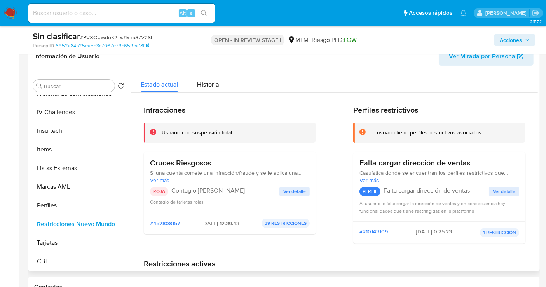
click at [287, 189] on span "Ver detalle" at bounding box center [294, 192] width 23 height 8
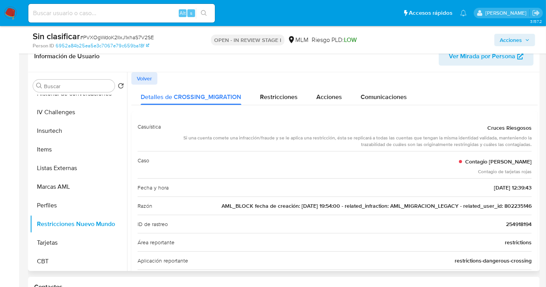
click at [506, 207] on span "AML_BLOCK fecha de creación: 01/12/2021 19:54:00 - related_infraction: AML_MIGR…" at bounding box center [377, 206] width 310 height 8
click at [512, 38] on span "Acciones" at bounding box center [511, 40] width 22 height 12
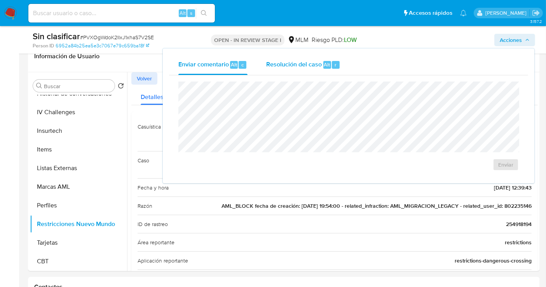
click at [285, 60] on span "Resolución del caso" at bounding box center [294, 64] width 56 height 9
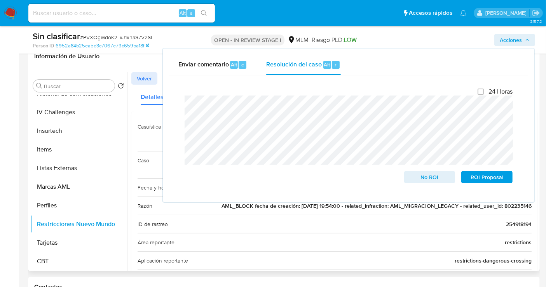
click at [505, 207] on span "AML_BLOCK fecha de creación: 01/12/2021 19:54:00 - related_infraction: AML_MIGR…" at bounding box center [377, 206] width 310 height 8
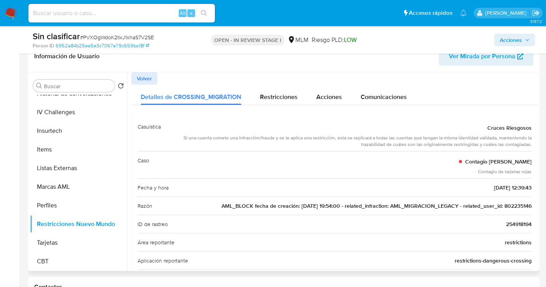
click at [505, 207] on span "AML_BLOCK fecha de creación: 01/12/2021 19:54:00 - related_infraction: AML_MIGR…" at bounding box center [377, 206] width 310 height 8
click at [514, 38] on span "Acciones" at bounding box center [511, 40] width 22 height 12
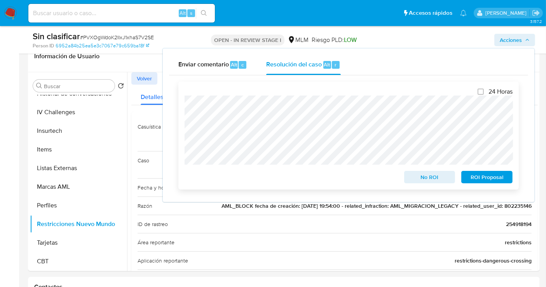
click at [185, 94] on div "24 Horas No ROI ROI Proposal" at bounding box center [349, 136] width 328 height 96
drag, startPoint x: 425, startPoint y: 178, endPoint x: 415, endPoint y: 189, distance: 14.0
click at [424, 178] on span "No ROI" at bounding box center [430, 177] width 40 height 11
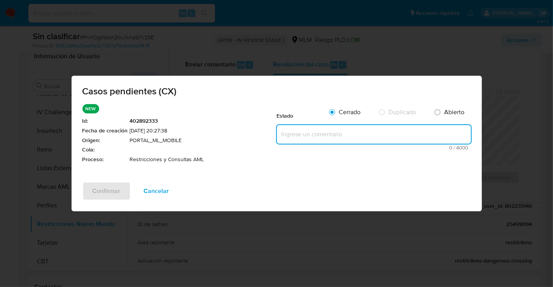
click at [288, 133] on textarea at bounding box center [374, 134] width 194 height 19
paste textarea "Se realiza validación de caso generado por CX donde se identifica restricción l…"
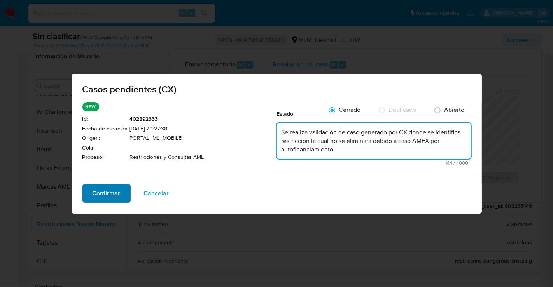
type textarea "Se realiza validación de caso generado por CX donde se identifica restricción l…"
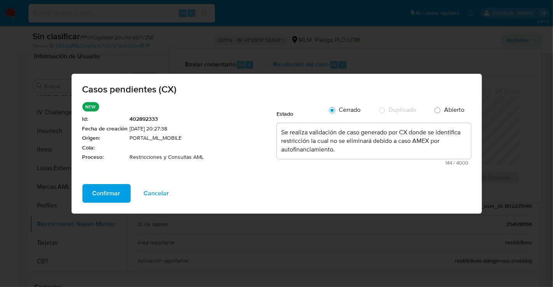
click at [101, 197] on span "Confirmar" at bounding box center [107, 193] width 28 height 17
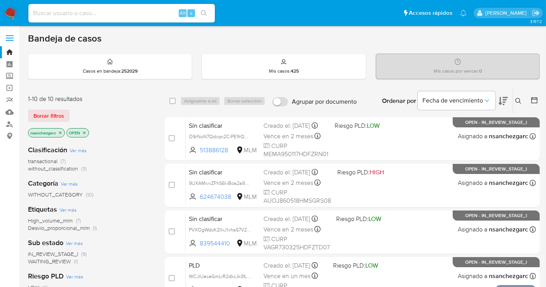
click at [107, 12] on input at bounding box center [121, 13] width 187 height 10
paste input "802235146"
type input "802235146"
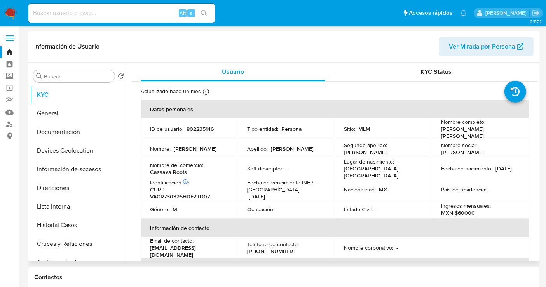
select select "10"
click at [44, 223] on button "Historial Casos" at bounding box center [75, 225] width 91 height 19
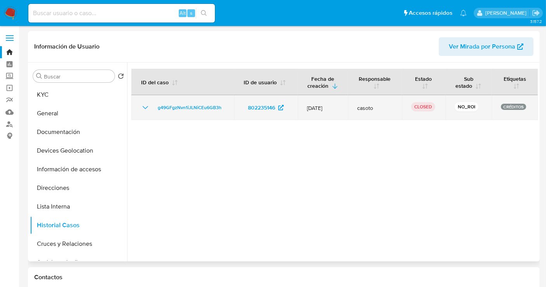
click at [144, 112] on icon "Mostrar/Ocultar" at bounding box center [145, 107] width 9 height 9
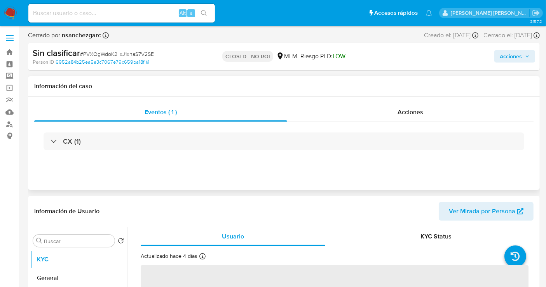
select select "10"
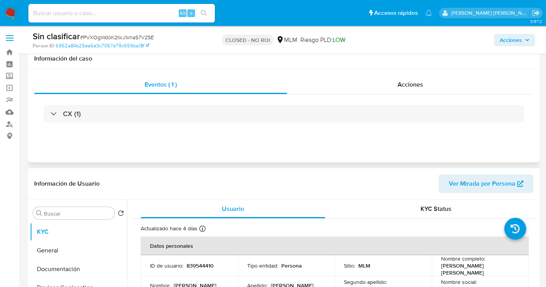
scroll to position [129, 0]
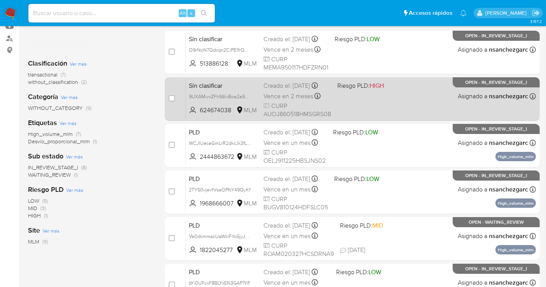
scroll to position [86, 0]
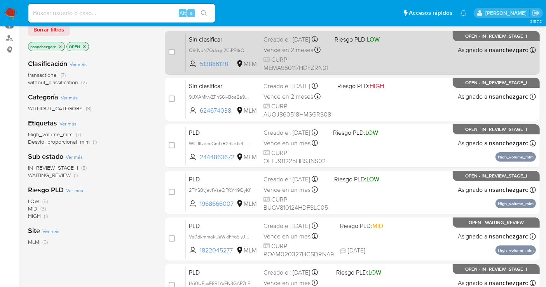
click at [271, 44] on div "Creado el: [DATE] Creado el: [DATE] 18:43:31" at bounding box center [296, 39] width 65 height 9
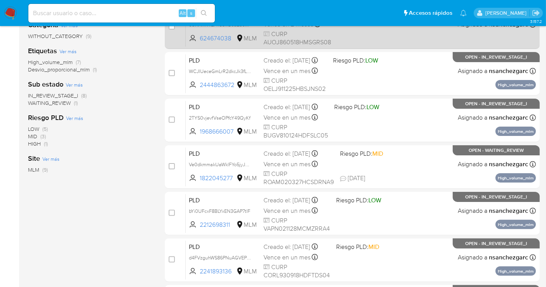
scroll to position [173, 0]
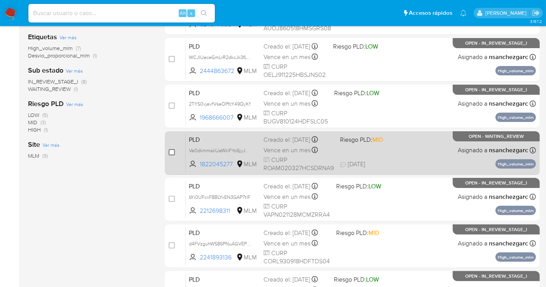
click at [171, 152] on input "checkbox" at bounding box center [172, 152] width 6 height 6
checkbox input "true"
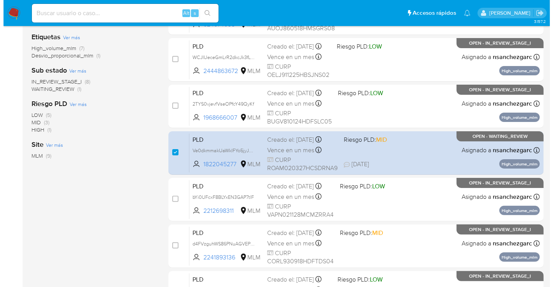
scroll to position [0, 0]
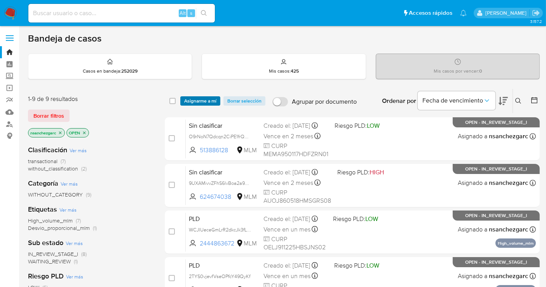
click at [204, 100] on span "Asignarme a mí" at bounding box center [200, 101] width 32 height 8
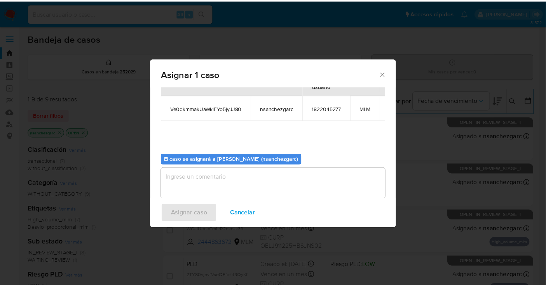
scroll to position [47, 0]
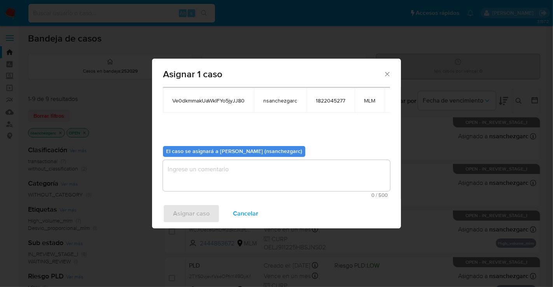
click at [185, 163] on textarea "assign-modal" at bounding box center [276, 175] width 227 height 31
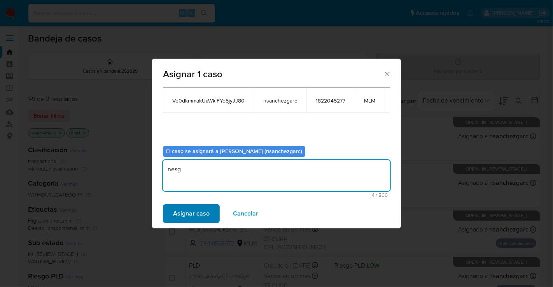
type textarea "nesg"
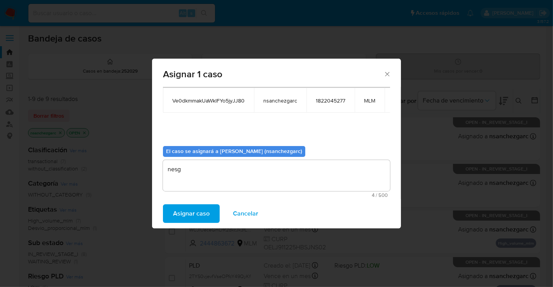
click at [176, 219] on span "Asignar caso" at bounding box center [191, 213] width 37 height 17
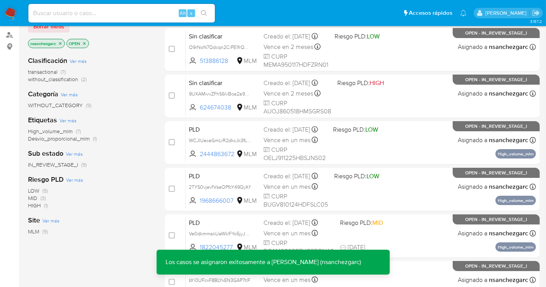
scroll to position [129, 0]
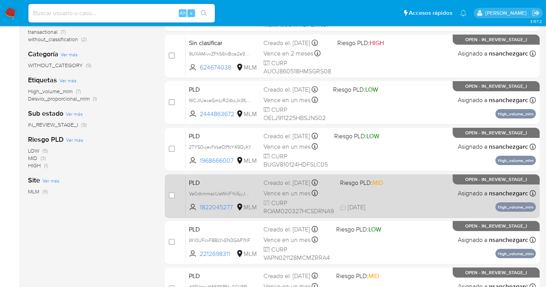
click at [261, 180] on div "PLD Ve0dkmmakUaWklFYo5jyJJ80 1822045277 MLM Riesgo PLD: MID Creado el: 12/08/20…" at bounding box center [361, 195] width 350 height 39
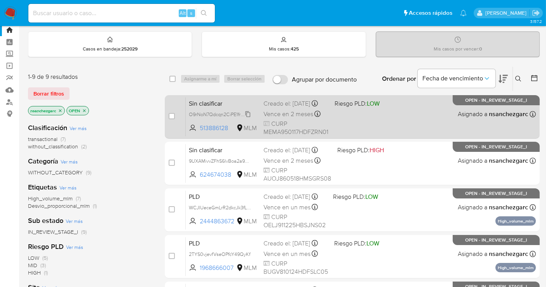
scroll to position [0, 0]
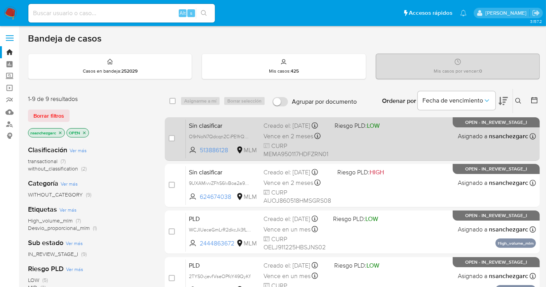
click at [273, 130] on div "Creado el: 31/08/2025 Creado el: 31/08/2025 18:43:31" at bounding box center [296, 126] width 65 height 9
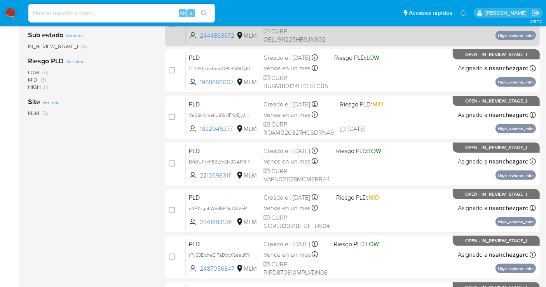
scroll to position [216, 0]
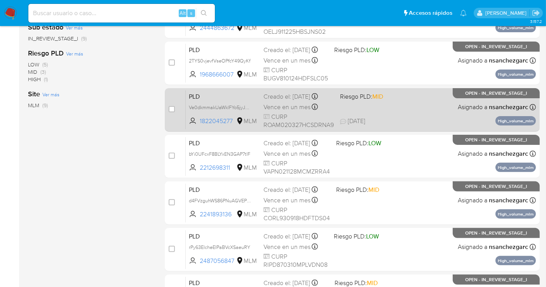
click at [281, 113] on span "CURP ROAM020327HCSDRNA9" at bounding box center [299, 121] width 70 height 17
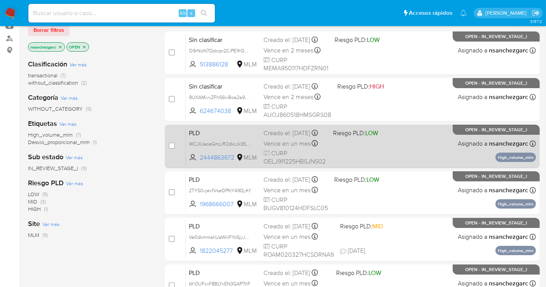
scroll to position [86, 0]
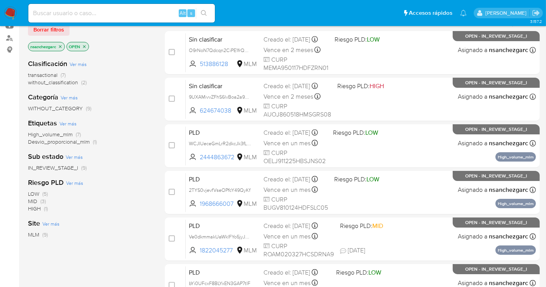
click at [9, 15] on img at bounding box center [10, 13] width 13 height 13
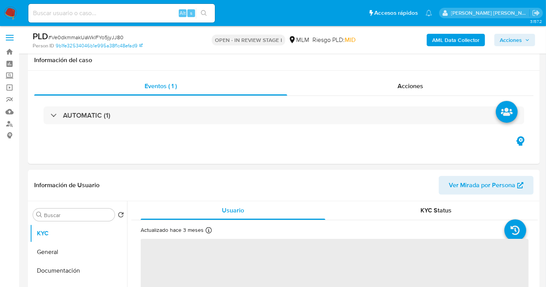
scroll to position [43, 0]
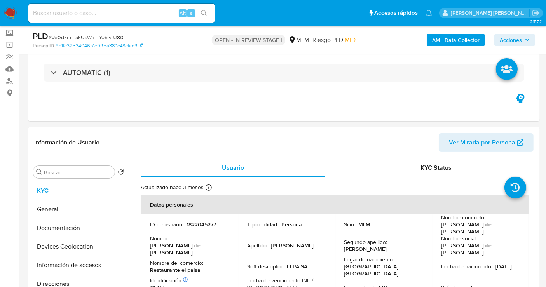
select select "10"
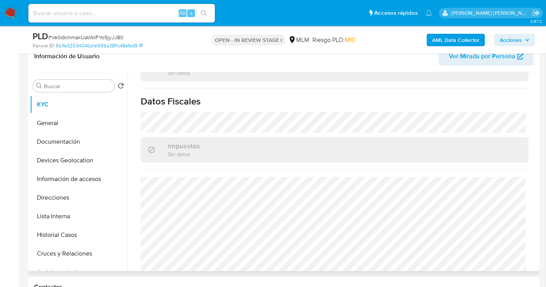
scroll to position [345, 0]
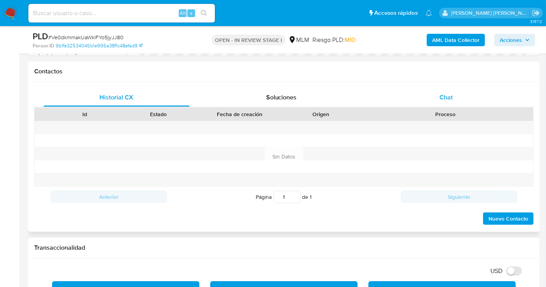
click at [448, 94] on span "Chat" at bounding box center [446, 97] width 13 height 9
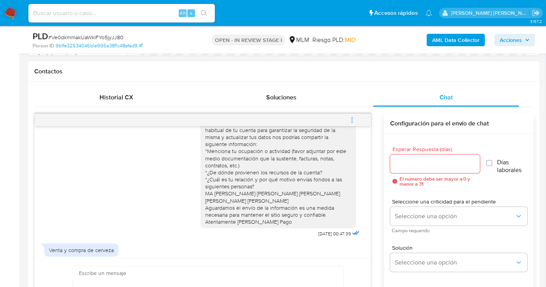
scroll to position [35, 0]
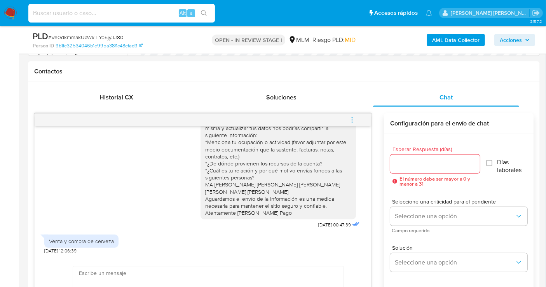
click at [118, 14] on input at bounding box center [121, 13] width 187 height 10
paste input "611601219"
type input "611601219"
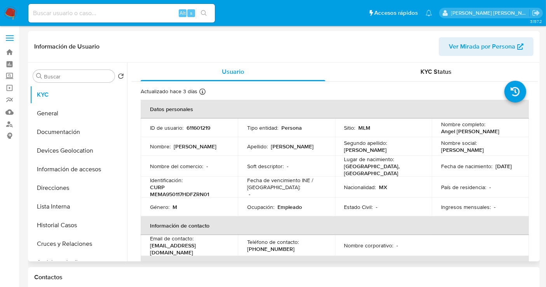
select select "10"
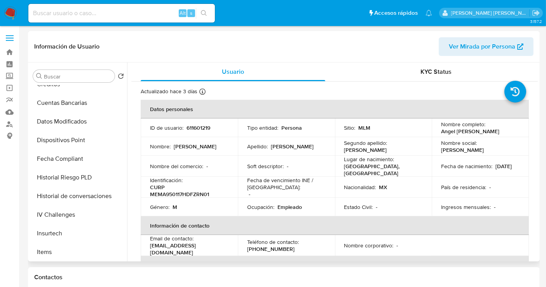
scroll to position [328, 0]
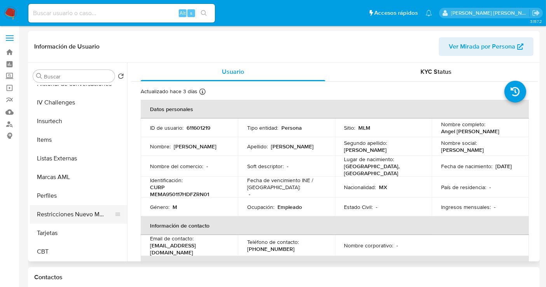
click at [66, 215] on button "Restricciones Nuevo Mundo" at bounding box center [75, 214] width 91 height 19
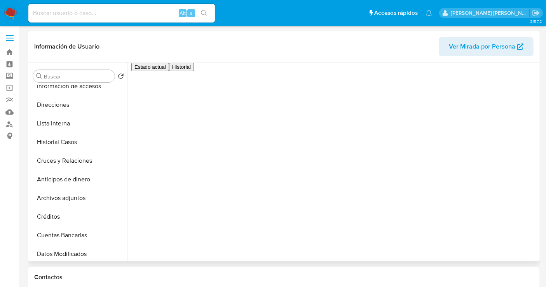
scroll to position [0, 0]
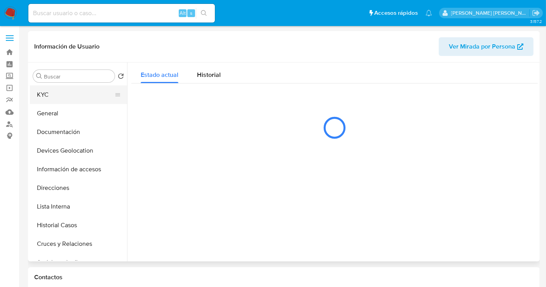
click at [45, 99] on button "KYC" at bounding box center [75, 95] width 91 height 19
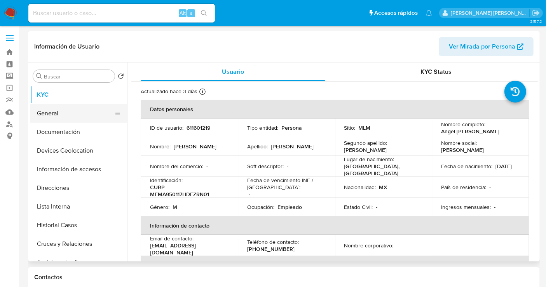
click at [60, 113] on button "General" at bounding box center [75, 113] width 91 height 19
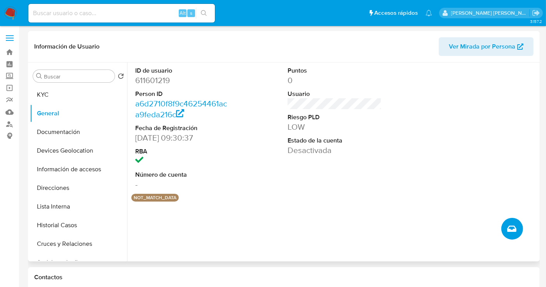
click at [517, 230] on button "Crear caso manual" at bounding box center [513, 229] width 22 height 22
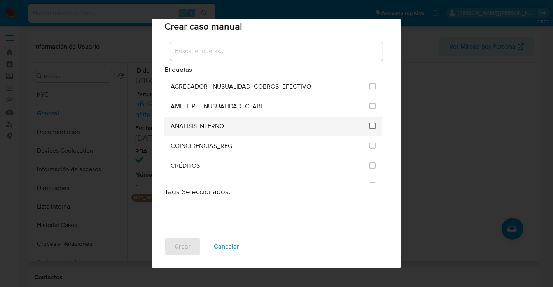
click at [369, 123] on input "1888" at bounding box center [372, 126] width 6 height 6
checkbox input "true"
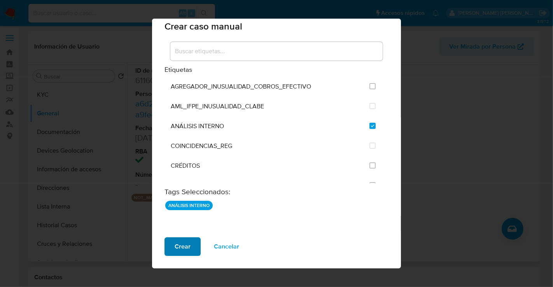
click at [188, 247] on span "Crear" at bounding box center [183, 246] width 16 height 17
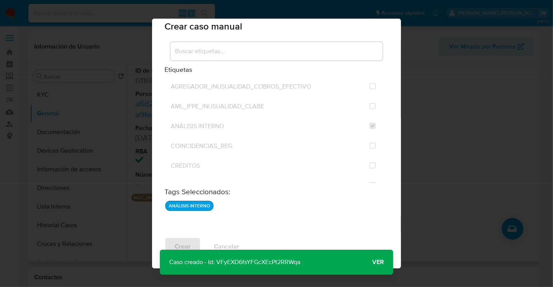
click at [381, 262] on span "Ver" at bounding box center [378, 262] width 12 height 0
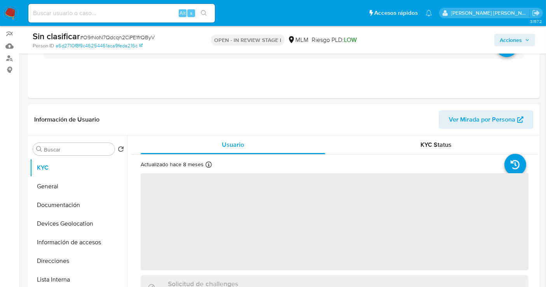
scroll to position [86, 0]
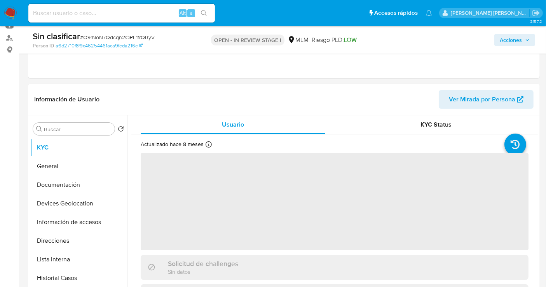
select select "10"
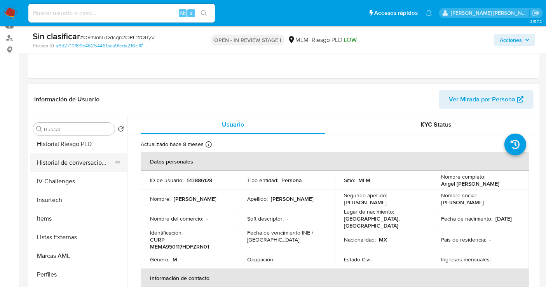
scroll to position [328, 0]
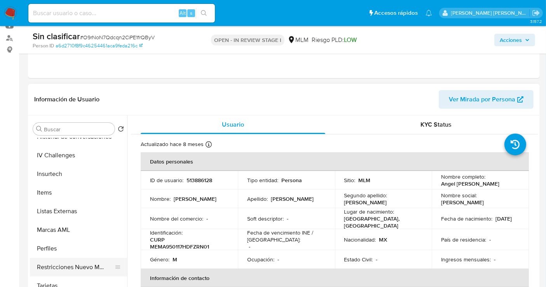
click at [75, 267] on button "Restricciones Nuevo Mundo" at bounding box center [75, 267] width 91 height 19
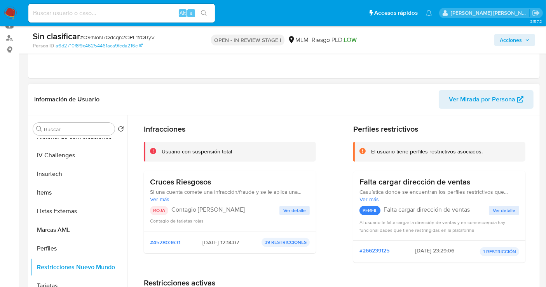
scroll to position [43, 0]
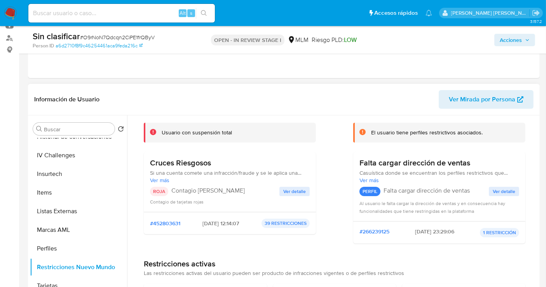
click at [295, 189] on span "Ver detalle" at bounding box center [294, 192] width 23 height 8
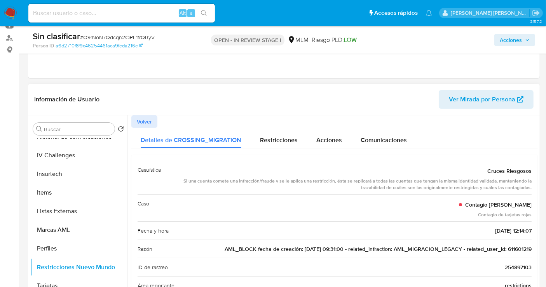
scroll to position [86, 0]
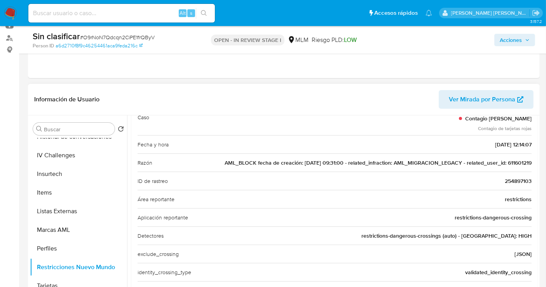
click at [517, 164] on span "AML_BLOCK fecha de creación: [DATE] 09:31:00 - related_infraction: AML_MIGRACIO…" at bounding box center [378, 163] width 307 height 8
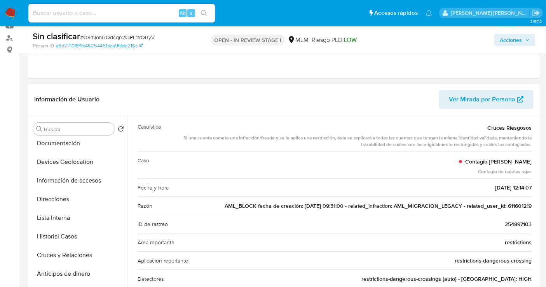
scroll to position [0, 0]
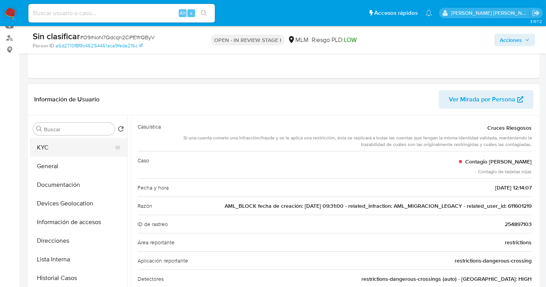
click at [41, 149] on button "KYC" at bounding box center [75, 147] width 91 height 19
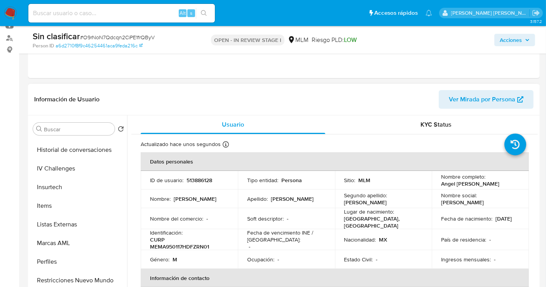
scroll to position [328, 0]
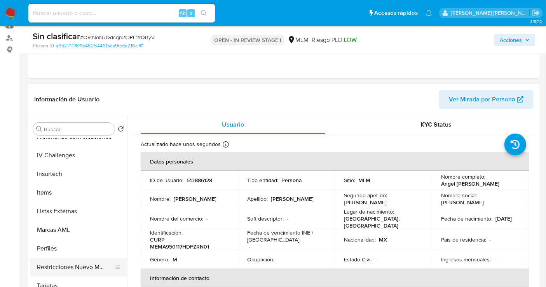
click at [75, 265] on button "Restricciones Nuevo Mundo" at bounding box center [75, 267] width 91 height 19
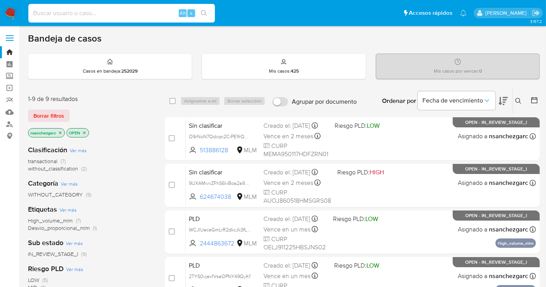
click at [46, 14] on input at bounding box center [121, 13] width 187 height 10
paste input "445024335"
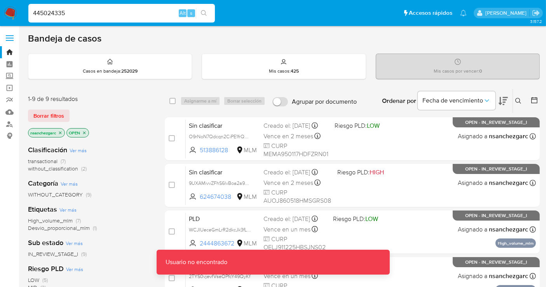
click at [70, 15] on input "445024335" at bounding box center [121, 13] width 187 height 10
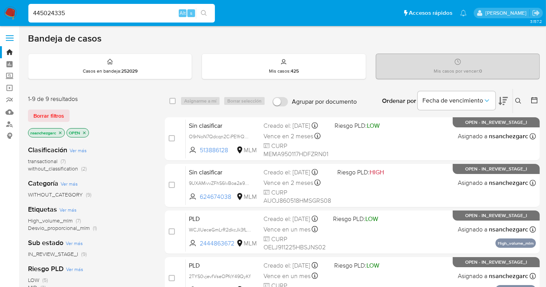
type input "445024335"
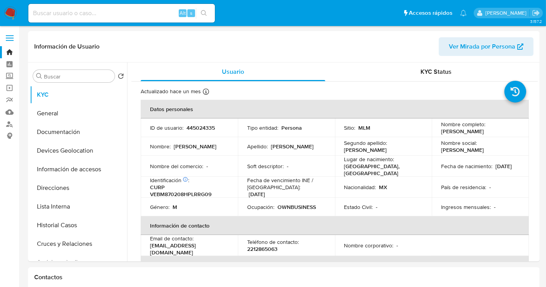
select select "10"
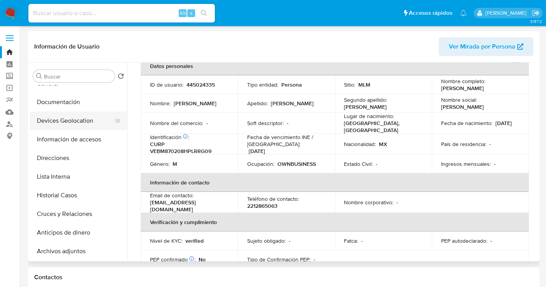
scroll to position [43, 0]
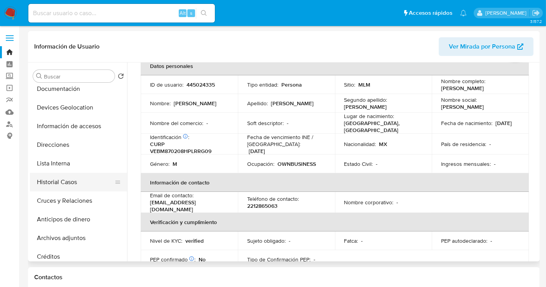
click at [54, 180] on button "Historial Casos" at bounding box center [75, 182] width 91 height 19
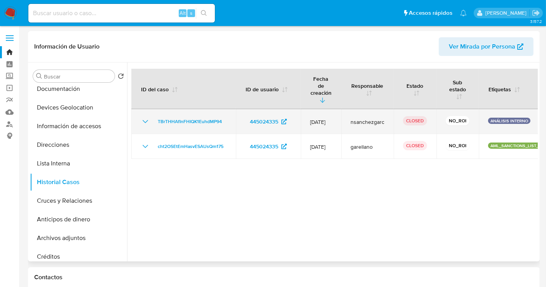
click at [148, 117] on icon "Mostrar/Ocultar" at bounding box center [145, 121] width 9 height 9
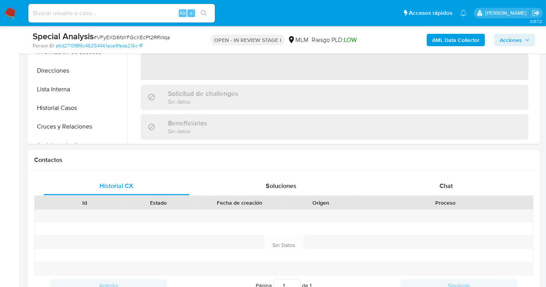
scroll to position [259, 0]
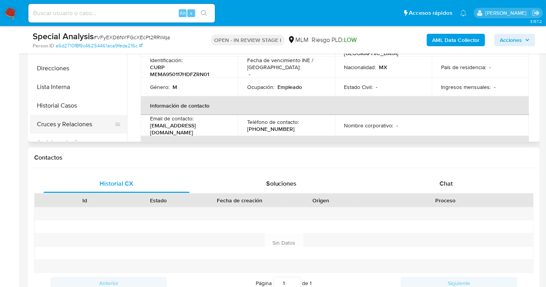
select select "10"
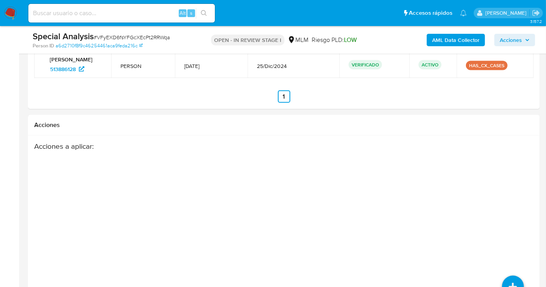
scroll to position [1205, 0]
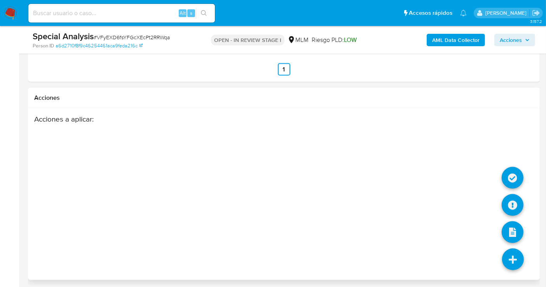
click at [515, 255] on icon at bounding box center [513, 260] width 22 height 22
click at [515, 174] on icon at bounding box center [513, 178] width 22 height 22
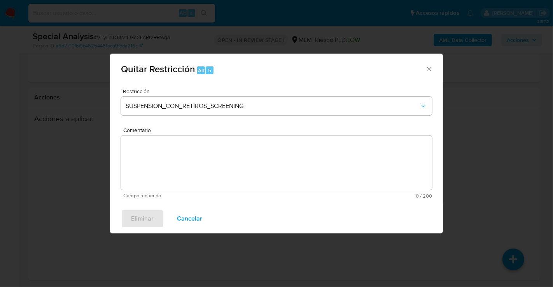
click at [428, 69] on icon "Cerrar ventana" at bounding box center [429, 69] width 8 height 8
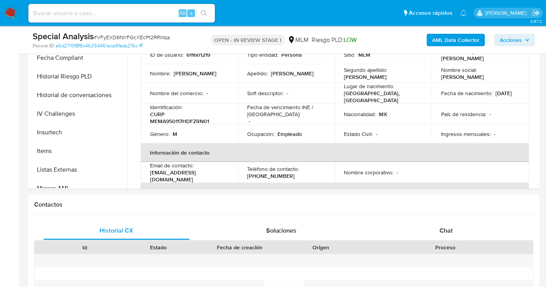
scroll to position [328, 0]
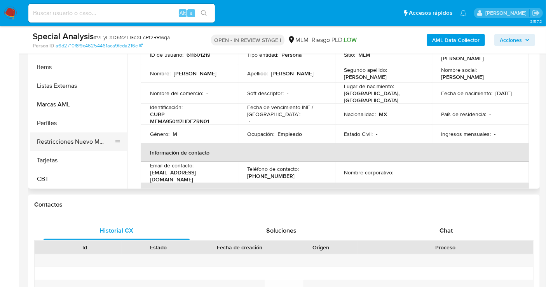
click at [64, 139] on button "Restricciones Nuevo Mundo" at bounding box center [75, 142] width 91 height 19
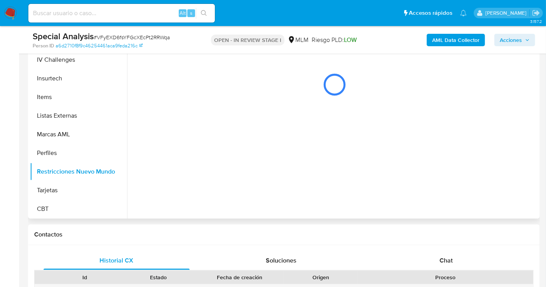
scroll to position [169, 0]
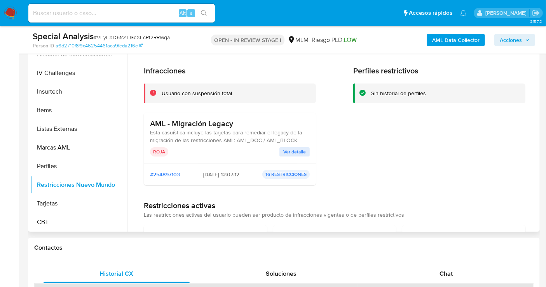
click at [294, 151] on span "Ver detalle" at bounding box center [294, 152] width 23 height 8
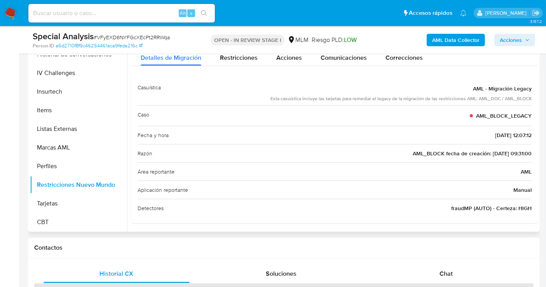
drag, startPoint x: 506, startPoint y: 152, endPoint x: 395, endPoint y: 154, distance: 110.8
click at [395, 154] on div "Razón AML_BLOCK fecha de creación: 01/06/2022 09:31:00" at bounding box center [335, 153] width 394 height 18
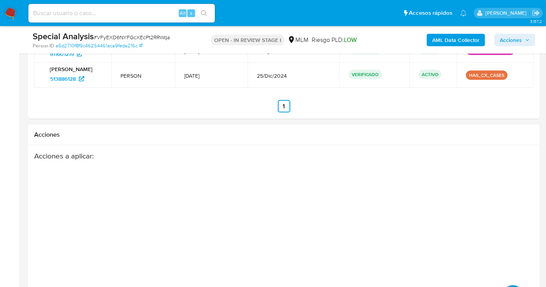
scroll to position [1205, 0]
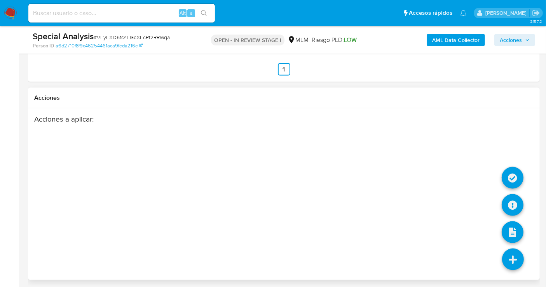
click at [510, 257] on icon at bounding box center [513, 260] width 22 height 22
click at [510, 172] on icon at bounding box center [513, 178] width 22 height 22
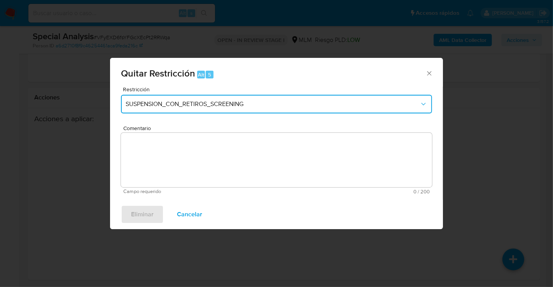
click at [164, 105] on span "SUSPENSION_CON_RETIROS_SCREENING" at bounding box center [273, 104] width 294 height 8
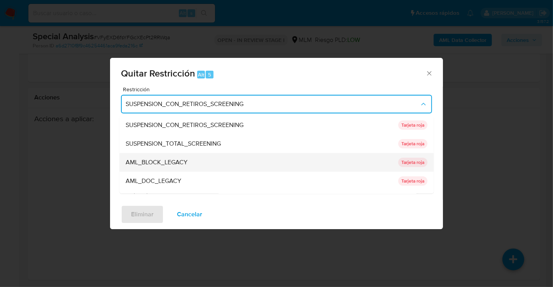
click at [151, 159] on span "AML_BLOCK_LEGACY" at bounding box center [157, 163] width 62 height 8
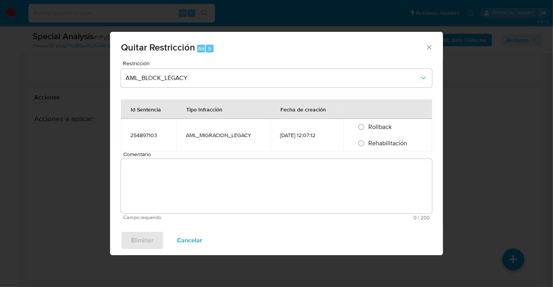
click at [250, 190] on textarea "Comentario" at bounding box center [276, 186] width 311 height 54
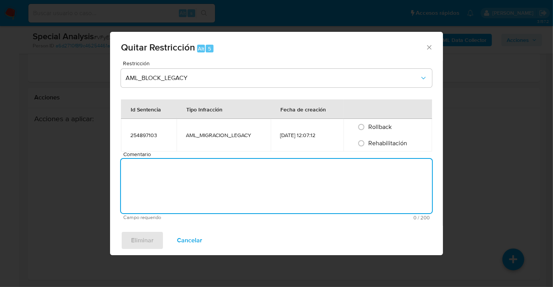
paste textarea "AML_BLOCK fecha de creación: 01/06/2022"
type textarea "AML_BLOCK fecha de creación: 01/06/2022"
drag, startPoint x: 260, startPoint y: 172, endPoint x: 105, endPoint y: 169, distance: 155.9
click at [105, 169] on div "Quitar Restricción Alt 5 Restricción AML_BLOCK_LEGACY Id Sentencia Tipo Infracc…" at bounding box center [276, 143] width 553 height 287
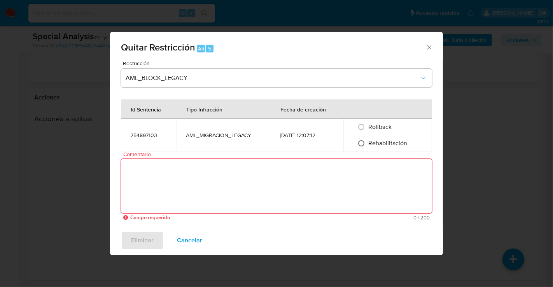
click at [361, 147] on input "Rehabilitación" at bounding box center [361, 143] width 12 height 12
radio input "true"
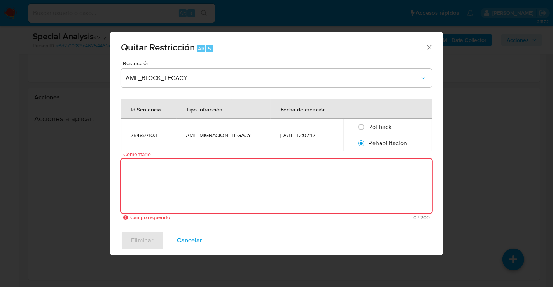
click at [199, 185] on textarea "Comentario" at bounding box center [276, 186] width 311 height 54
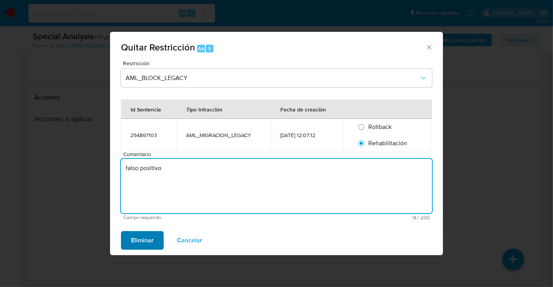
type textarea "falso positivo"
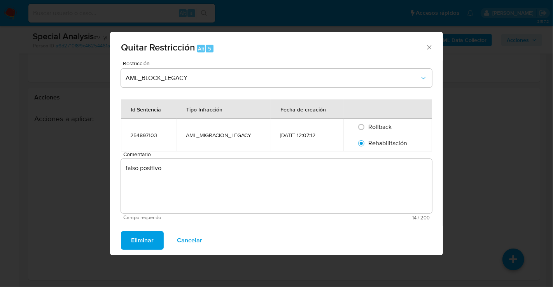
click at [138, 241] on span "Eliminar" at bounding box center [142, 240] width 23 height 17
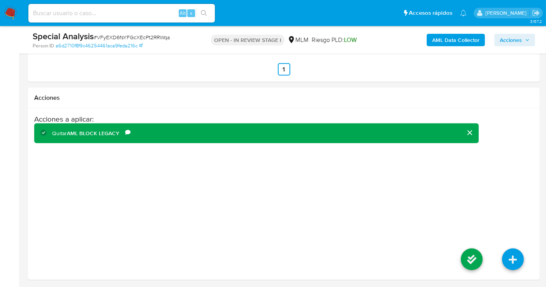
click at [138, 241] on div "Acciones a aplicar : Quitar AML BLOCK LEGACY Comentario falso positivo" at bounding box center [284, 194] width 500 height 159
click at [475, 252] on icon at bounding box center [472, 260] width 22 height 22
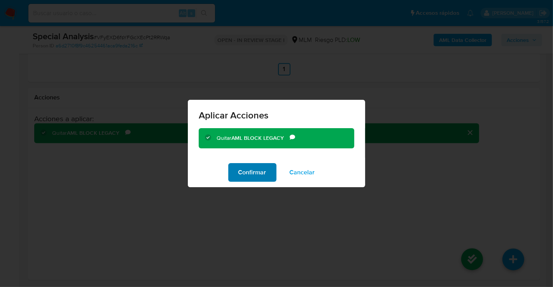
click at [251, 174] on span "Confirmar" at bounding box center [252, 172] width 28 height 17
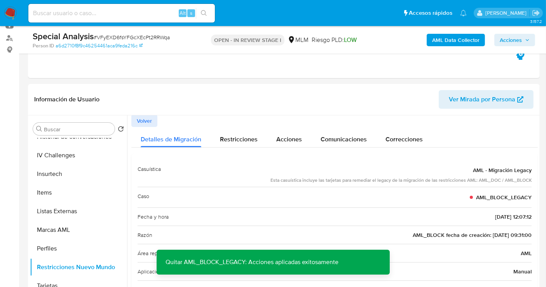
scroll to position [173, 0]
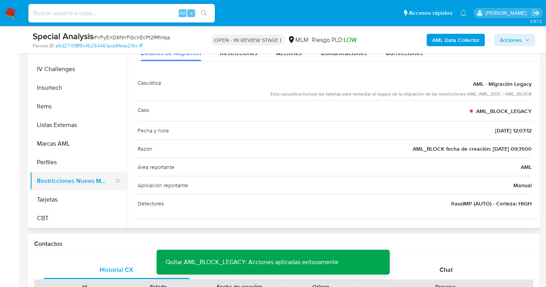
click at [60, 188] on button "Restricciones Nuevo Mundo" at bounding box center [75, 181] width 91 height 19
click at [52, 165] on button "Perfiles" at bounding box center [75, 162] width 91 height 19
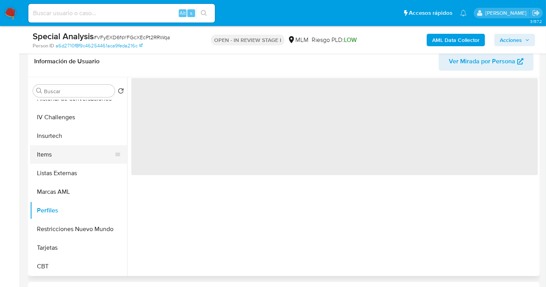
scroll to position [129, 0]
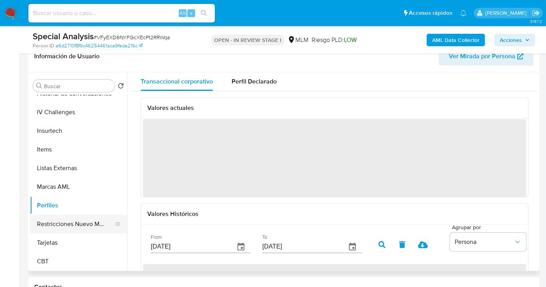
click at [73, 222] on button "Restricciones Nuevo Mundo" at bounding box center [75, 224] width 91 height 19
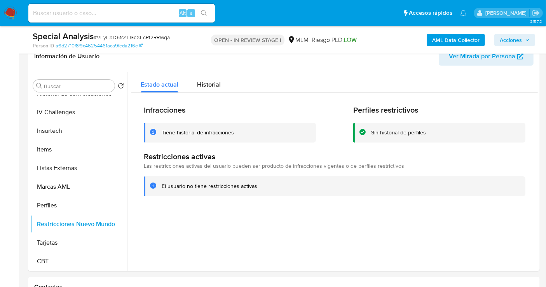
click at [512, 39] on span "Acciones" at bounding box center [511, 40] width 22 height 12
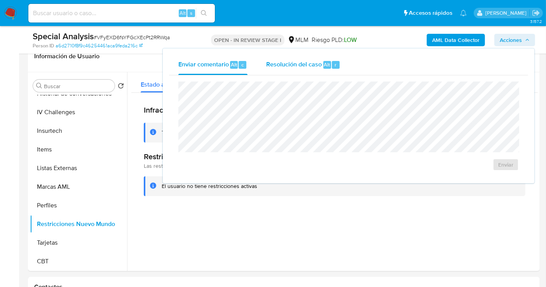
click at [302, 65] on span "Resolución del caso" at bounding box center [294, 64] width 56 height 9
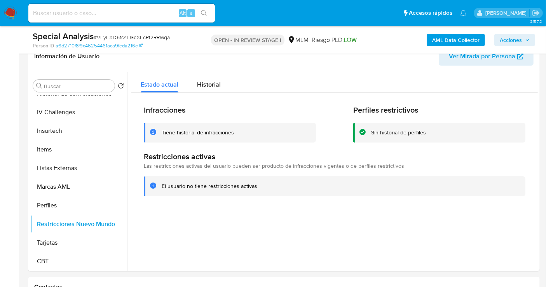
click at [518, 37] on span "Acciones" at bounding box center [511, 40] width 22 height 12
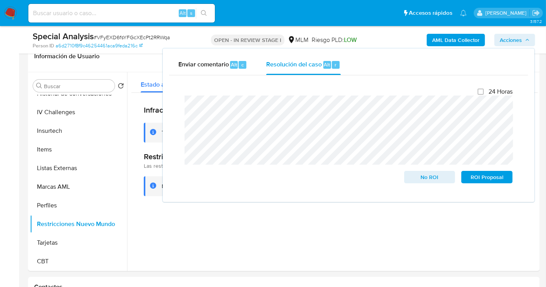
click at [168, 110] on div "Enviar comentario Alt c Resolución del caso Alt r Cierre de caso 24 Horas No RO…" at bounding box center [349, 126] width 372 height 154
click at [423, 178] on span "No ROI" at bounding box center [430, 177] width 40 height 11
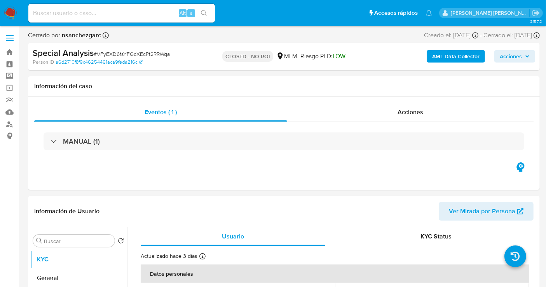
select select "10"
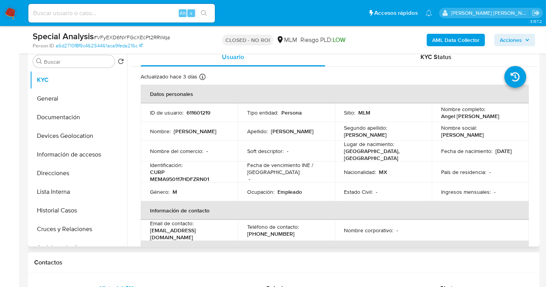
scroll to position [86, 0]
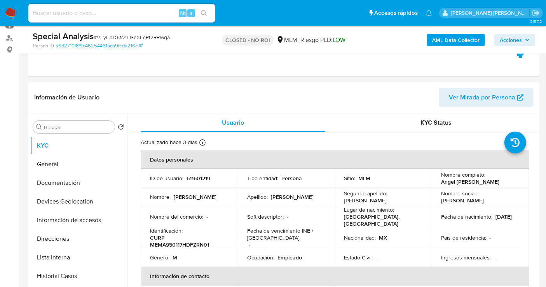
click at [521, 38] on span "Acciones" at bounding box center [511, 40] width 22 height 12
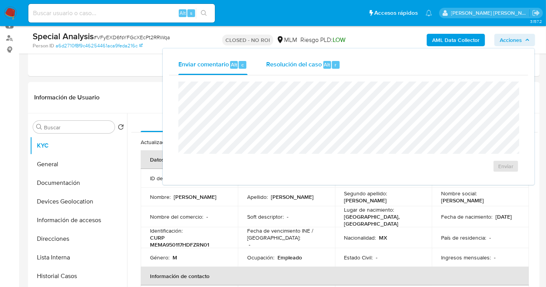
click at [302, 62] on span "Resolución del caso" at bounding box center [294, 64] width 56 height 9
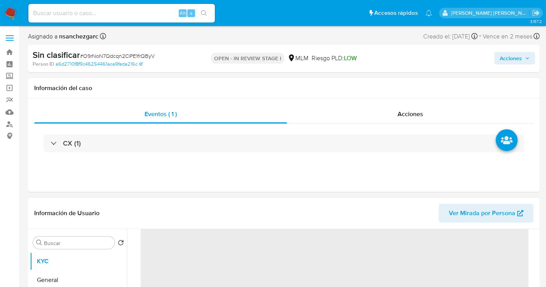
scroll to position [86, 0]
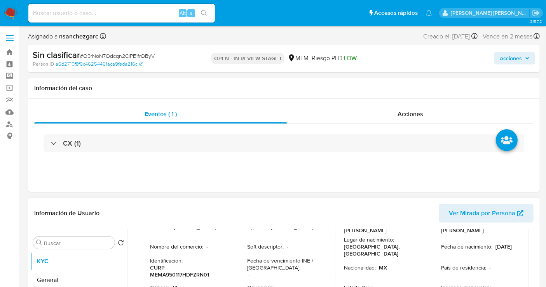
select select "10"
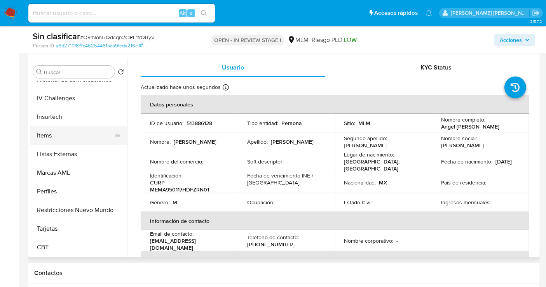
scroll to position [173, 0]
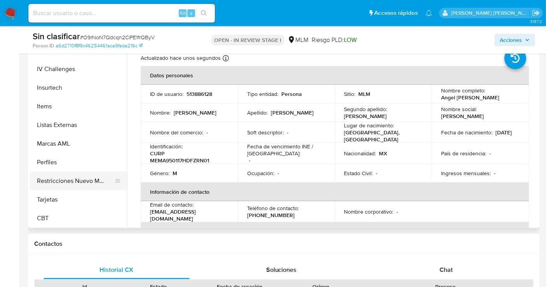
click at [80, 186] on button "Restricciones Nuevo Mundo" at bounding box center [75, 181] width 91 height 19
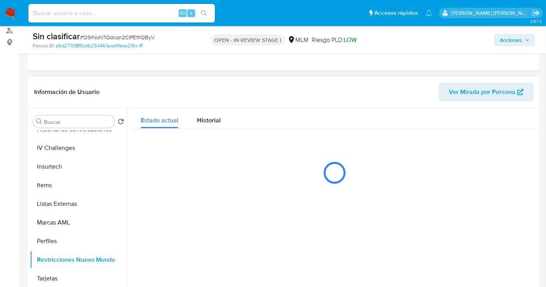
scroll to position [86, 0]
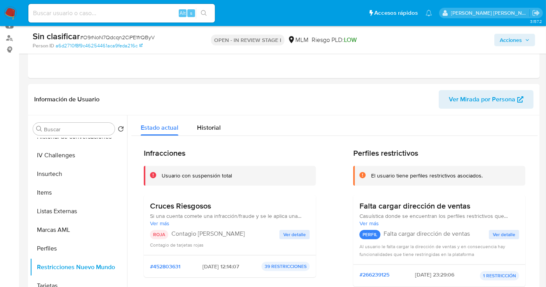
click at [506, 40] on span "Acciones" at bounding box center [511, 40] width 22 height 12
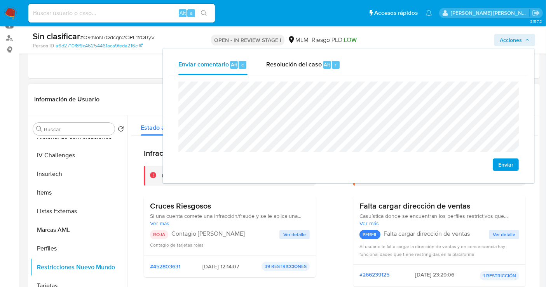
click at [288, 236] on span "Ver detalle" at bounding box center [294, 235] width 23 height 8
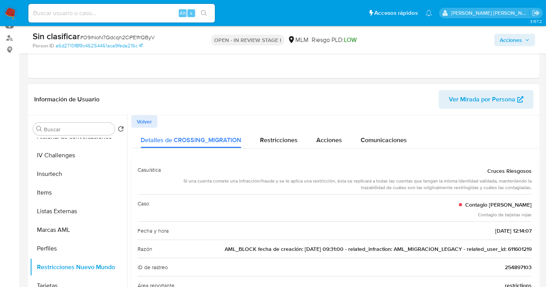
click at [520, 248] on span "AML_BLOCK fecha de creación: 01/06/2022 09:31:00 - related_infraction: AML_MIGR…" at bounding box center [378, 249] width 307 height 8
click at [512, 41] on span "Acciones" at bounding box center [511, 40] width 22 height 12
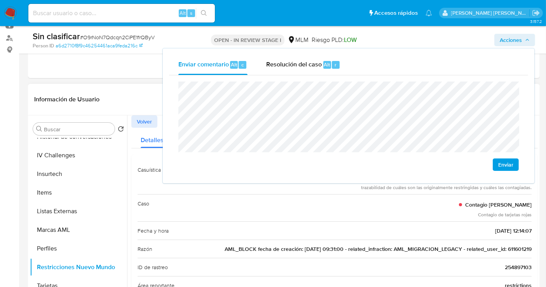
click at [176, 215] on div "Caso Contagio Tarjetas Rojas Contagio de tarjetas rojas" at bounding box center [335, 207] width 394 height 27
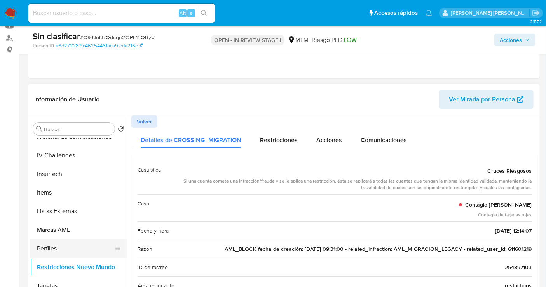
click at [53, 253] on button "Perfiles" at bounding box center [75, 248] width 91 height 19
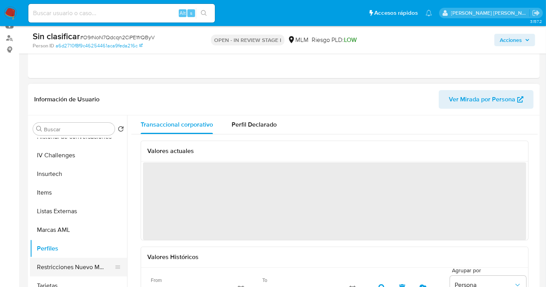
click at [59, 266] on button "Restricciones Nuevo Mundo" at bounding box center [75, 267] width 91 height 19
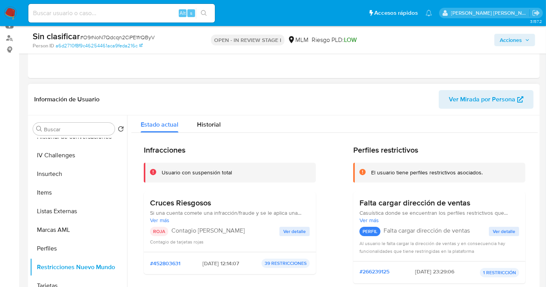
scroll to position [0, 0]
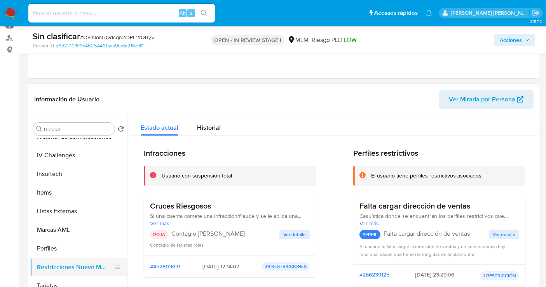
click at [67, 265] on button "Restricciones Nuevo Mundo" at bounding box center [75, 267] width 91 height 19
click at [54, 245] on button "Perfiles" at bounding box center [75, 248] width 91 height 19
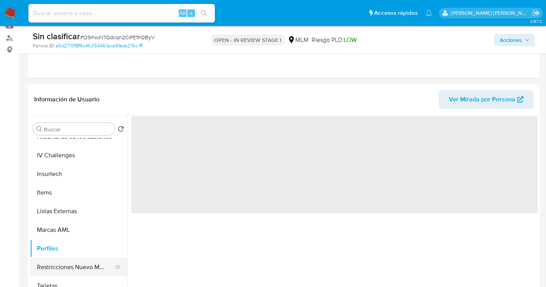
click at [58, 273] on button "Restricciones Nuevo Mundo" at bounding box center [75, 267] width 91 height 19
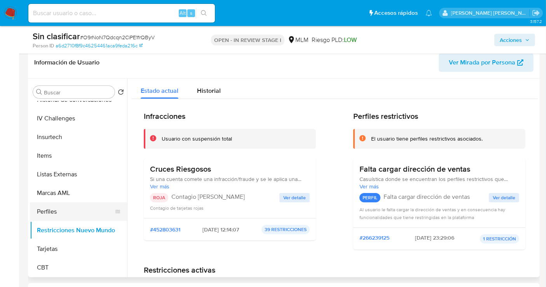
scroll to position [173, 0]
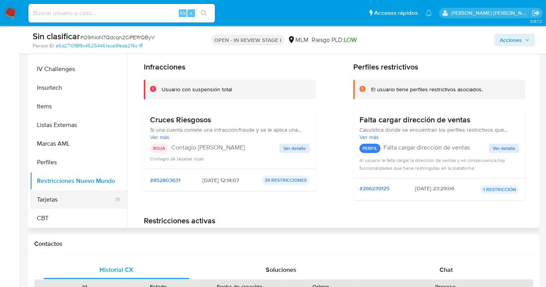
click at [54, 195] on button "Tarjetas" at bounding box center [75, 199] width 91 height 19
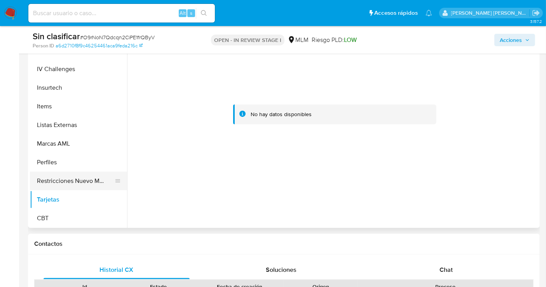
click at [62, 182] on button "Restricciones Nuevo Mundo" at bounding box center [75, 181] width 91 height 19
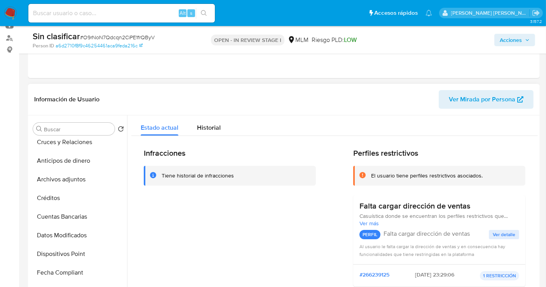
scroll to position [26, 0]
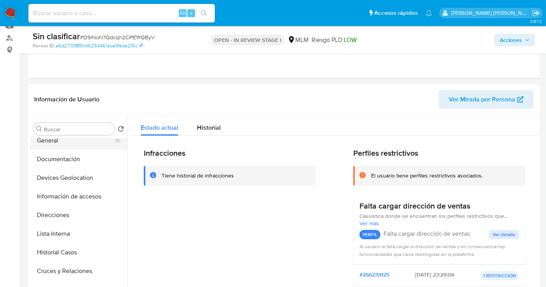
click at [44, 143] on button "General" at bounding box center [75, 140] width 91 height 19
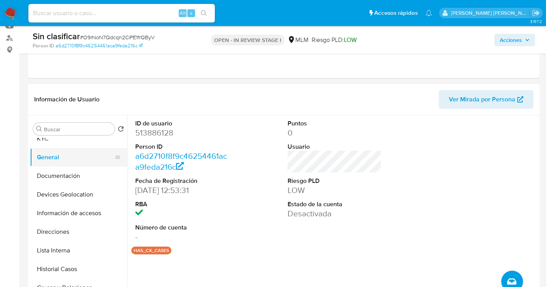
scroll to position [0, 0]
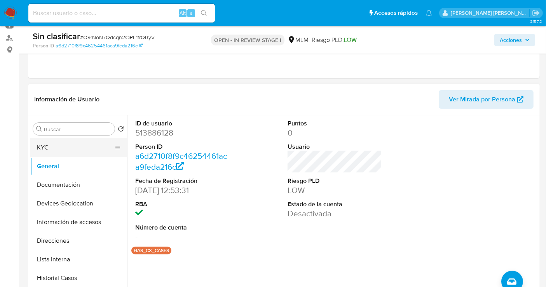
click at [44, 143] on button "KYC" at bounding box center [75, 147] width 91 height 19
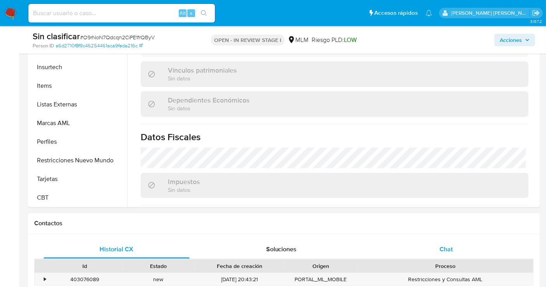
scroll to position [86, 0]
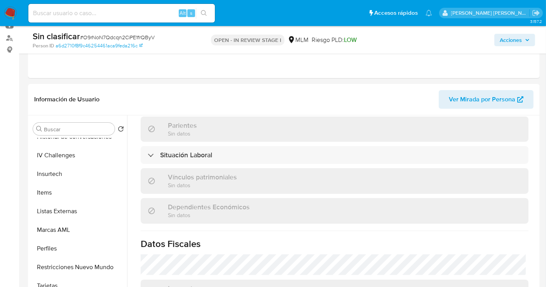
click at [512, 38] on span "Acciones" at bounding box center [511, 40] width 22 height 12
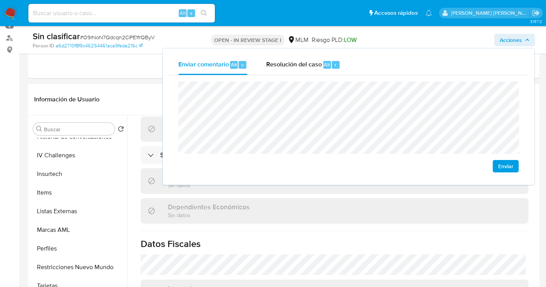
click at [175, 90] on div "Enviar" at bounding box center [348, 126] width 359 height 103
click at [503, 164] on span "Enviar" at bounding box center [505, 166] width 15 height 11
click at [285, 60] on span "Resolución del caso" at bounding box center [294, 64] width 56 height 9
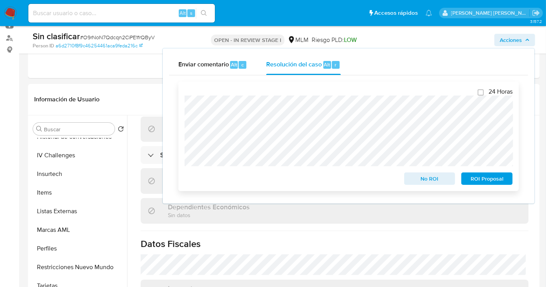
click at [426, 180] on span "No ROI" at bounding box center [430, 178] width 40 height 11
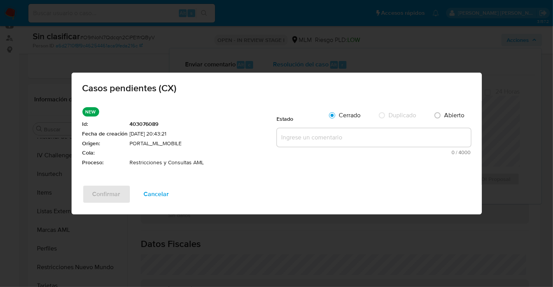
click at [302, 139] on textarea at bounding box center [374, 137] width 194 height 19
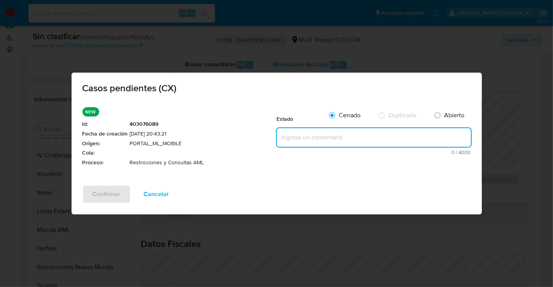
paste textarea "se genera caso manual del id 611601219 por restricción AML_BLOCK fecha de creac…"
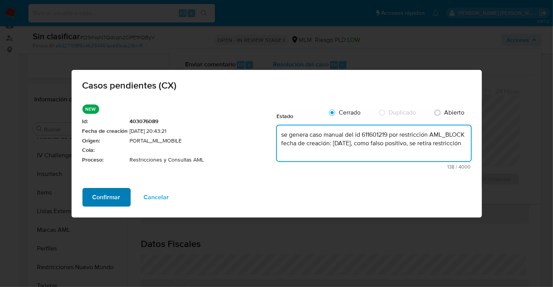
type textarea "se genera caso manual del id 611601219 por restricción AML_BLOCK fecha de creac…"
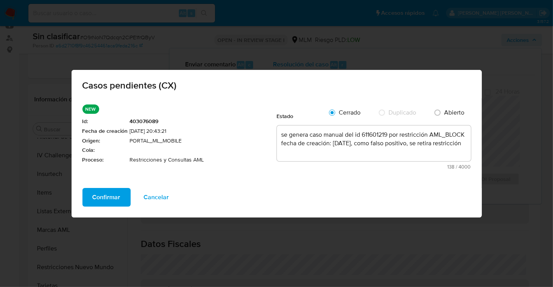
click at [99, 198] on span "Confirmar" at bounding box center [107, 197] width 28 height 17
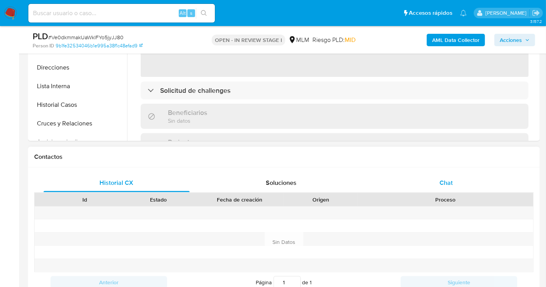
scroll to position [302, 0]
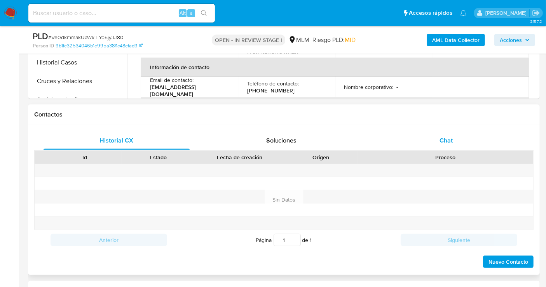
click at [446, 145] on div "Chat" at bounding box center [446, 140] width 146 height 19
select select "10"
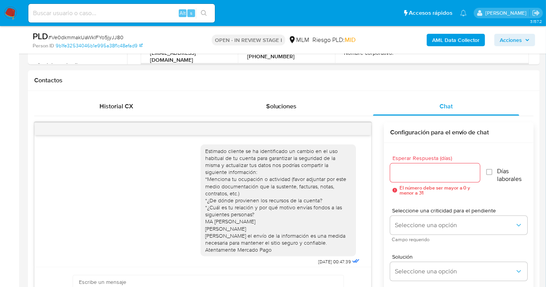
scroll to position [35, 0]
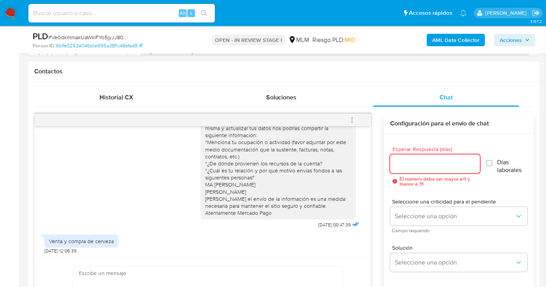
click at [405, 162] on input "Esperar Respuesta (días)" at bounding box center [435, 164] width 90 height 10
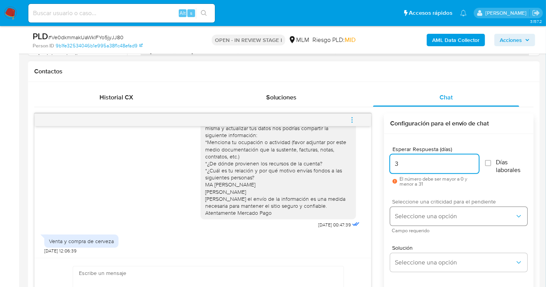
type input "3"
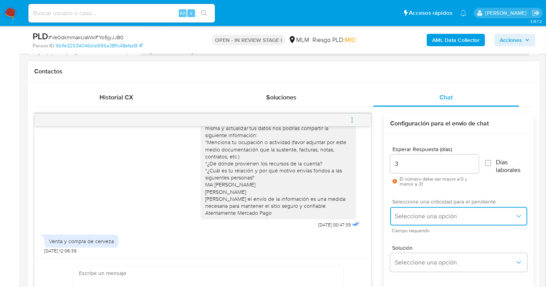
click at [412, 220] on button "Seleccione una opción" at bounding box center [458, 216] width 137 height 19
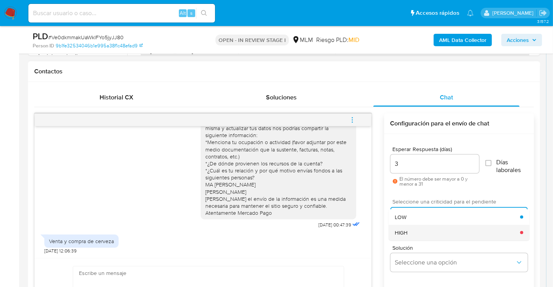
click at [408, 233] on div "HIGH" at bounding box center [457, 233] width 125 height 16
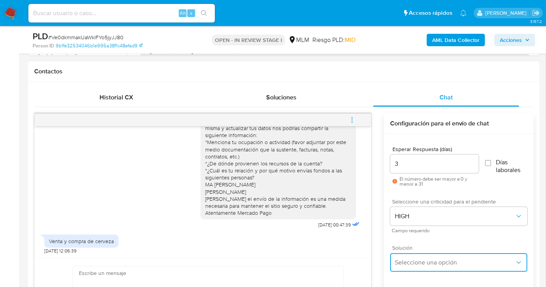
click at [414, 262] on span "Seleccione una opción" at bounding box center [455, 263] width 120 height 8
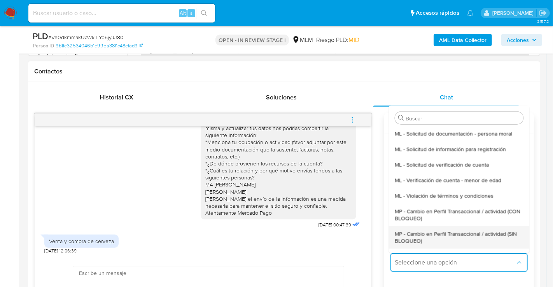
click at [411, 240] on span "MP - Cambio en Perfil Transaccional / actividad (SIN BLOQUEO)" at bounding box center [459, 237] width 128 height 14
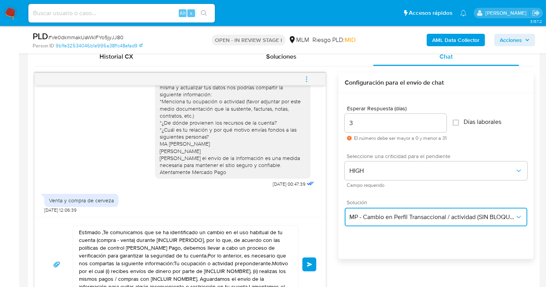
scroll to position [432, 0]
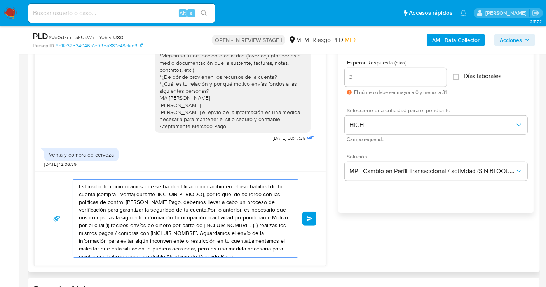
click at [121, 233] on textarea "Estimado ,Te comunicamos que se ha identificado un cambio en el uso habitual de…" at bounding box center [184, 219] width 210 height 78
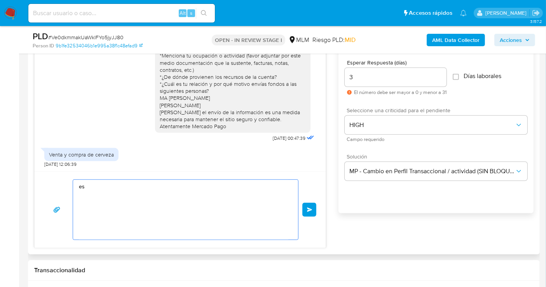
type textarea "e"
drag, startPoint x: 105, startPoint y: 187, endPoint x: 66, endPoint y: 187, distance: 38.5
click at [66, 187] on div "Estimado Enviar" at bounding box center [180, 210] width 273 height 61
paste textarea "Cliente, agradecemos tu pronta respuesta. Lamentamos cualquier malestar ocasion…"
click at [214, 185] on textarea "Estimado Cliente, agradecemos tu pronta respuesta. Lamentamos cualquier malesta…" at bounding box center [184, 210] width 210 height 60
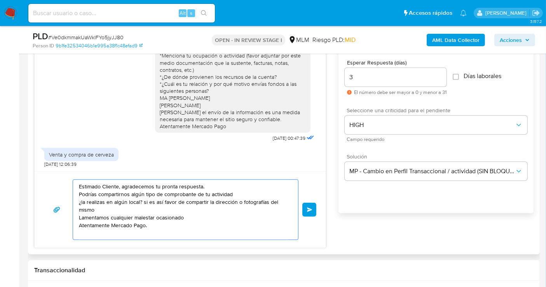
click at [239, 193] on textarea "Estimado Cliente, agradecemos tu pronta respuesta. Podrías compartirnos algún t…" at bounding box center [184, 210] width 210 height 60
click at [100, 209] on textarea "Estimado Cliente, agradecemos tu pronta respuesta. Podrías compartirnos algún t…" at bounding box center [184, 210] width 210 height 60
type textarea "Estimado Cliente, agradecemos tu pronta respuesta. Podrías compartirnos algún t…"
click at [313, 209] on button "Enviar" at bounding box center [309, 210] width 14 height 14
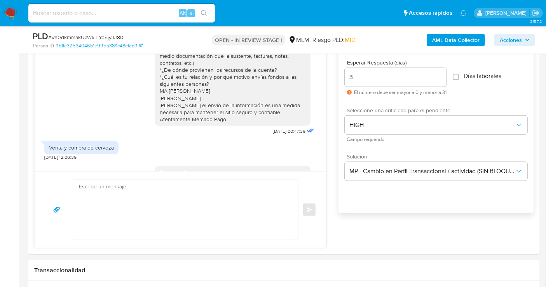
scroll to position [107, 0]
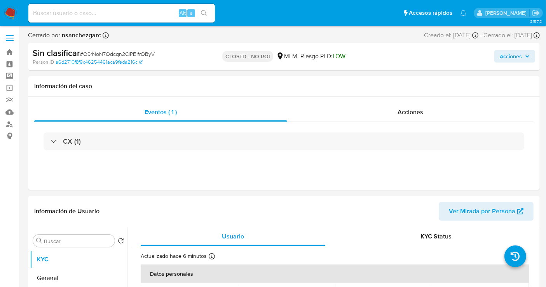
select select "10"
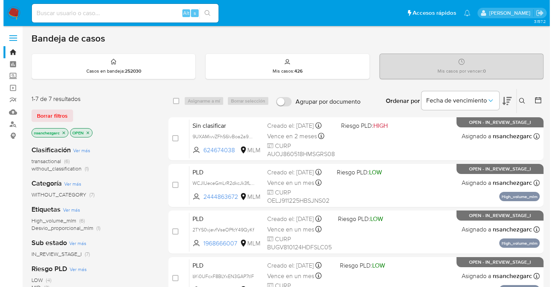
scroll to position [43, 0]
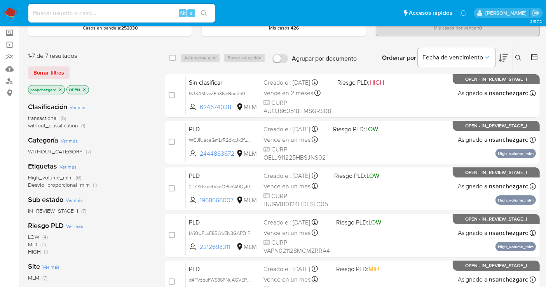
click at [517, 55] on icon at bounding box center [518, 58] width 6 height 6
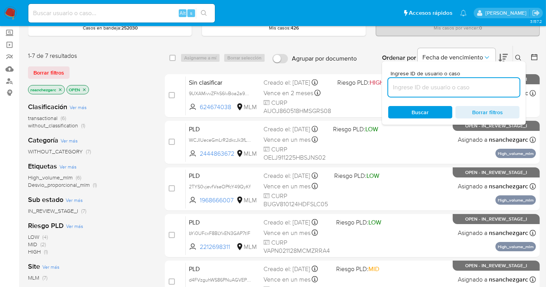
click at [419, 87] on input at bounding box center [453, 87] width 131 height 10
type input "2537787546"
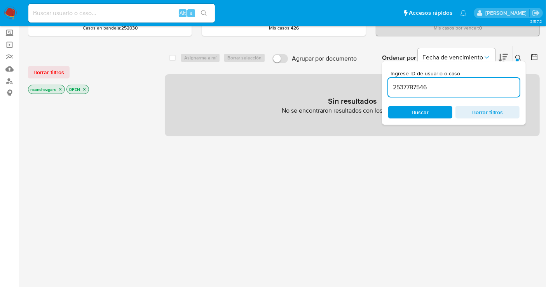
click at [60, 89] on icon "close-filter" at bounding box center [60, 89] width 5 height 5
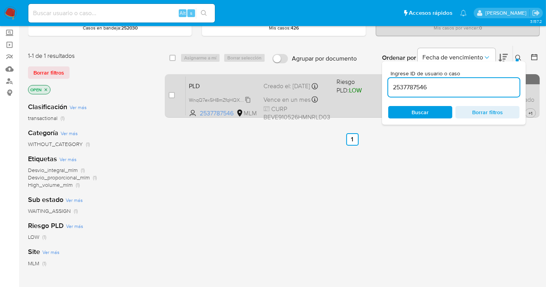
click at [245, 98] on span "WnqQ7ex5H8mZfqHQXcwCzied" at bounding box center [223, 99] width 69 height 9
click at [173, 96] on input "checkbox" at bounding box center [172, 95] width 6 height 6
checkbox input "true"
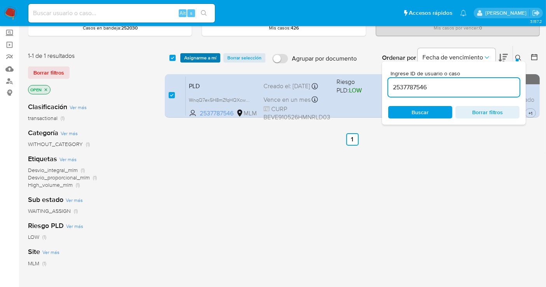
click at [195, 58] on span "Asignarme a mí" at bounding box center [200, 58] width 32 height 8
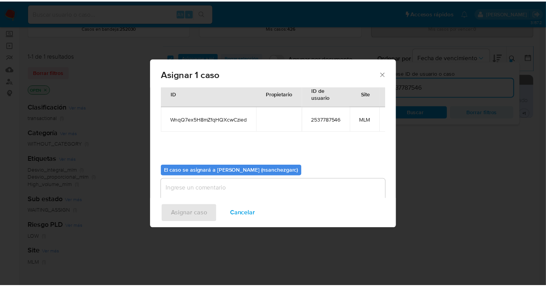
scroll to position [40, 0]
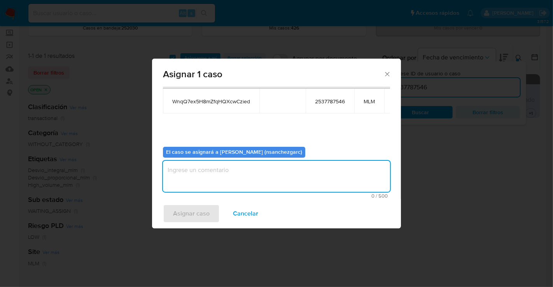
click at [185, 169] on textarea "assign-modal" at bounding box center [276, 176] width 227 height 31
type textarea "nesg"
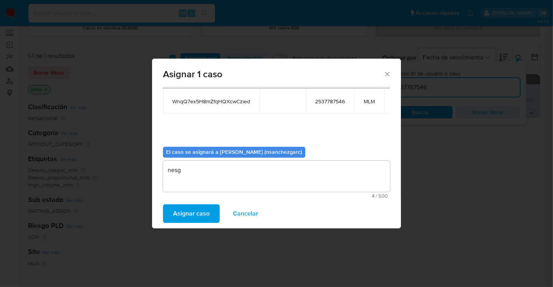
click at [190, 213] on span "Asignar caso" at bounding box center [191, 213] width 37 height 17
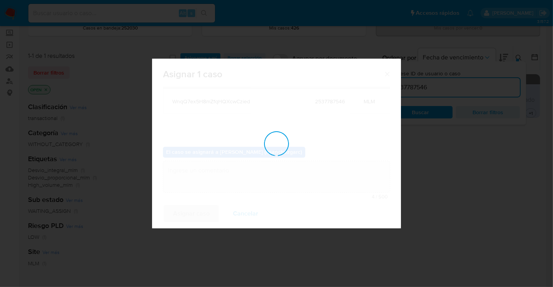
checkbox input "false"
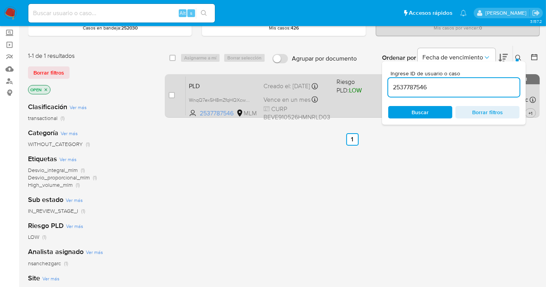
click at [284, 91] on div "Creado el: [DATE] Creado el: [DATE] 02:04:23" at bounding box center [297, 86] width 67 height 9
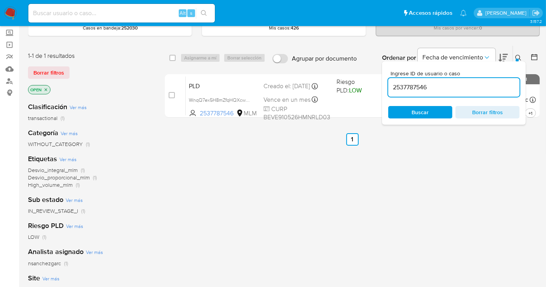
click at [8, 12] on img at bounding box center [10, 13] width 13 height 13
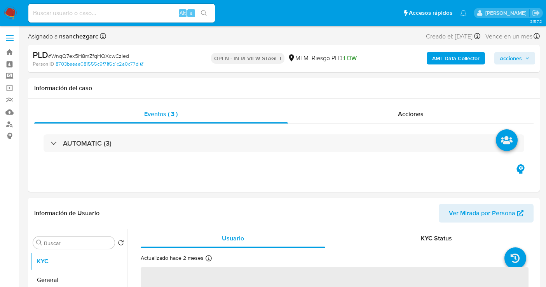
select select "10"
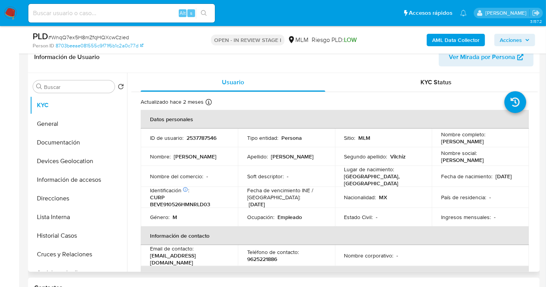
scroll to position [129, 0]
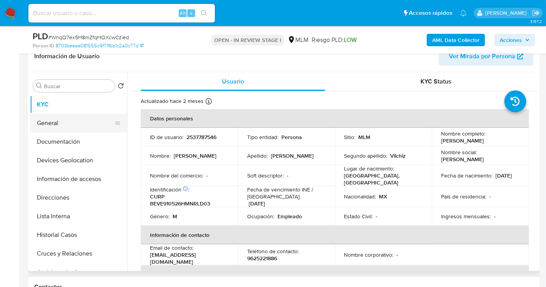
click at [61, 124] on button "General" at bounding box center [75, 123] width 91 height 19
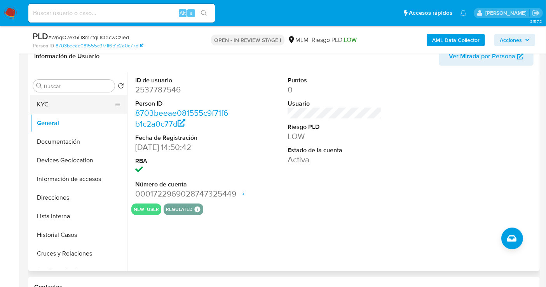
click at [55, 107] on button "KYC" at bounding box center [75, 104] width 91 height 19
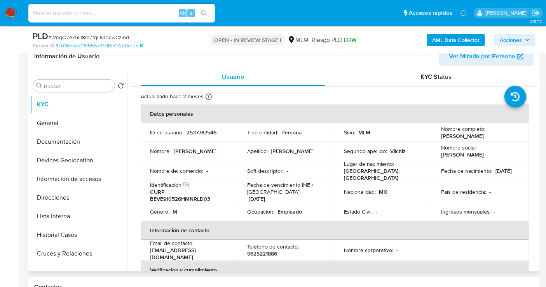
scroll to position [0, 0]
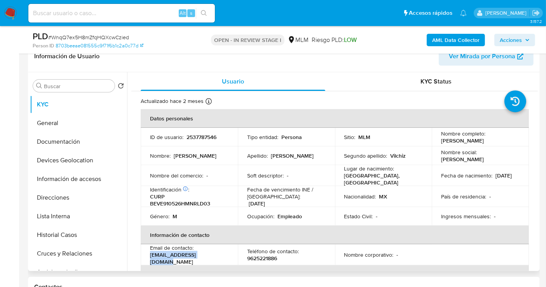
drag, startPoint x: 211, startPoint y: 256, endPoint x: 141, endPoint y: 258, distance: 70.0
click at [141, 258] on td "Email de contacto : edgardoiin33@gmail.com" at bounding box center [189, 255] width 97 height 21
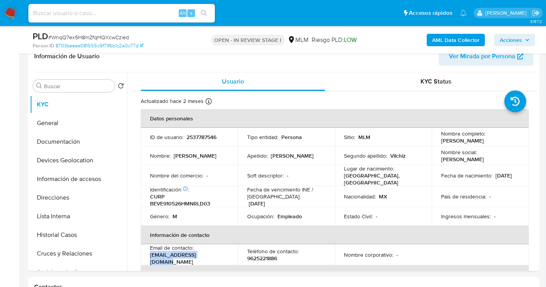
copy p "edgardoiin33@gmail.com"
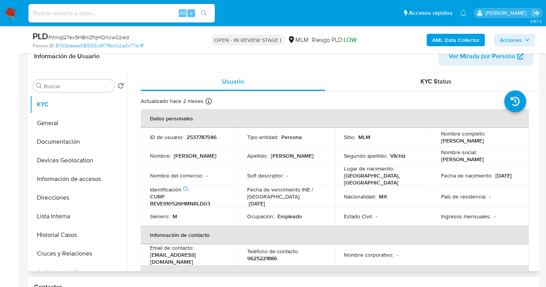
click at [267, 257] on p "9625221886" at bounding box center [262, 258] width 30 height 7
copy p "9625221886"
click at [61, 142] on button "Documentación" at bounding box center [75, 142] width 91 height 19
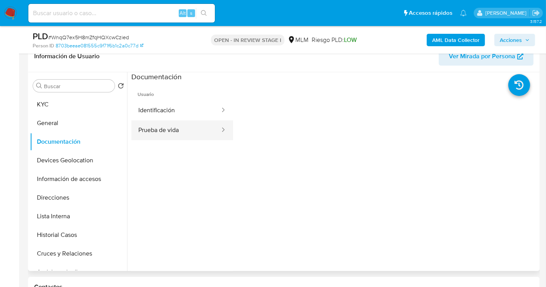
click at [151, 129] on button "Prueba de vida" at bounding box center [175, 131] width 89 height 20
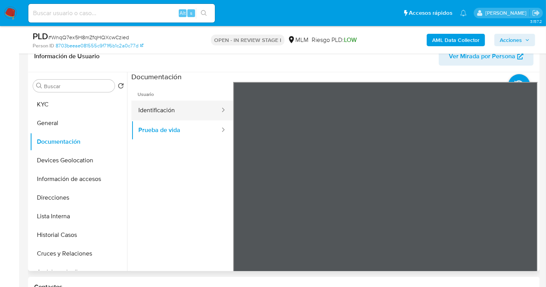
click at [165, 108] on button "Identificación" at bounding box center [175, 111] width 89 height 20
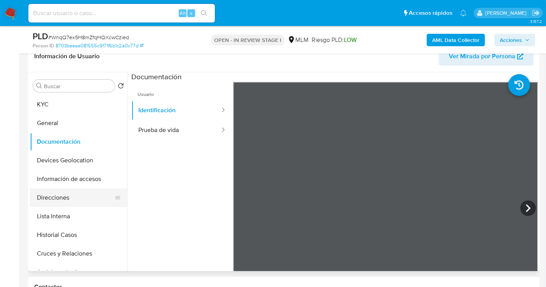
click at [49, 199] on button "Direcciones" at bounding box center [75, 198] width 91 height 19
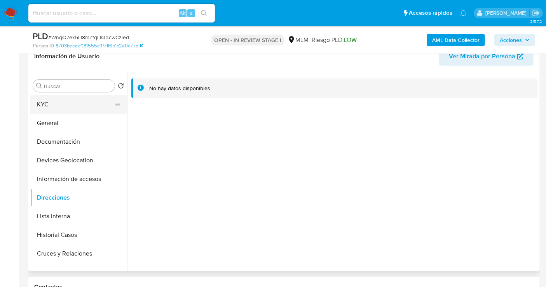
click at [50, 108] on button "KYC" at bounding box center [75, 104] width 91 height 19
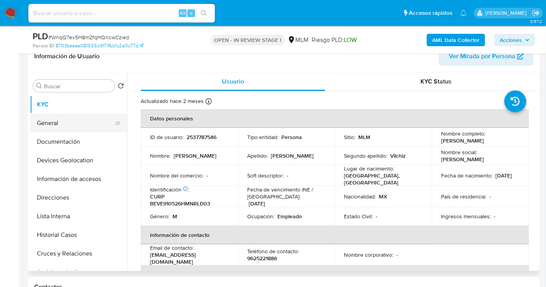
click at [55, 124] on button "General" at bounding box center [75, 123] width 91 height 19
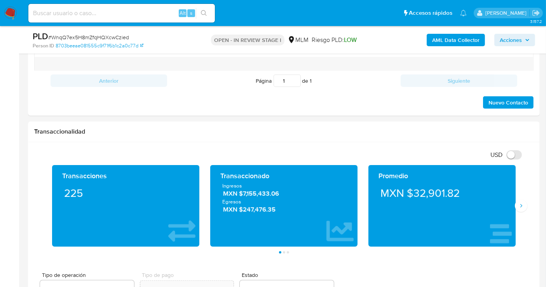
scroll to position [561, 0]
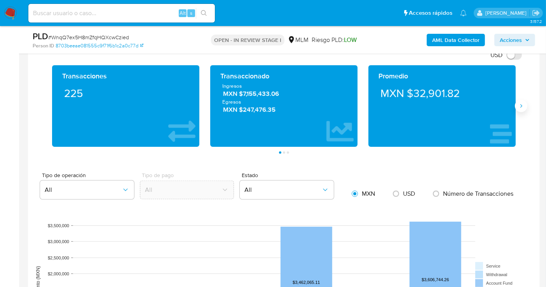
click at [523, 103] on icon "Siguiente" at bounding box center [521, 106] width 6 height 6
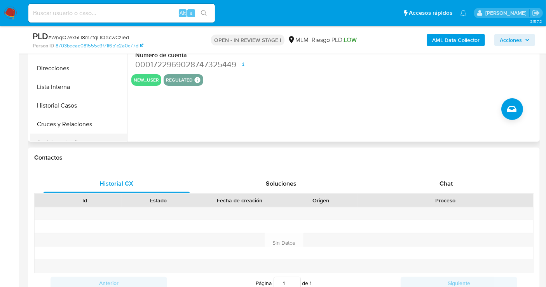
scroll to position [173, 0]
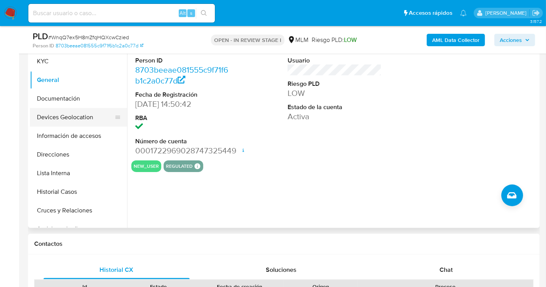
click at [65, 119] on button "Devices Geolocation" at bounding box center [75, 117] width 91 height 19
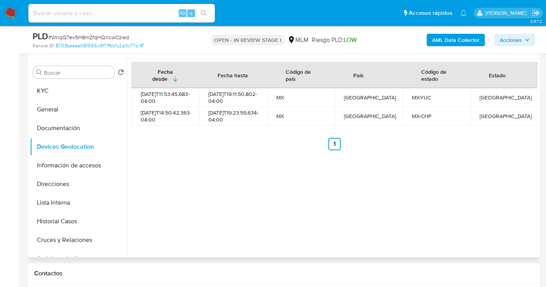
scroll to position [129, 0]
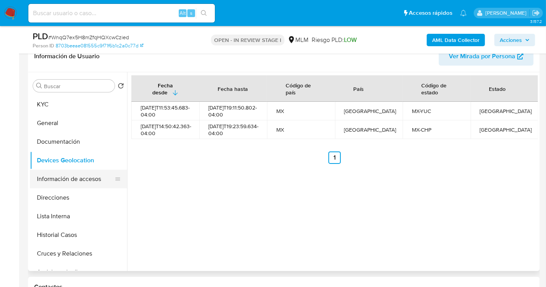
click at [63, 176] on button "Información de accesos" at bounding box center [75, 179] width 91 height 19
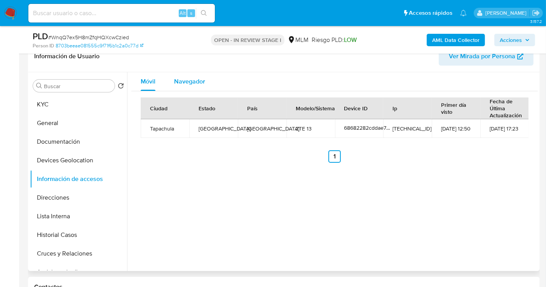
click at [193, 76] on div "Navegador" at bounding box center [189, 81] width 31 height 19
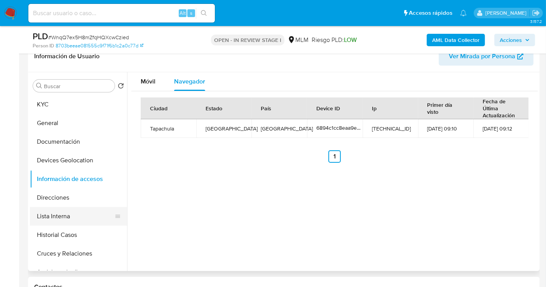
click at [73, 213] on button "Lista Interna" at bounding box center [75, 216] width 91 height 19
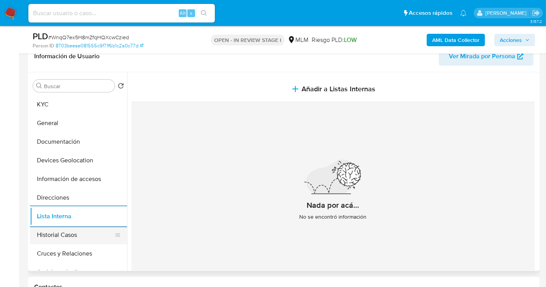
click at [60, 229] on button "Historial Casos" at bounding box center [75, 235] width 91 height 19
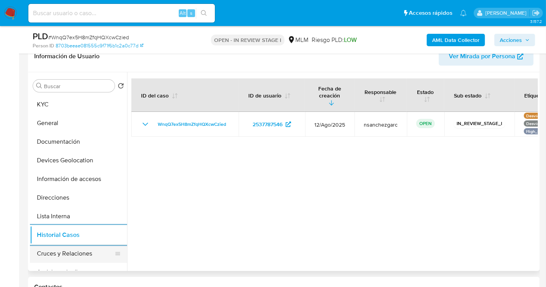
click at [59, 248] on button "Cruces y Relaciones" at bounding box center [75, 254] width 91 height 19
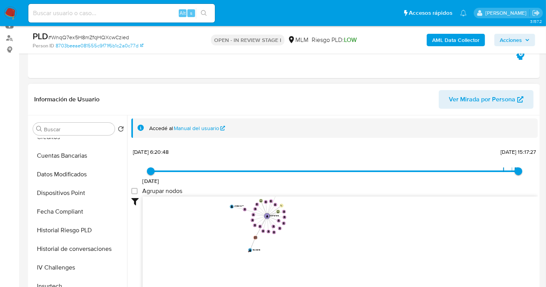
scroll to position [259, 0]
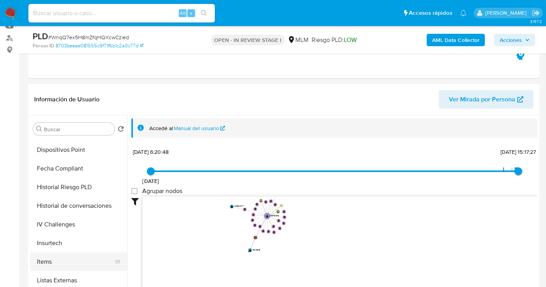
click at [57, 257] on button "Items" at bounding box center [75, 262] width 91 height 19
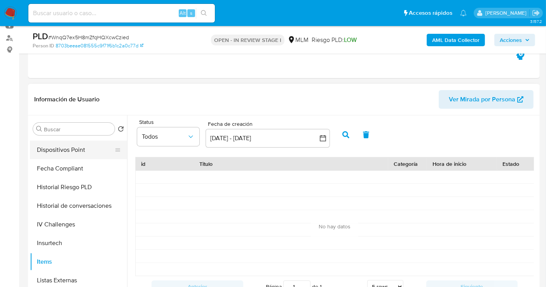
click at [68, 151] on button "Dispositivos Point" at bounding box center [75, 150] width 91 height 19
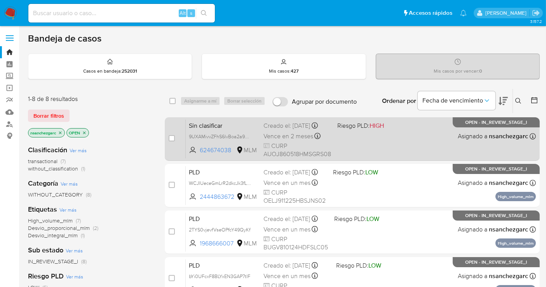
click at [283, 126] on div "Creado el: [DATE] Creado el: [DATE] 13:24:29" at bounding box center [298, 126] width 68 height 9
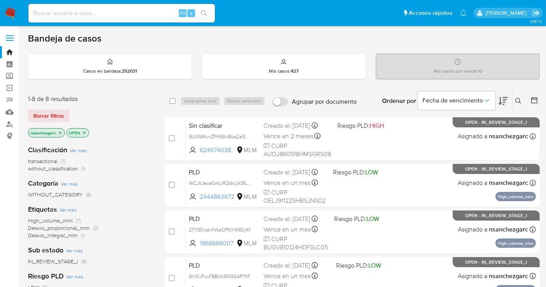
click at [8, 9] on img at bounding box center [10, 13] width 13 height 13
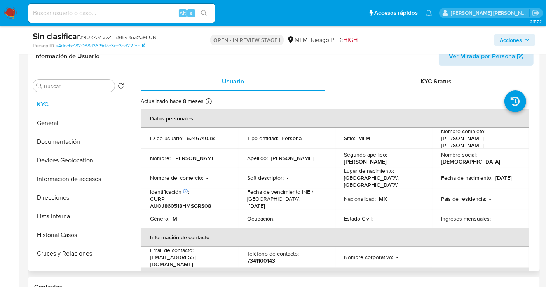
select select "10"
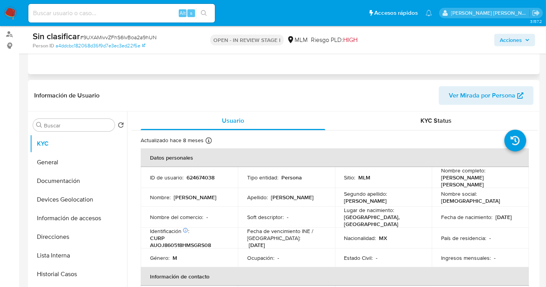
scroll to position [86, 0]
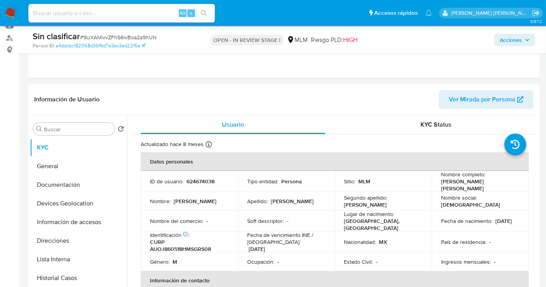
click at [517, 45] on span "Acciones" at bounding box center [511, 40] width 22 height 12
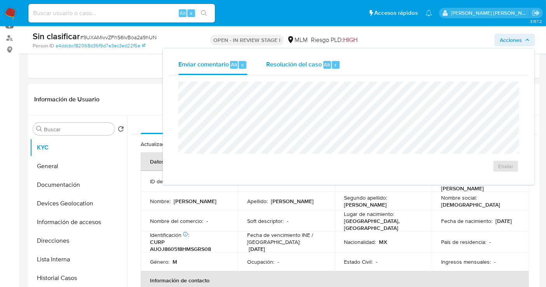
click at [284, 66] on span "Resolución del caso" at bounding box center [294, 64] width 56 height 9
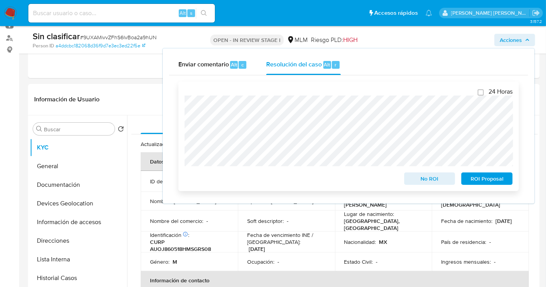
click at [179, 103] on div "24 Horas No ROI ROI Proposal" at bounding box center [348, 137] width 341 height 110
click at [433, 180] on span "No ROI" at bounding box center [430, 178] width 40 height 11
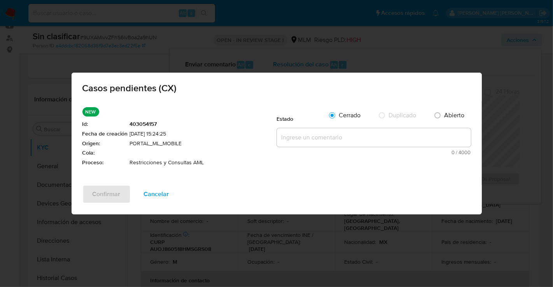
click at [302, 135] on textarea at bounding box center [374, 137] width 194 height 19
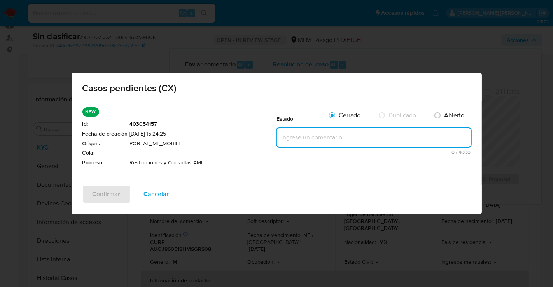
paste textarea "Se realiza validación de caso generado por CX donde se identifica restricción l…"
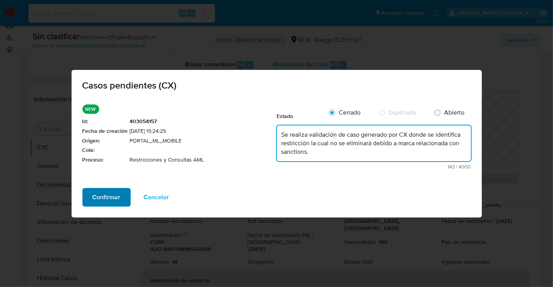
type textarea "Se realiza validación de caso generado por CX donde se identifica restricción l…"
click at [103, 196] on span "Confirmar" at bounding box center [107, 197] width 28 height 17
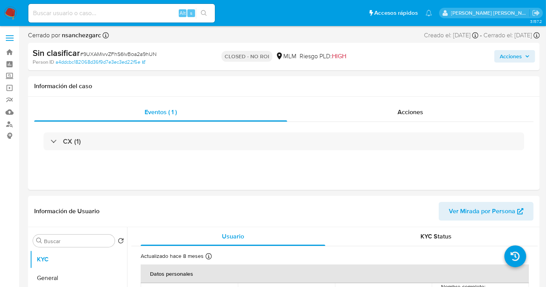
select select "10"
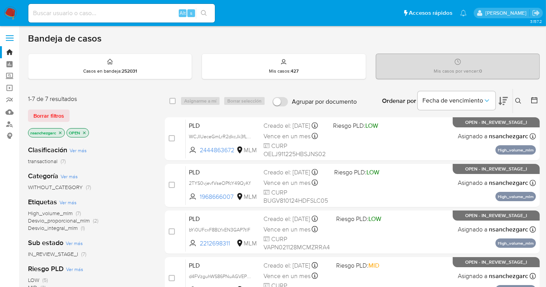
click at [9, 10] on img at bounding box center [10, 13] width 13 height 13
click at [52, 14] on input at bounding box center [121, 13] width 187 height 10
paste input "482131848"
type input "482131848"
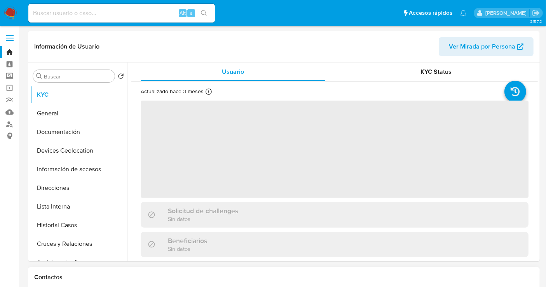
select select "10"
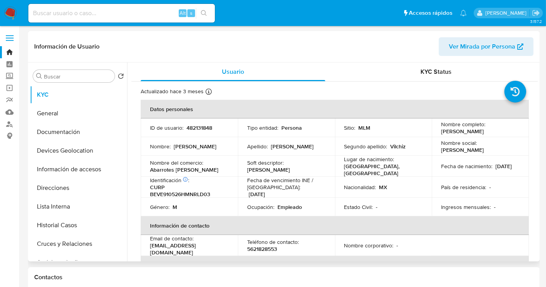
click at [200, 130] on p "482131848" at bounding box center [200, 127] width 26 height 7
copy p "482131848"
